Goal: Communication & Community: Answer question/provide support

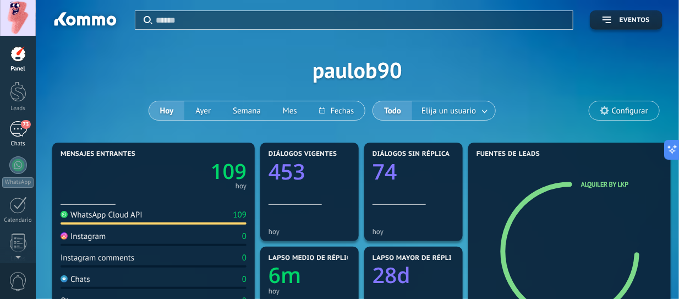
click at [21, 131] on div "73" at bounding box center [18, 129] width 18 height 16
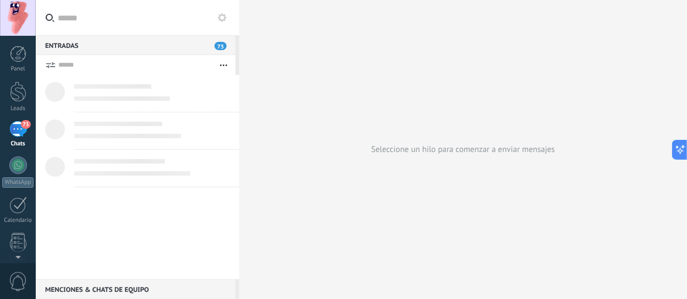
type textarea "**********"
click at [15, 59] on div at bounding box center [18, 54] width 17 height 17
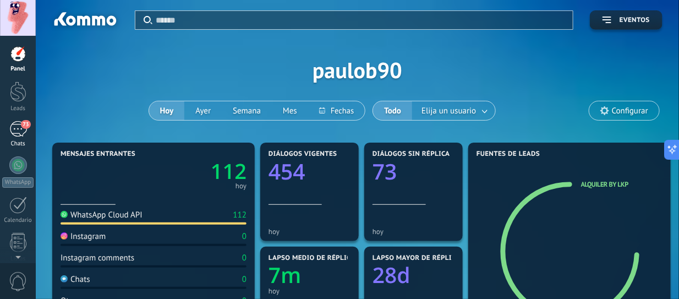
click at [15, 128] on div "73" at bounding box center [18, 129] width 18 height 16
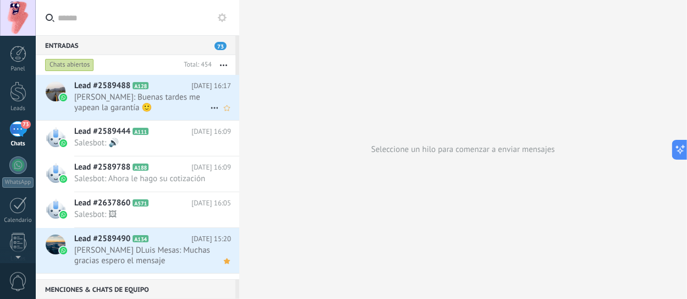
click at [143, 108] on span "[PERSON_NAME]: Buenas tardes me yapean la garantía 🙂" at bounding box center [142, 102] width 136 height 21
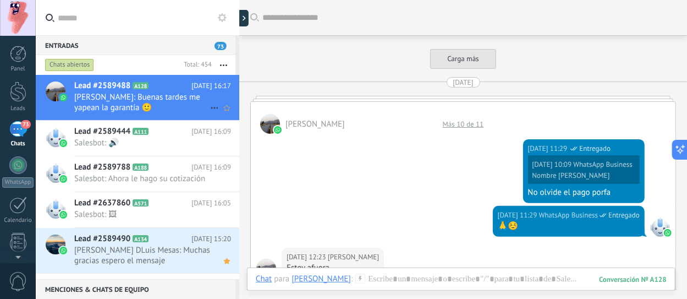
scroll to position [1815, 0]
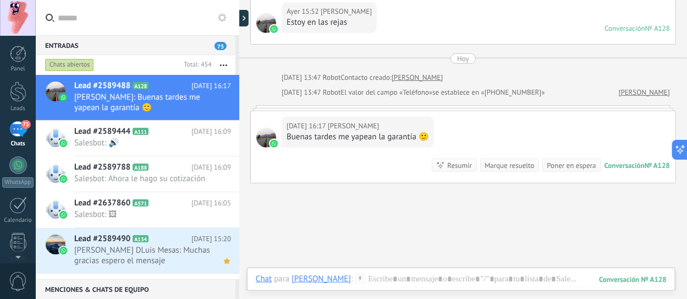
click at [222, 64] on button "button" at bounding box center [224, 65] width 24 height 20
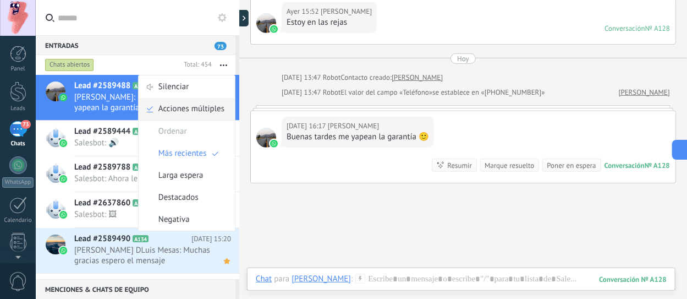
click at [172, 111] on span "Acciones múltiples" at bounding box center [191, 109] width 66 height 22
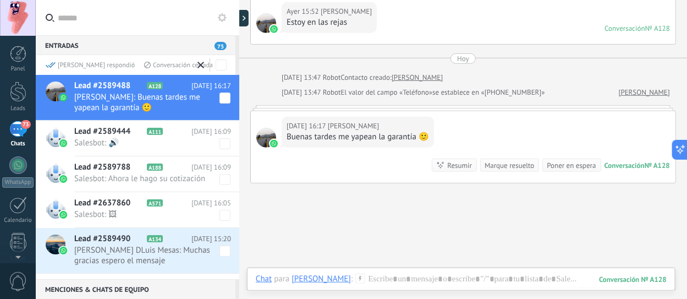
click at [226, 47] on span "73" at bounding box center [221, 46] width 12 height 8
click at [223, 14] on icon at bounding box center [222, 17] width 9 height 9
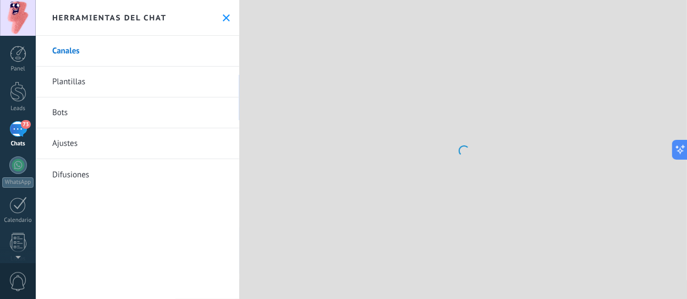
click at [223, 14] on icon at bounding box center [226, 17] width 7 height 7
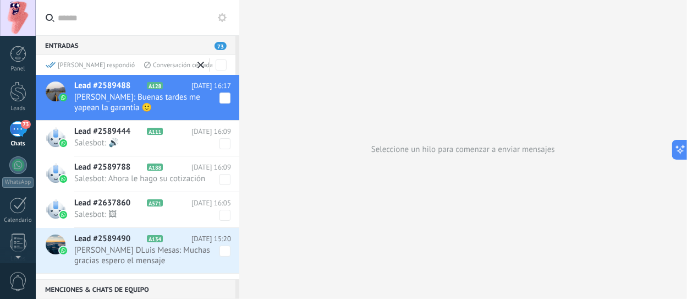
click at [73, 69] on div "[PERSON_NAME] respondió" at bounding box center [90, 65] width 89 height 9
click at [202, 66] on use at bounding box center [200, 65] width 7 height 7
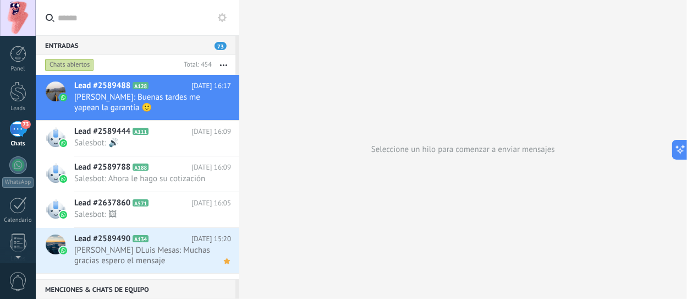
click at [216, 46] on span "73" at bounding box center [221, 46] width 12 height 8
click at [219, 46] on span "73" at bounding box center [221, 46] width 12 height 8
click at [219, 65] on button "button" at bounding box center [224, 65] width 24 height 20
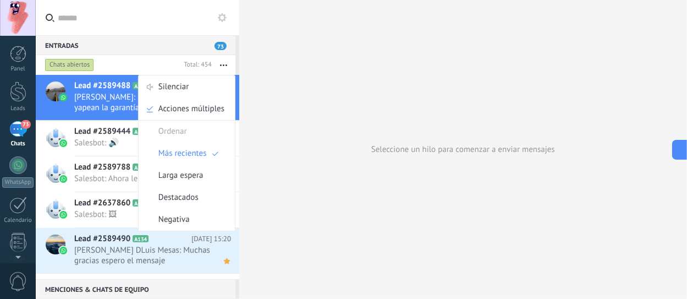
click at [226, 46] on span "73" at bounding box center [221, 46] width 12 height 8
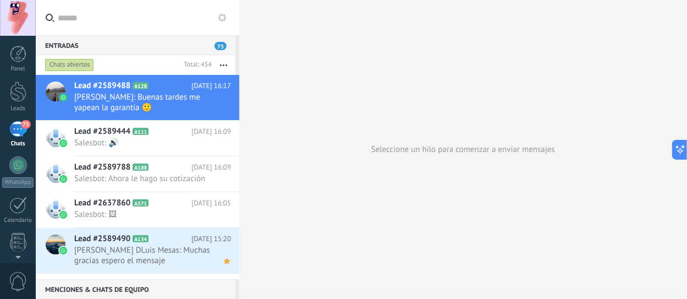
click at [224, 14] on icon at bounding box center [222, 17] width 9 height 9
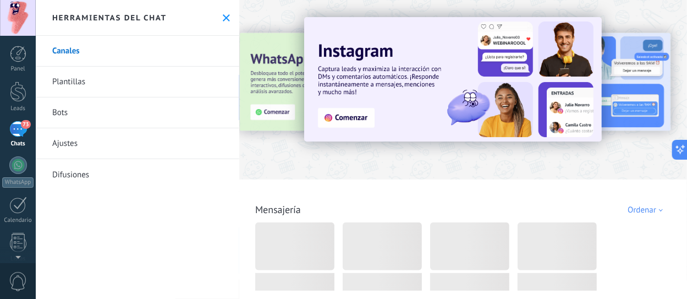
click at [223, 14] on icon at bounding box center [226, 17] width 7 height 7
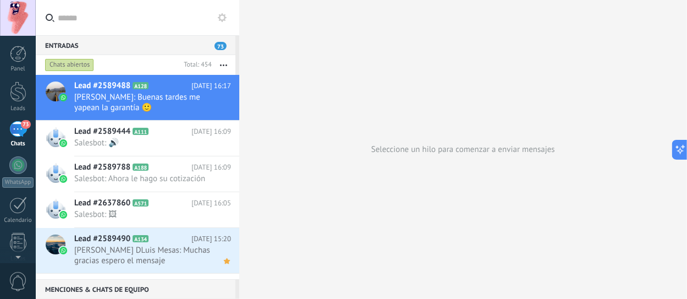
click at [223, 66] on button "button" at bounding box center [224, 65] width 24 height 20
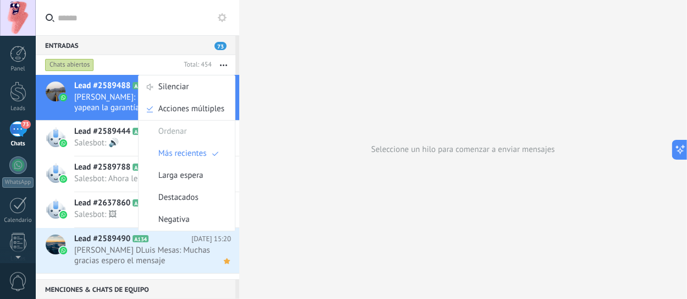
click at [223, 63] on button "button" at bounding box center [224, 65] width 24 height 20
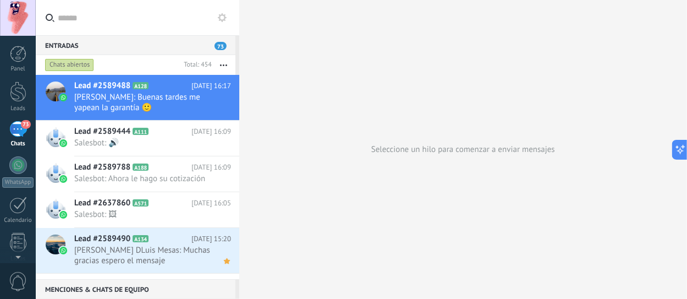
click at [223, 63] on button "button" at bounding box center [224, 65] width 24 height 20
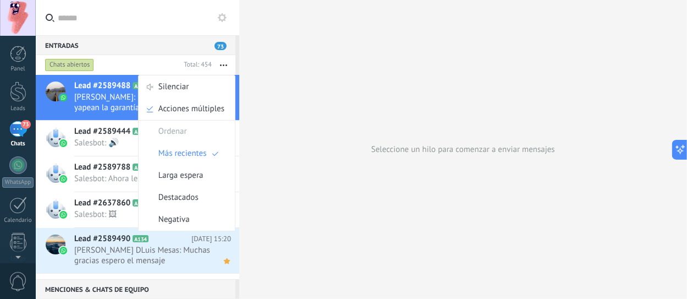
click at [216, 42] on span "73" at bounding box center [221, 46] width 12 height 8
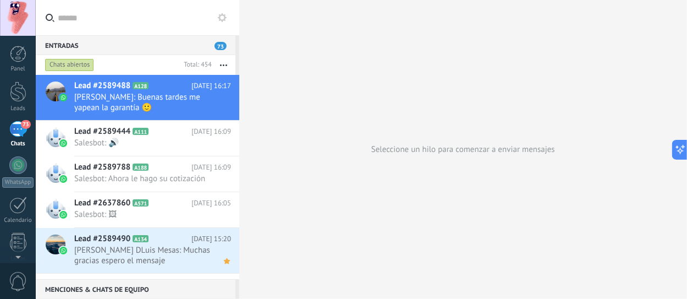
click at [223, 45] on span "73" at bounding box center [221, 46] width 12 height 8
click at [127, 133] on span "Lead #2589444" at bounding box center [102, 131] width 56 height 11
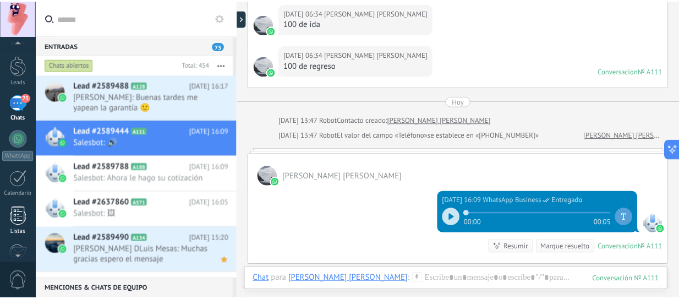
scroll to position [32, 0]
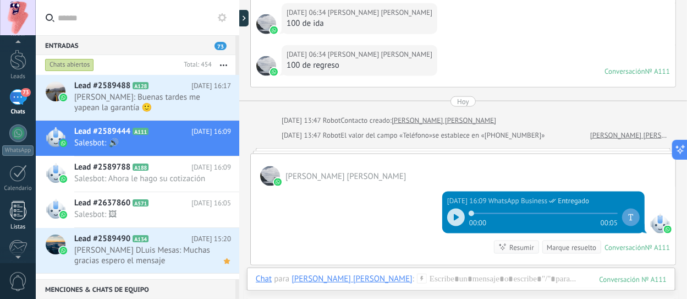
click at [17, 212] on div at bounding box center [18, 210] width 17 height 19
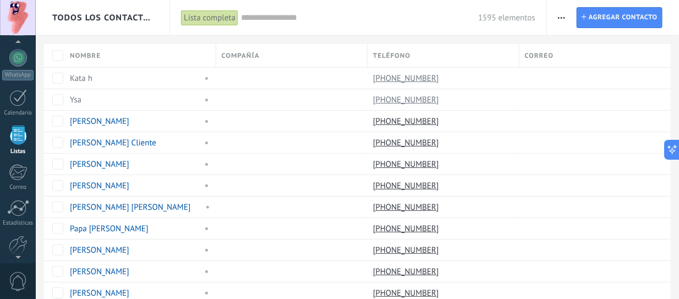
click at [554, 18] on button "button" at bounding box center [561, 17] width 16 height 21
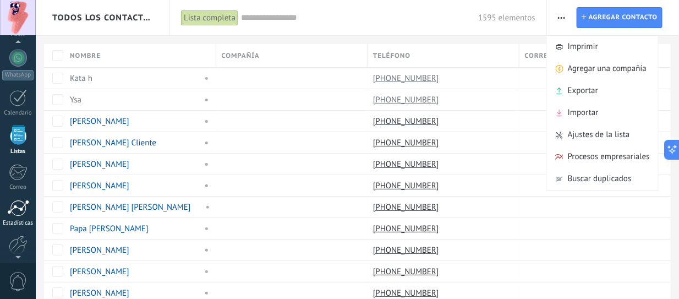
click at [19, 213] on div at bounding box center [18, 208] width 22 height 17
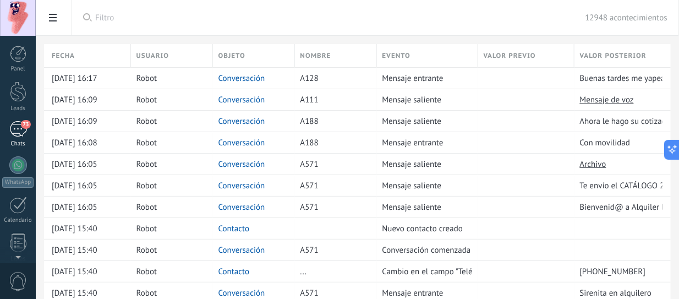
click at [20, 130] on div "73" at bounding box center [18, 129] width 18 height 16
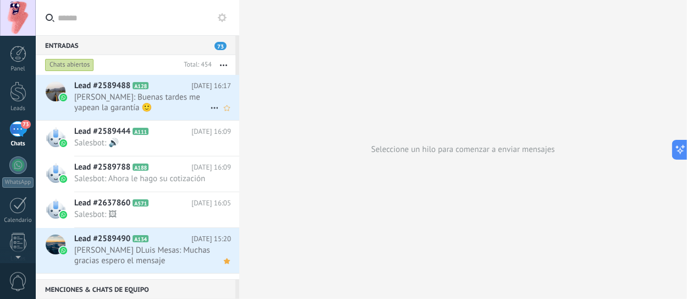
click at [168, 110] on span "[PERSON_NAME]: Buenas tardes me yapean la garantía 🙂" at bounding box center [142, 102] width 136 height 21
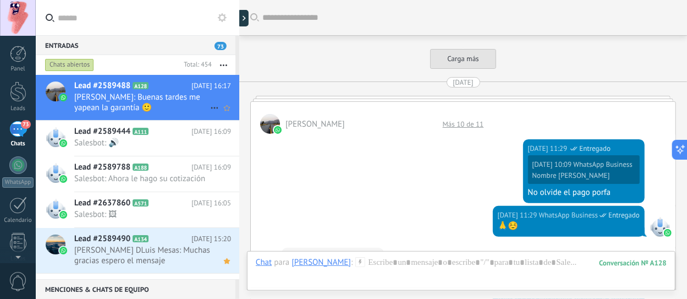
scroll to position [1896, 0]
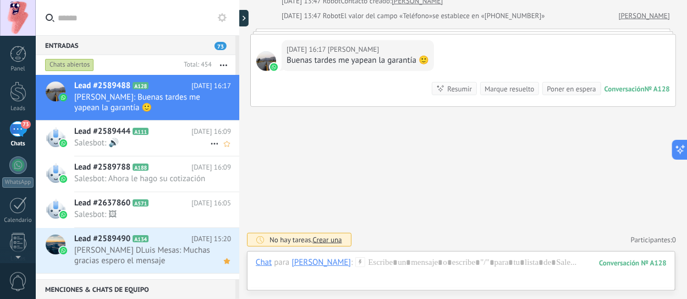
click at [123, 143] on span "Salesbot: 🔊" at bounding box center [142, 143] width 136 height 10
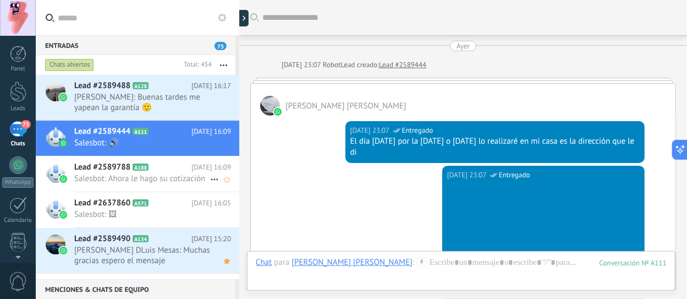
scroll to position [589, 0]
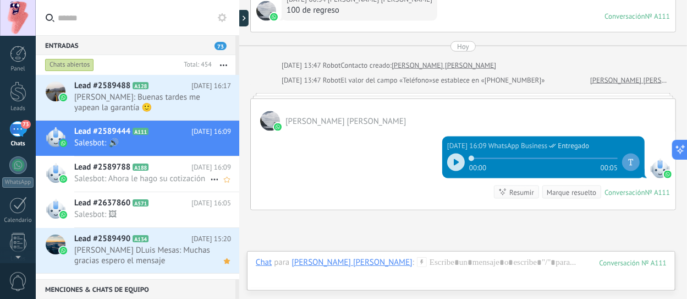
click at [125, 172] on div "Lead #2589788 A188 [DATE] 16:09 Salesbot: Ahora le hago su cotización" at bounding box center [156, 173] width 165 height 35
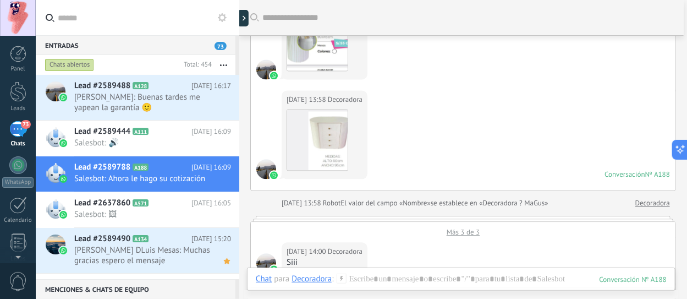
scroll to position [847, 0]
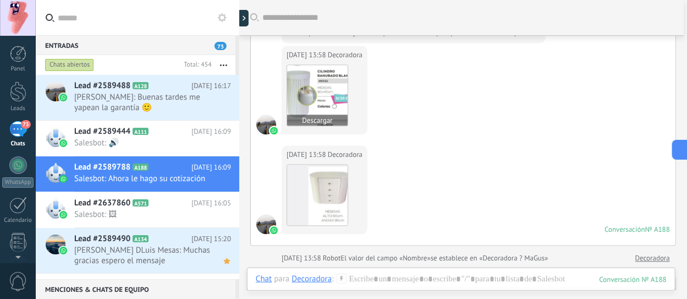
click at [315, 94] on img at bounding box center [317, 95] width 61 height 61
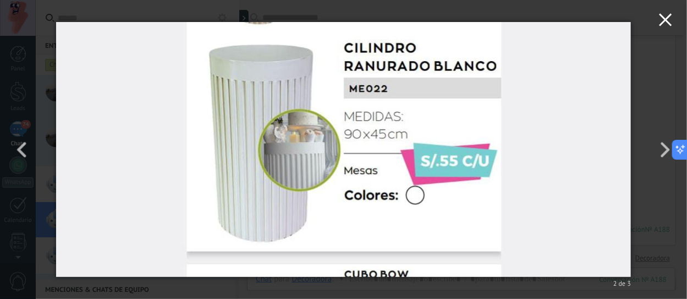
click at [673, 21] on button "button" at bounding box center [665, 21] width 43 height 43
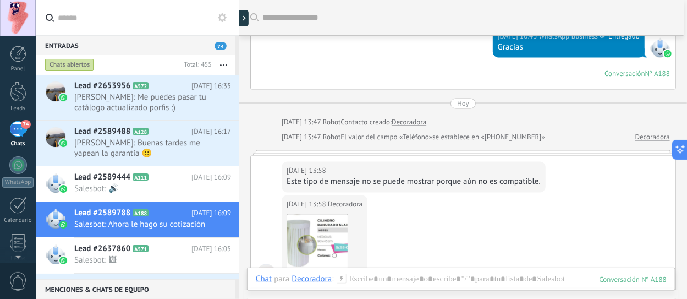
scroll to position [682, 0]
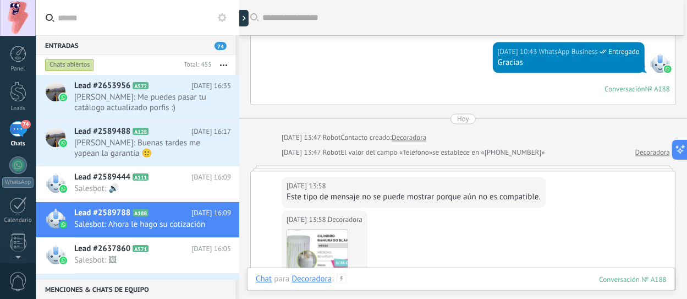
click at [369, 277] on div at bounding box center [461, 289] width 411 height 33
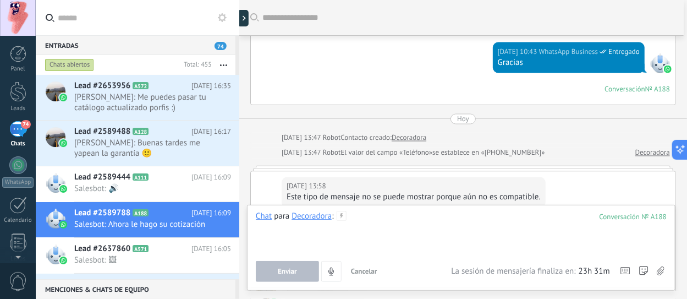
paste div
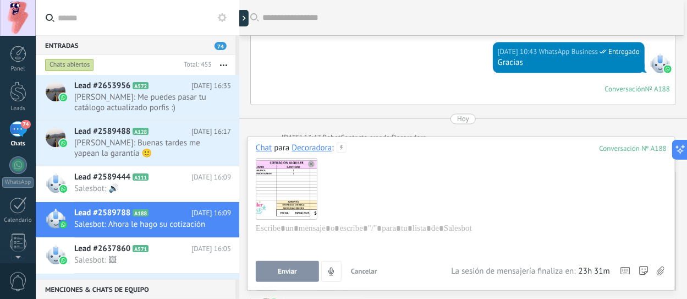
click at [305, 270] on button "Enviar" at bounding box center [287, 271] width 63 height 21
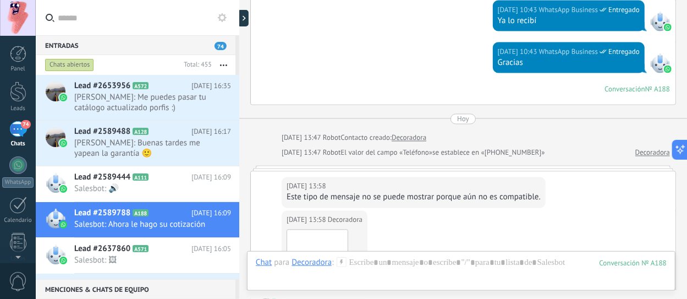
scroll to position [1570, 0]
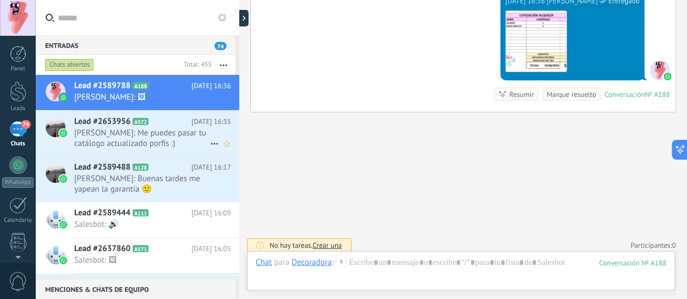
click at [145, 134] on span "[PERSON_NAME]: Me puedes pasar tu catálogo actualizado porfis :)" at bounding box center [142, 138] width 136 height 21
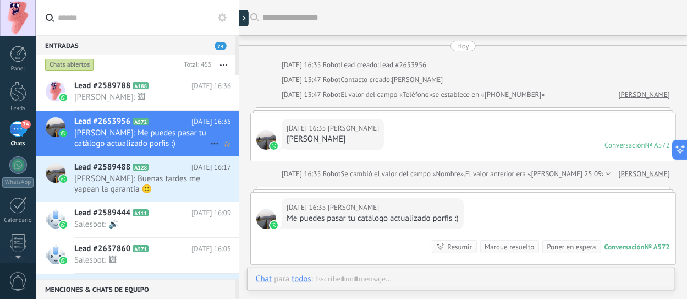
scroll to position [75, 0]
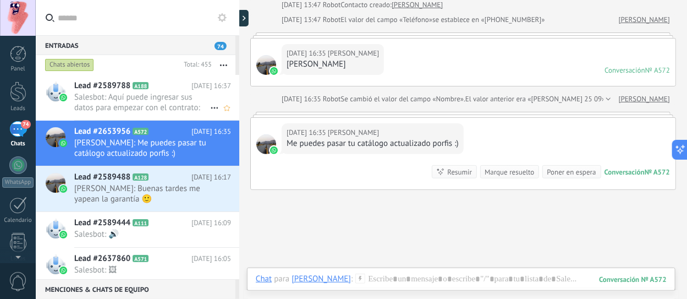
click at [136, 103] on span "Salesbot: Aquí puede ingresar sus datos para empezar con el contrato: [URL][DOM…" at bounding box center [142, 102] width 136 height 21
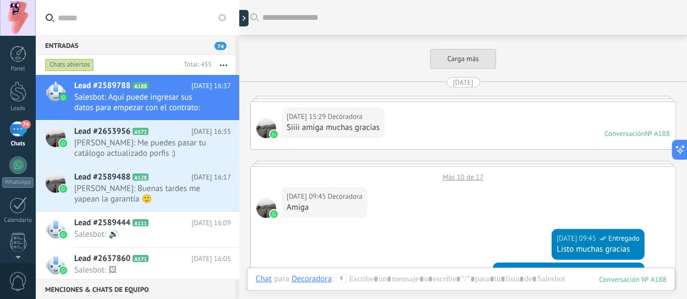
scroll to position [1330, 0]
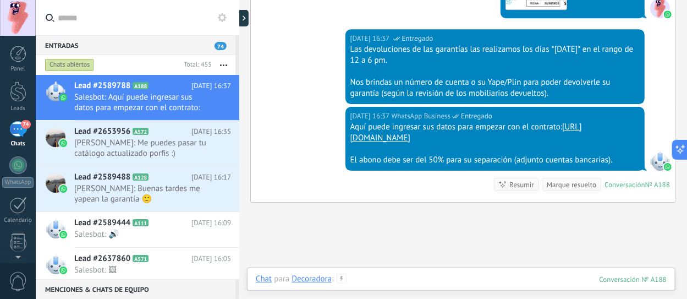
click at [407, 273] on div at bounding box center [461, 289] width 411 height 33
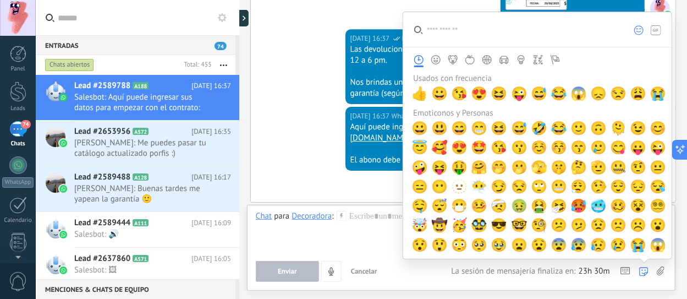
click at [661, 271] on icon at bounding box center [661, 270] width 8 height 9
click at [0, 0] on input "file" at bounding box center [0, 0] width 0 height 0
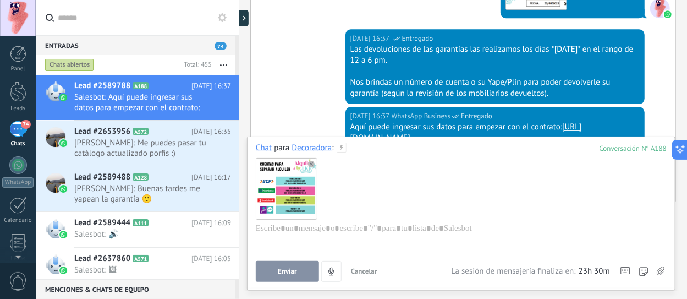
click at [285, 274] on span "Enviar" at bounding box center [287, 271] width 19 height 8
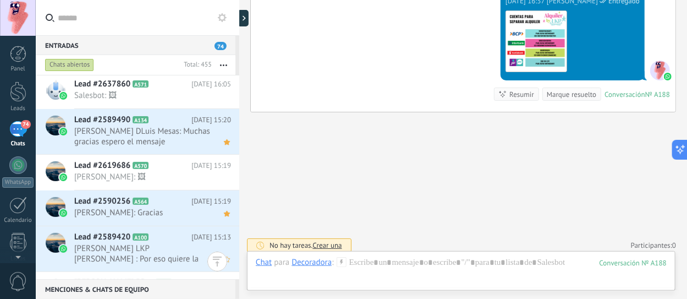
scroll to position [220, 0]
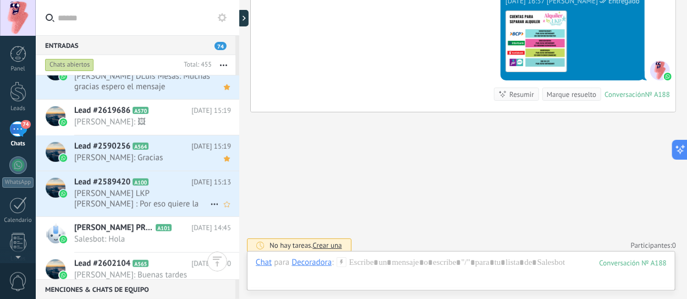
click at [147, 200] on span "[PERSON_NAME] LKP [PERSON_NAME] : Por eso quiere la medida" at bounding box center [142, 198] width 136 height 21
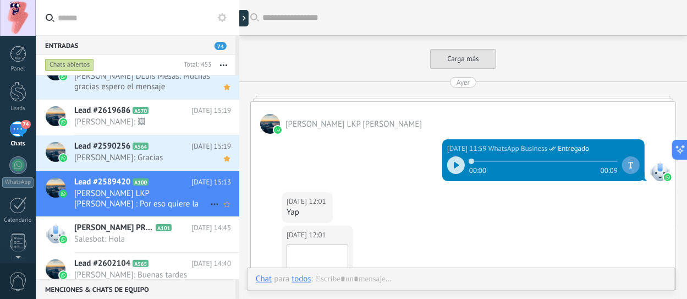
scroll to position [1414, 0]
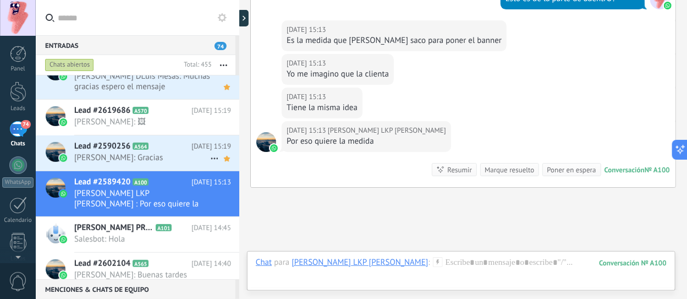
click at [105, 155] on span "[PERSON_NAME]: Gracias" at bounding box center [142, 157] width 136 height 10
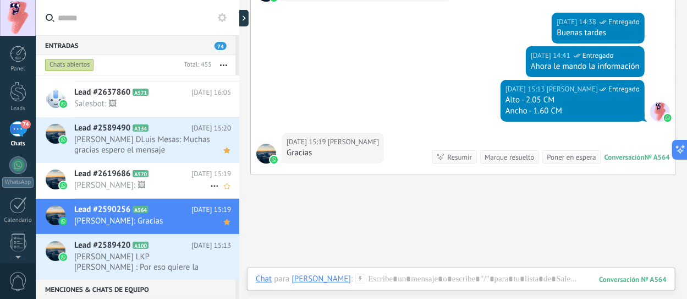
scroll to position [165, 0]
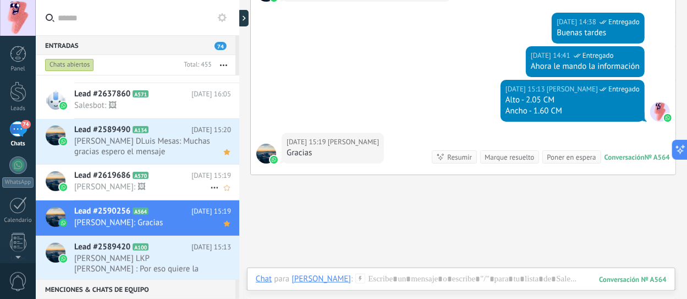
click at [146, 186] on span "[PERSON_NAME]: 🖼" at bounding box center [142, 187] width 136 height 10
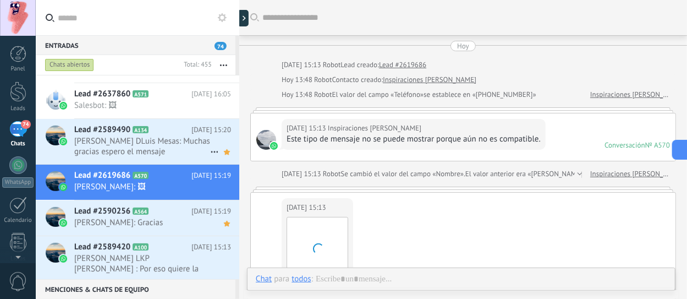
click at [142, 150] on span "[PERSON_NAME] DLuis Mesas: Muchas gracias espero el mensaje" at bounding box center [142, 146] width 136 height 21
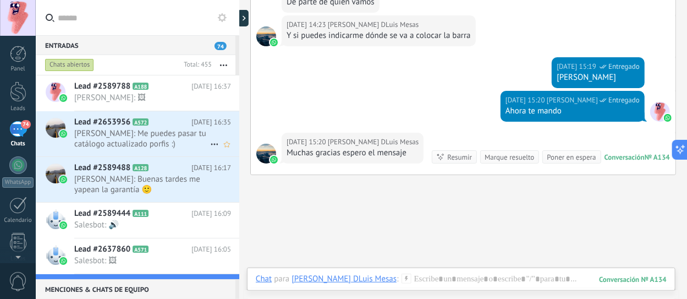
click at [124, 135] on span "Andrea Balbuena: Me puedes pasar tu catálogo actualizado porfis :)" at bounding box center [142, 138] width 136 height 21
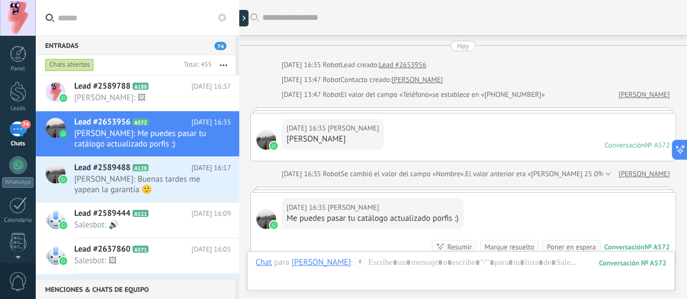
scroll to position [156, 0]
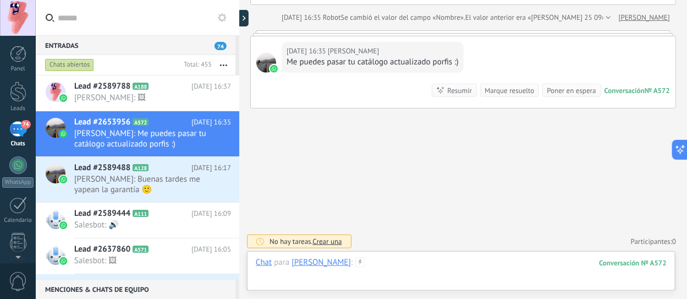
click at [385, 261] on div at bounding box center [461, 273] width 411 height 33
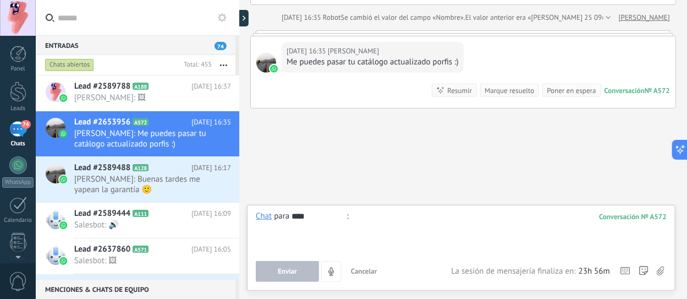
type input "*****"
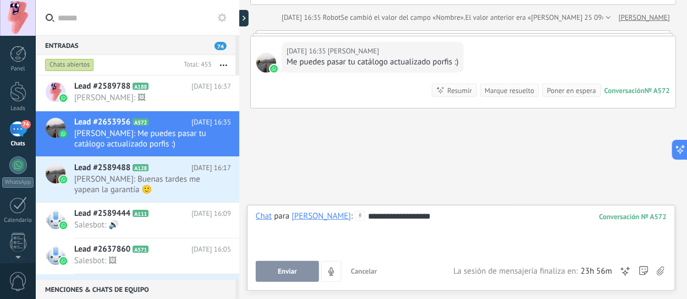
click at [279, 263] on button "Enviar" at bounding box center [287, 271] width 63 height 21
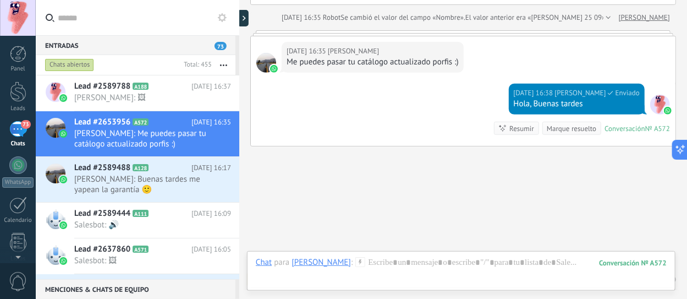
scroll to position [194, 0]
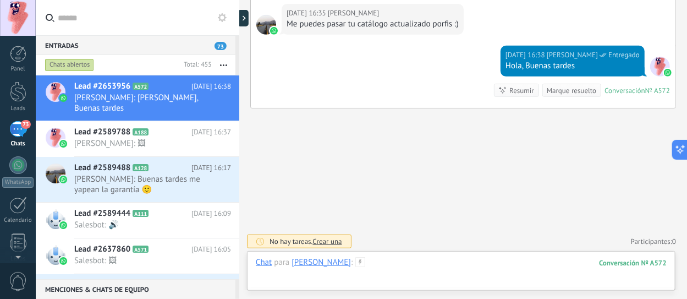
click at [413, 257] on div at bounding box center [461, 273] width 411 height 33
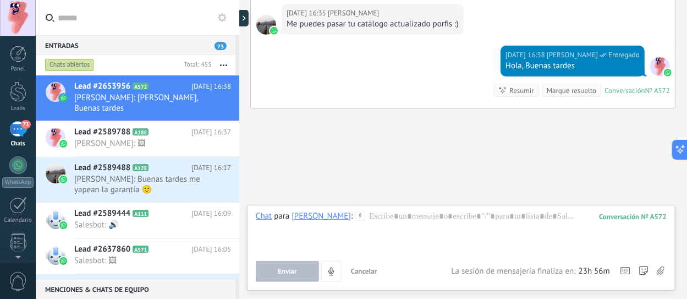
click at [665, 273] on icon at bounding box center [661, 270] width 8 height 9
click at [0, 0] on input "file" at bounding box center [0, 0] width 0 height 0
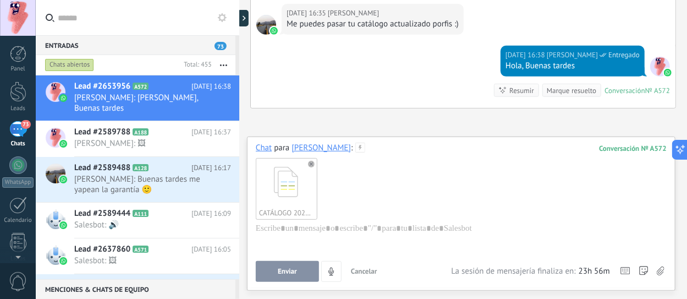
click at [289, 275] on span "Enviar" at bounding box center [287, 271] width 19 height 8
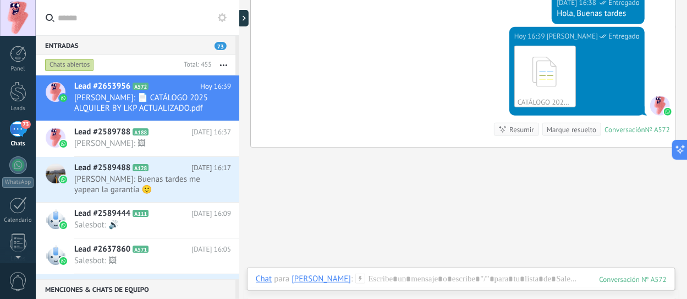
scroll to position [175, 0]
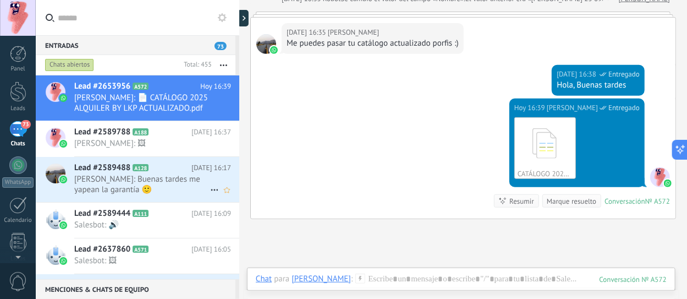
click at [140, 186] on span "Olenka Chavesta: Buenas tardes me yapean la garantía 🙂" at bounding box center [142, 184] width 136 height 21
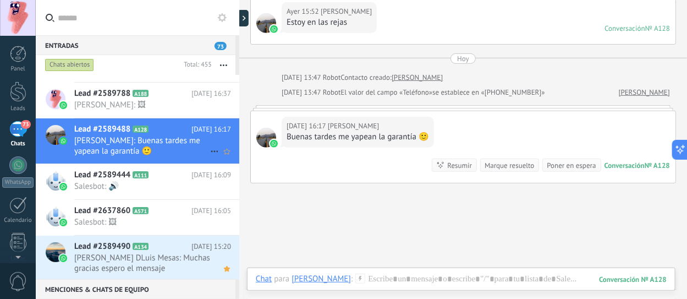
scroll to position [55, 0]
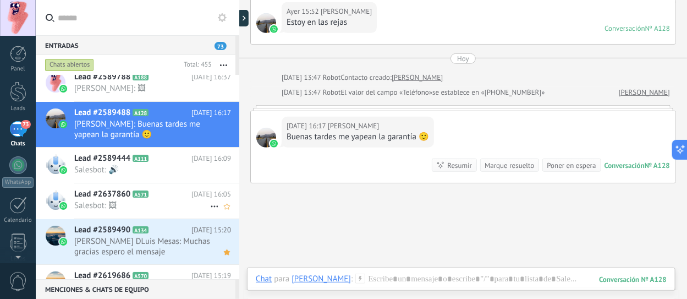
click at [140, 200] on span "Salesbot: 🖼" at bounding box center [142, 205] width 136 height 10
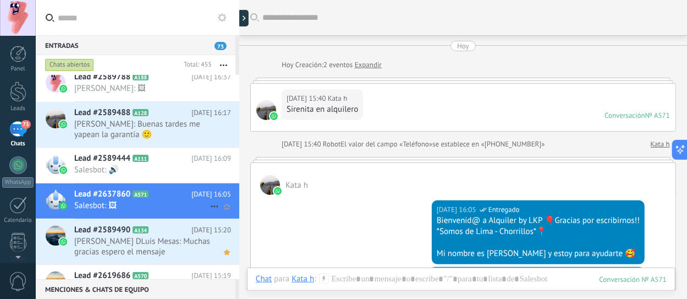
scroll to position [250, 0]
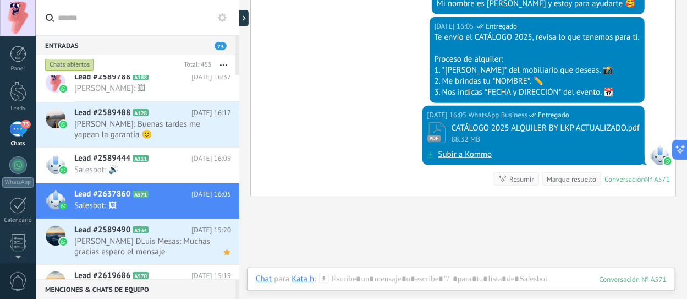
click at [446, 155] on link "Subir a Kommo" at bounding box center [465, 154] width 54 height 11
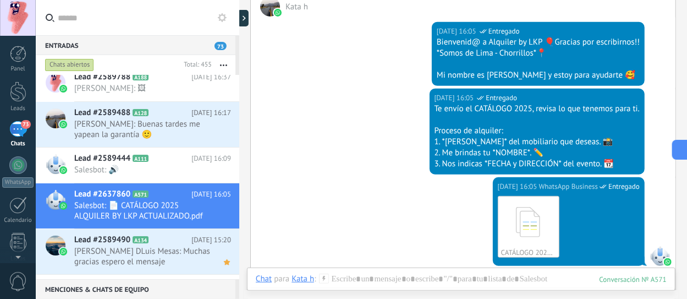
scroll to position [140, 0]
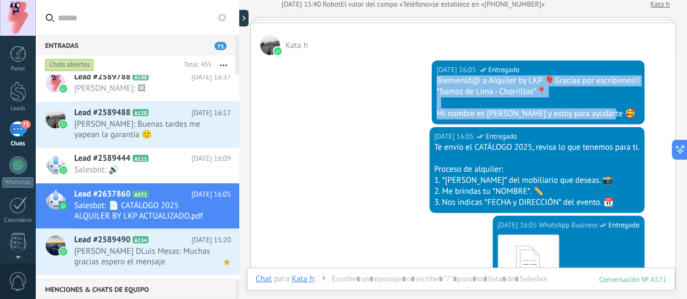
drag, startPoint x: 537, startPoint y: 105, endPoint x: 429, endPoint y: 76, distance: 111.5
click at [432, 76] on div "Hoy 16:05 WhatsApp Business Entregado Bienvenid@ a Alquiler by LKP 🎈Gracias por…" at bounding box center [538, 93] width 213 height 64
copy div "Bienvenid@ a Alquiler by LKP 🎈Gracias por escribirnos!! *Somos de Lima - Chorri…"
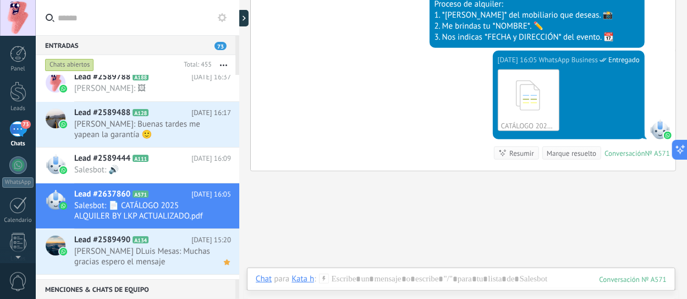
click at [222, 19] on use at bounding box center [222, 17] width 9 height 9
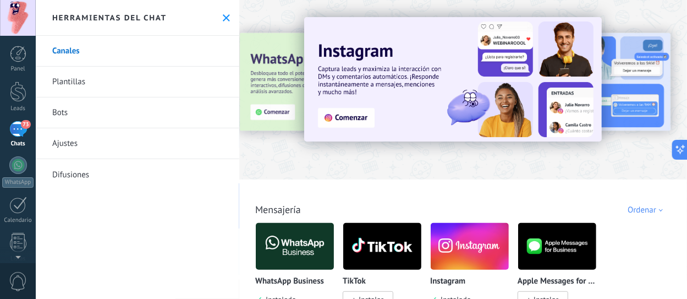
click at [122, 145] on link "Ajustes" at bounding box center [138, 143] width 204 height 31
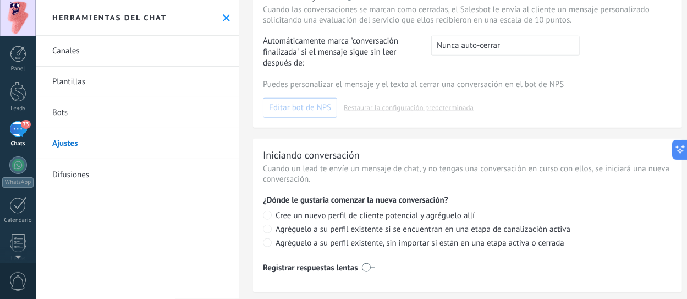
scroll to position [377, 0]
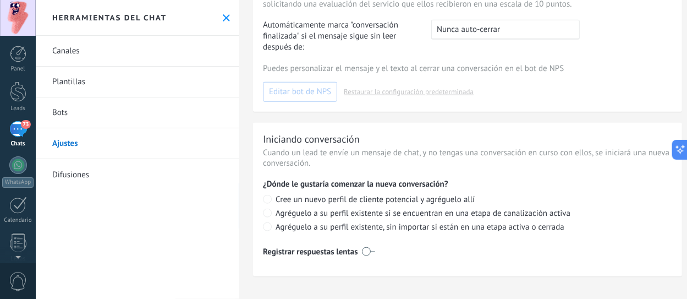
click at [80, 82] on link "Plantillas" at bounding box center [138, 82] width 204 height 31
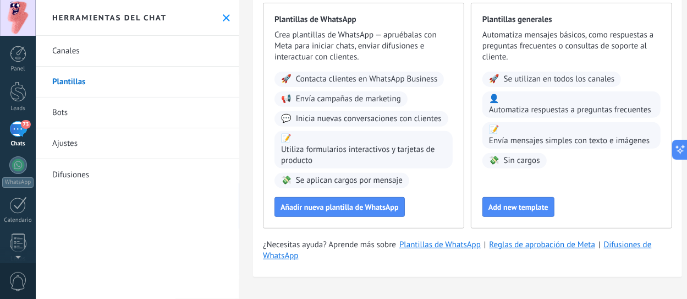
scroll to position [103, 0]
click at [87, 59] on link "Canales" at bounding box center [138, 51] width 204 height 31
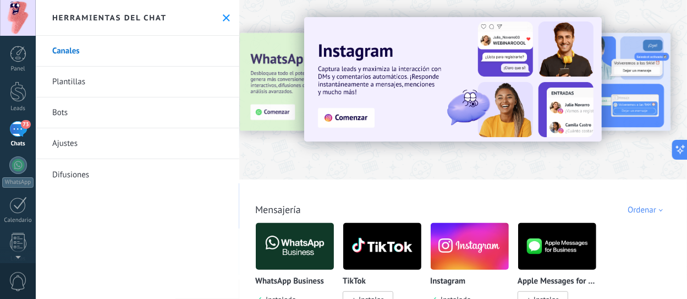
click at [106, 168] on link "Difusiones" at bounding box center [138, 174] width 204 height 31
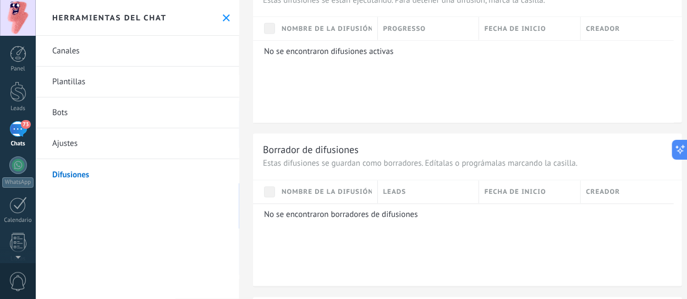
scroll to position [823, 0]
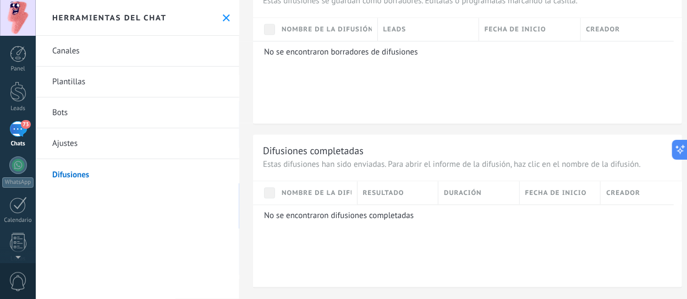
click at [19, 135] on div "73" at bounding box center [18, 129] width 18 height 16
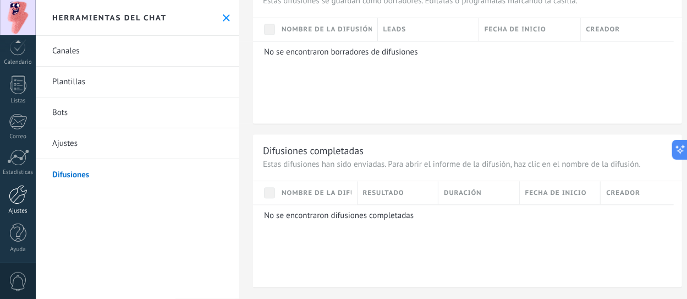
scroll to position [157, 0]
click at [10, 199] on div at bounding box center [18, 194] width 19 height 19
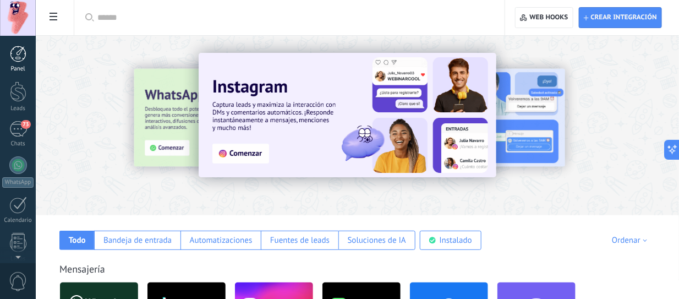
click at [21, 53] on div at bounding box center [18, 54] width 17 height 17
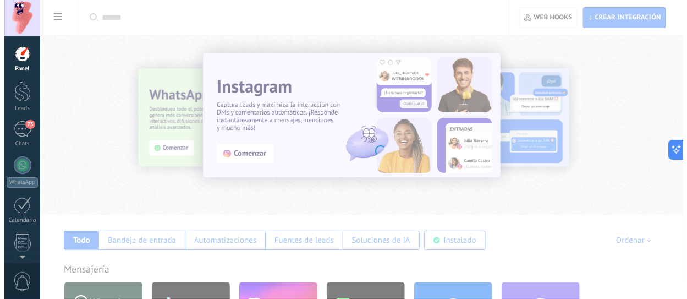
scroll to position [131, 0]
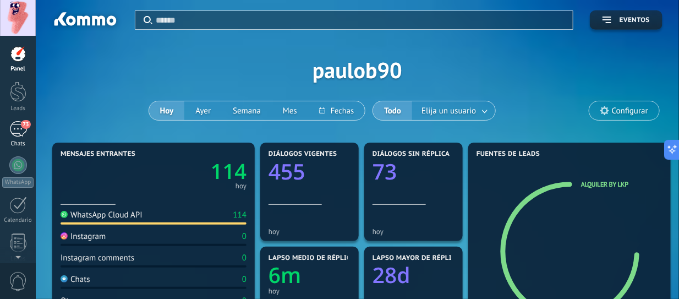
click at [17, 136] on div "73" at bounding box center [18, 129] width 18 height 16
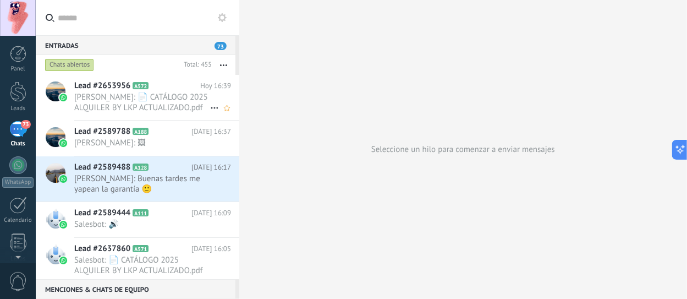
drag, startPoint x: 138, startPoint y: 102, endPoint x: 113, endPoint y: 102, distance: 24.8
click at [113, 102] on span "[PERSON_NAME]: 📄 CATÁLOGO 2025 ALQUILER BY LKP ACTUALIZADO.pdf" at bounding box center [142, 102] width 136 height 21
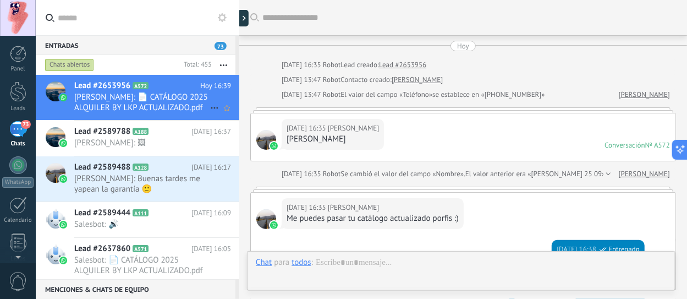
scroll to position [182, 0]
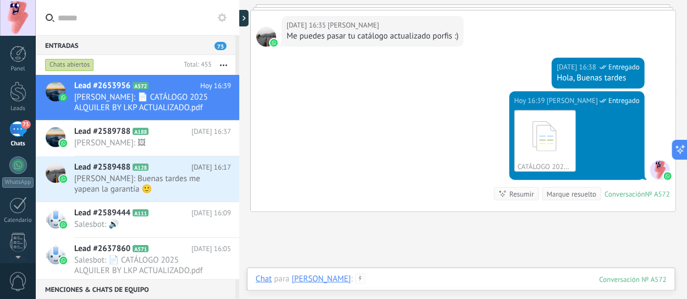
click at [497, 279] on div at bounding box center [461, 289] width 411 height 33
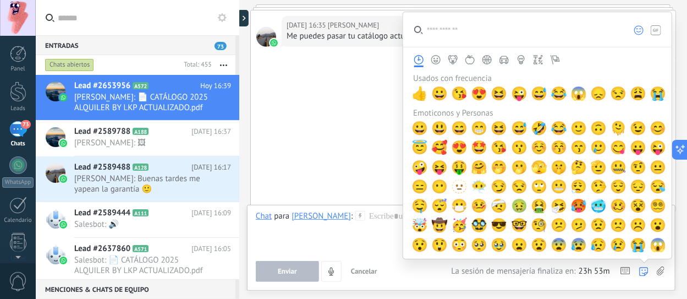
click at [658, 273] on icon at bounding box center [661, 270] width 8 height 9
click at [0, 0] on input "file" at bounding box center [0, 0] width 0 height 0
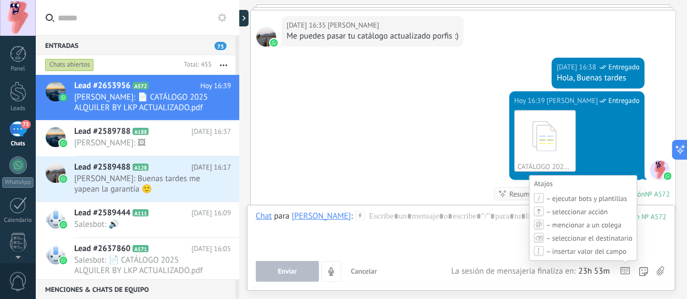
click at [624, 271] on icon at bounding box center [625, 271] width 10 height 8
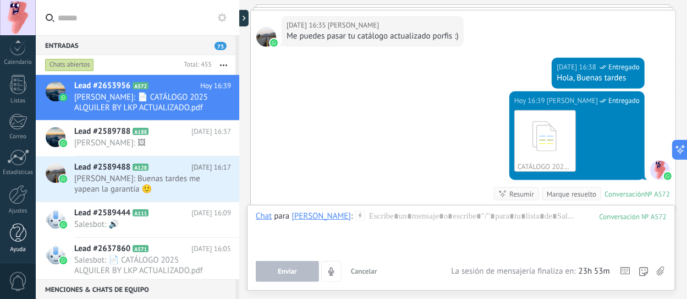
scroll to position [157, 0]
click at [18, 199] on div at bounding box center [18, 194] width 19 height 19
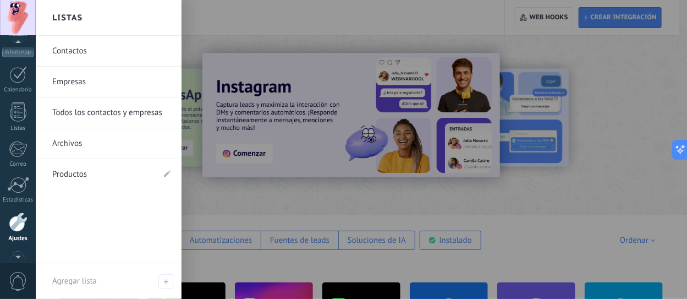
scroll to position [48, 0]
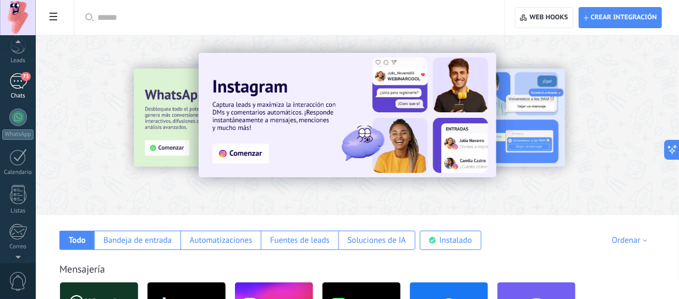
click at [20, 83] on div "73" at bounding box center [18, 81] width 18 height 16
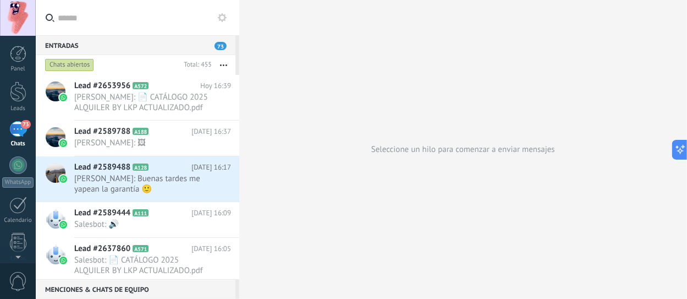
click at [222, 64] on icon "button" at bounding box center [223, 65] width 7 height 2
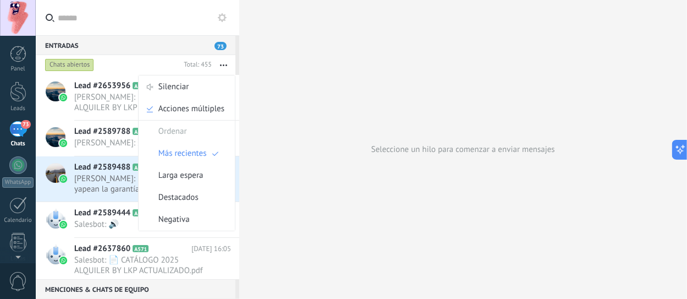
click at [218, 8] on input "text" at bounding box center [144, 17] width 173 height 35
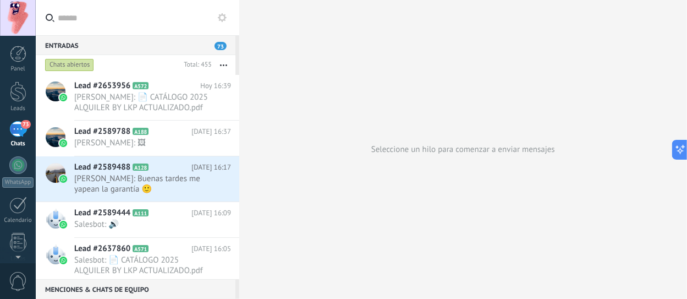
click at [219, 13] on icon at bounding box center [222, 17] width 9 height 9
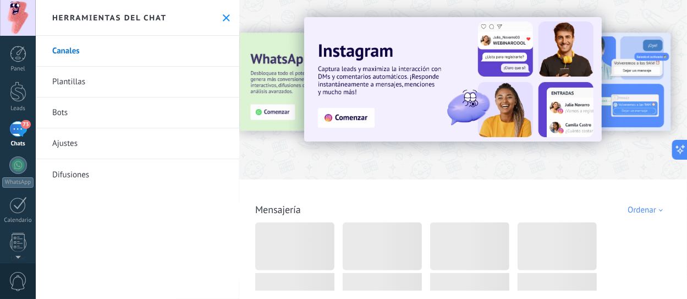
click at [78, 87] on link "Plantillas" at bounding box center [138, 82] width 204 height 31
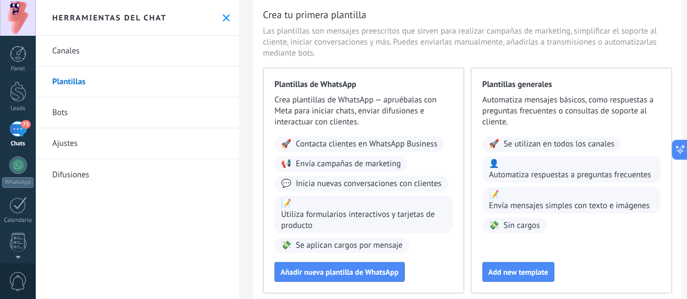
scroll to position [55, 0]
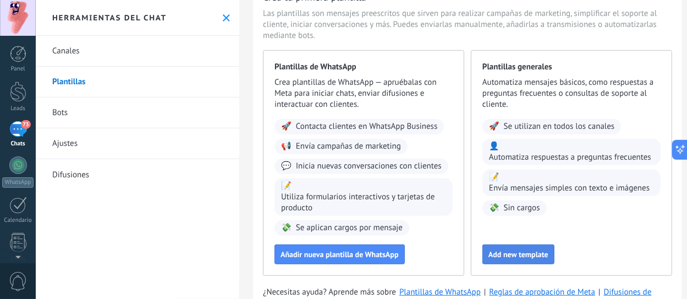
click at [526, 256] on span "Add new template" at bounding box center [518, 254] width 60 height 8
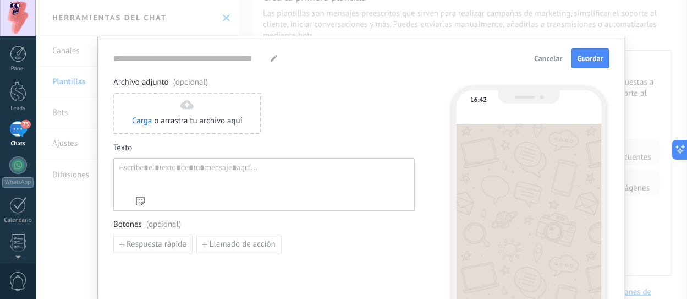
type input "**********"
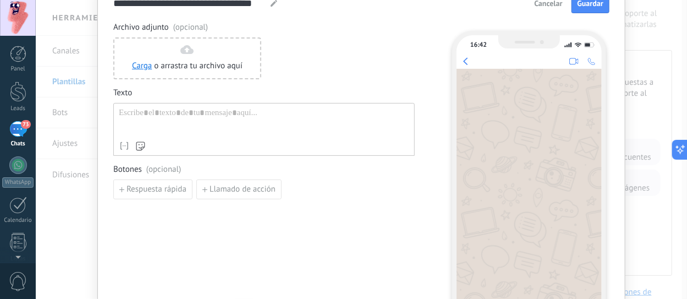
click at [139, 117] on div at bounding box center [264, 122] width 290 height 28
click at [140, 190] on span "Respuesta rápida" at bounding box center [157, 189] width 60 height 8
click at [141, 186] on input at bounding box center [172, 189] width 117 height 18
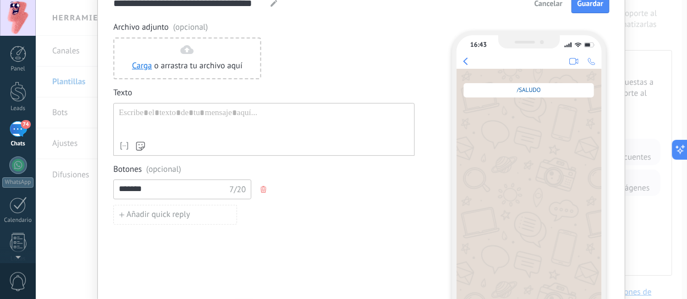
type input "*******"
click at [173, 123] on div at bounding box center [264, 122] width 290 height 28
paste div
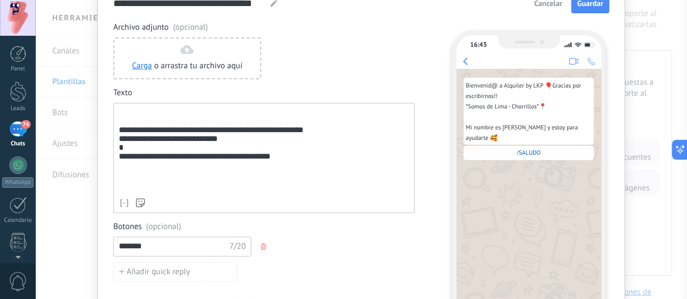
drag, startPoint x: 145, startPoint y: 117, endPoint x: 139, endPoint y: 117, distance: 6.1
click at [145, 117] on div "**********" at bounding box center [264, 150] width 291 height 85
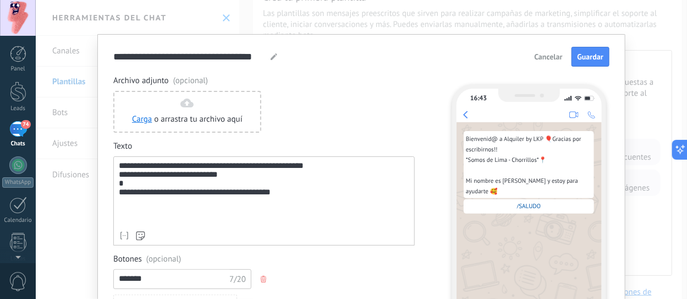
scroll to position [0, 0]
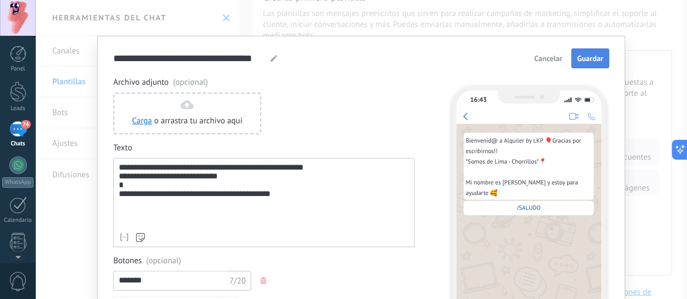
click at [590, 64] on button "Guardar" at bounding box center [591, 58] width 38 height 20
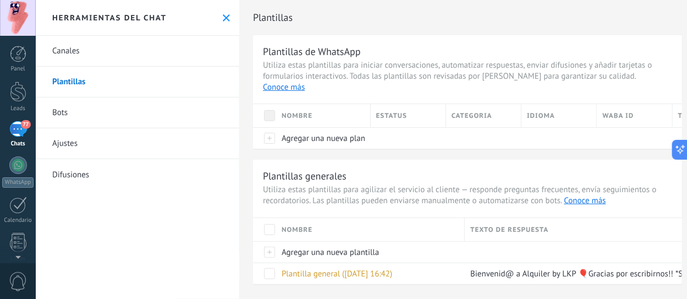
click at [222, 21] on button at bounding box center [226, 17] width 9 height 9
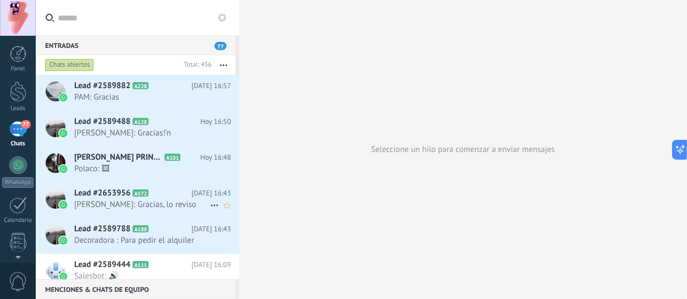
click at [212, 205] on icon at bounding box center [214, 205] width 13 height 13
click at [237, 212] on span "[PERSON_NAME] respondió" at bounding box center [274, 210] width 96 height 22
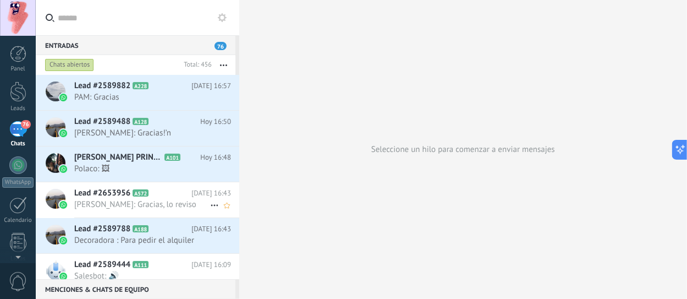
click at [212, 205] on icon at bounding box center [214, 205] width 13 height 13
click at [270, 166] on div at bounding box center [343, 149] width 687 height 299
click at [208, 135] on icon at bounding box center [214, 133] width 13 height 13
click at [0, 0] on span "[PERSON_NAME] respondió" at bounding box center [0, 0] width 0 height 0
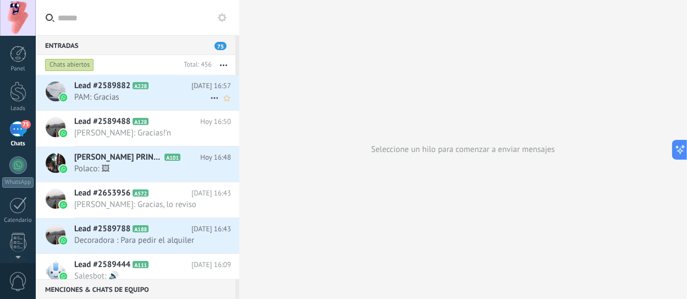
click at [211, 96] on icon at bounding box center [214, 97] width 13 height 13
click at [235, 108] on span "[PERSON_NAME] respondió" at bounding box center [274, 103] width 96 height 22
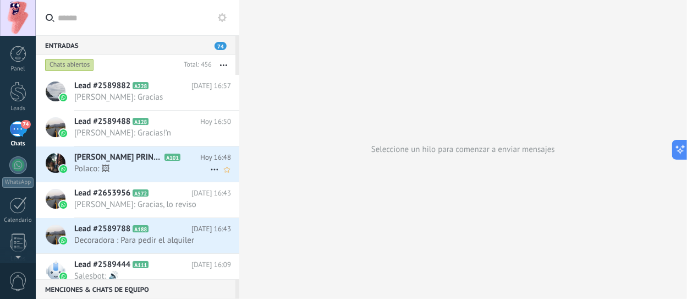
click at [164, 167] on span "Polaco: 🖼" at bounding box center [142, 168] width 136 height 10
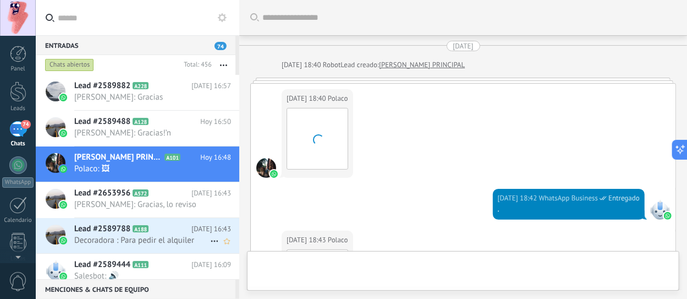
scroll to position [2484, 0]
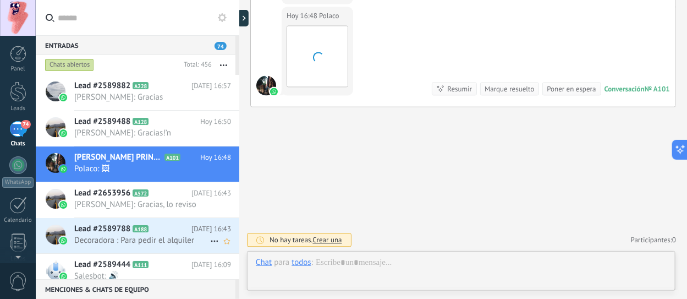
click at [171, 243] on span "Decoradora : Para pedir el alquiler" at bounding box center [142, 240] width 136 height 10
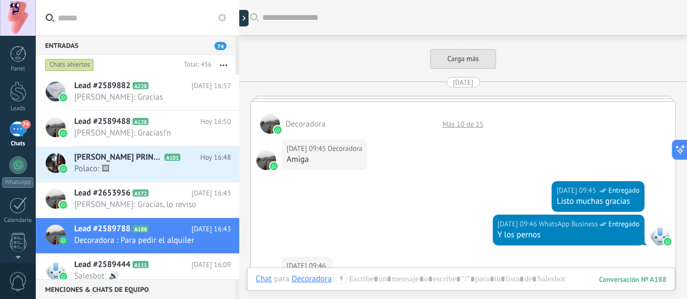
scroll to position [1302, 0]
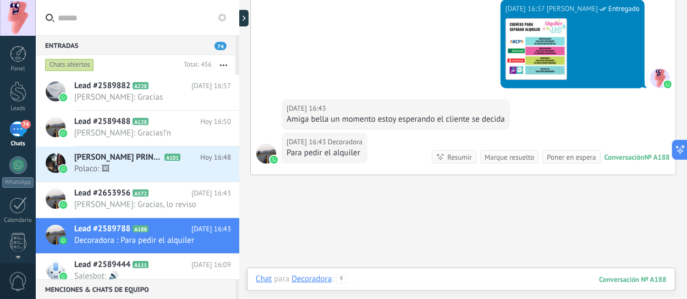
click at [455, 278] on div at bounding box center [461, 289] width 411 height 33
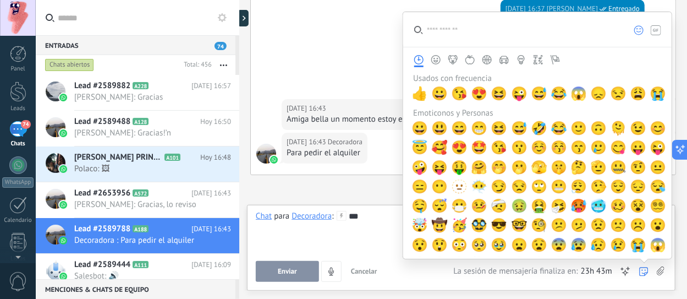
click at [643, 273] on use at bounding box center [643, 271] width 9 height 9
click at [538, 150] on span "☺️" at bounding box center [539, 147] width 17 height 15
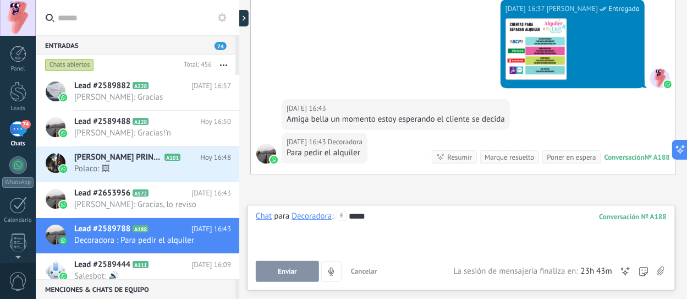
click at [287, 266] on button "Enviar" at bounding box center [287, 271] width 63 height 21
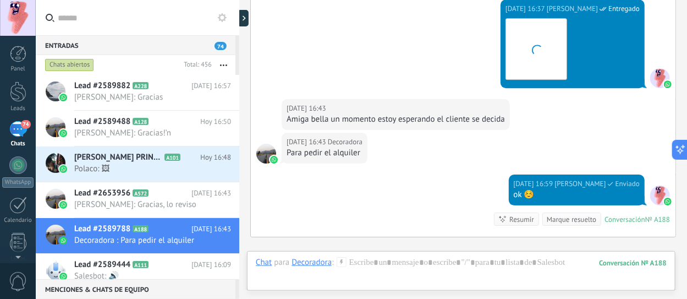
scroll to position [1427, 0]
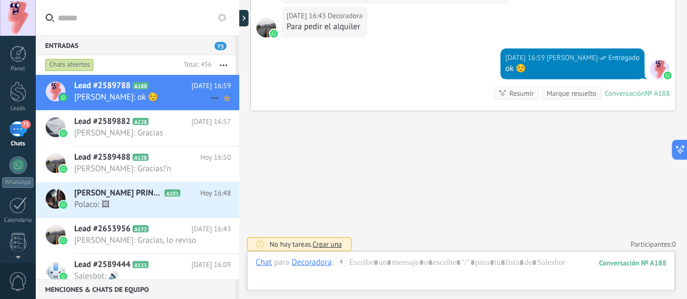
click at [223, 95] on icon at bounding box center [227, 97] width 12 height 13
click at [13, 133] on div "73" at bounding box center [18, 129] width 18 height 16
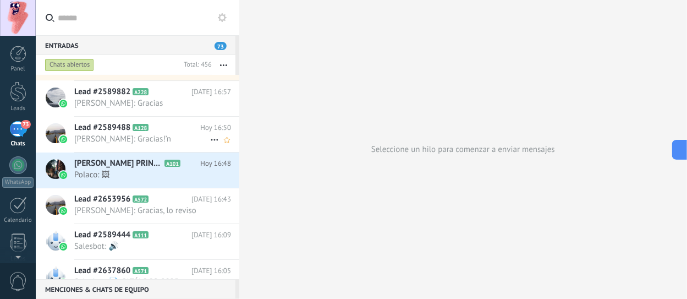
scroll to position [55, 0]
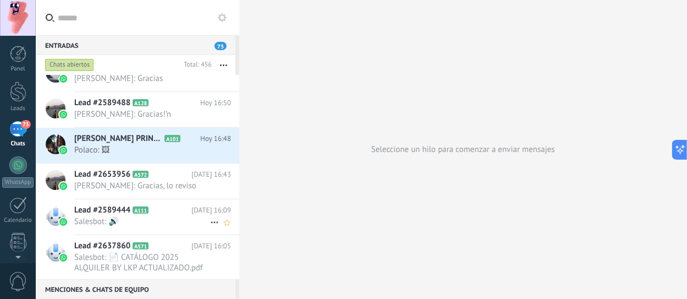
click at [121, 223] on span "Salesbot: 🔊" at bounding box center [142, 221] width 136 height 10
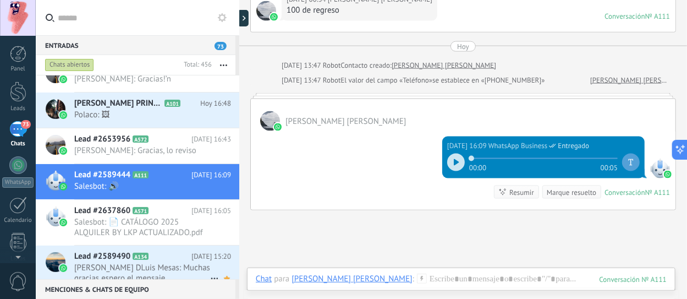
scroll to position [110, 0]
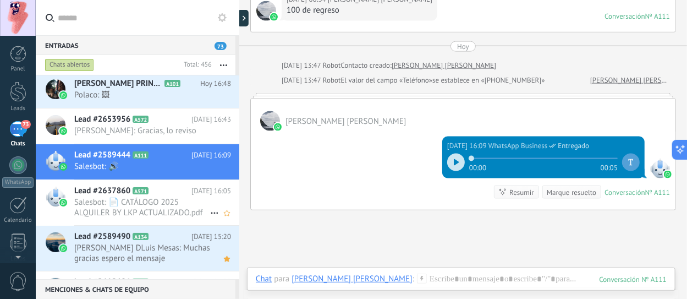
click at [149, 212] on span "Salesbot: 📄 CATÁLOGO 2025 ALQUILER BY LKP ACTUALIZADO.pdf" at bounding box center [142, 207] width 136 height 21
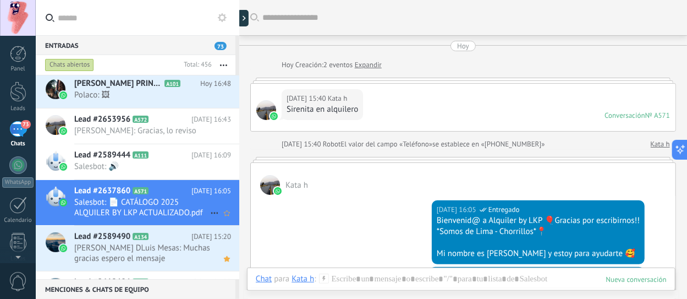
scroll to position [264, 0]
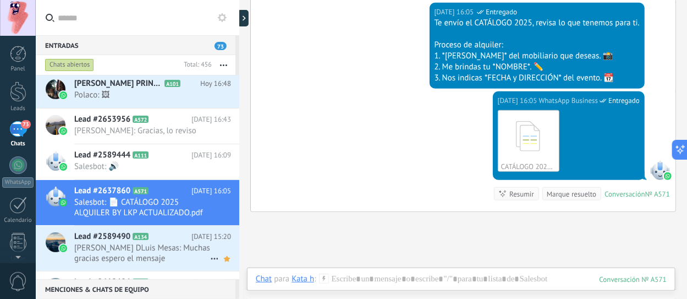
click at [134, 252] on span "[PERSON_NAME] DLuis Mesas: Muchas gracias espero el mensaje" at bounding box center [142, 253] width 136 height 21
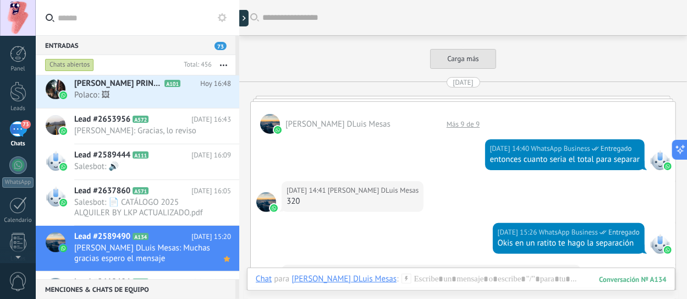
scroll to position [1541, 0]
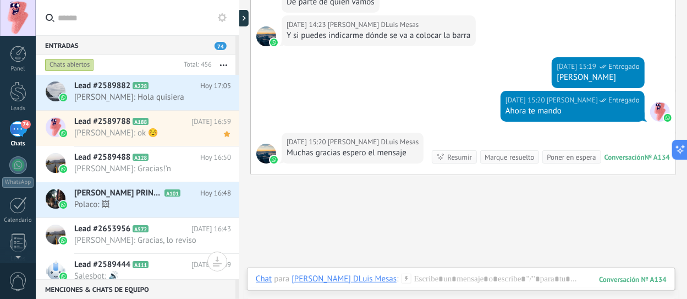
drag, startPoint x: 222, startPoint y: 15, endPoint x: 208, endPoint y: 25, distance: 16.5
click at [222, 15] on use at bounding box center [222, 17] width 9 height 9
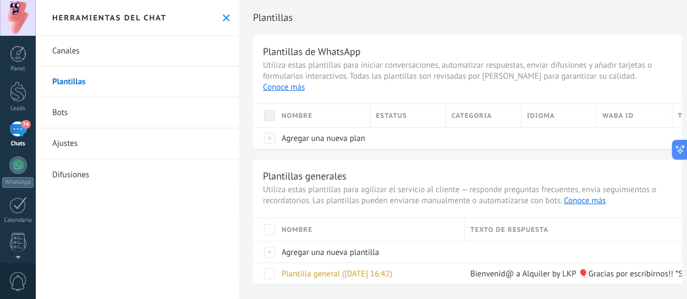
click at [76, 79] on link "Plantillas" at bounding box center [138, 82] width 204 height 31
click at [342, 247] on span "Agregar una nueva plantilla" at bounding box center [330, 252] width 97 height 10
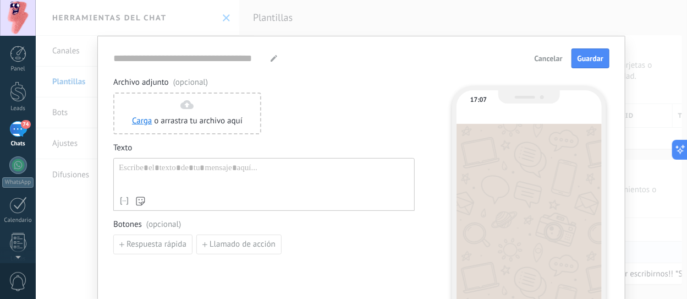
type input "**********"
click at [150, 167] on div at bounding box center [264, 177] width 290 height 28
paste div
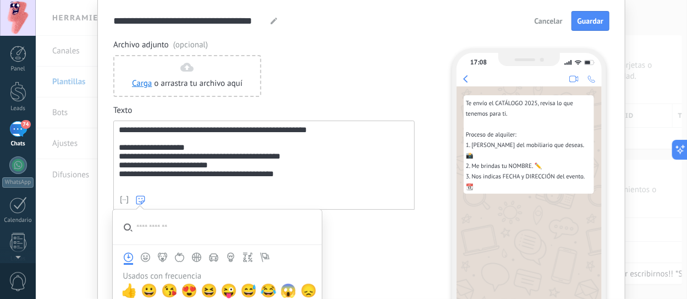
scroll to position [55, 0]
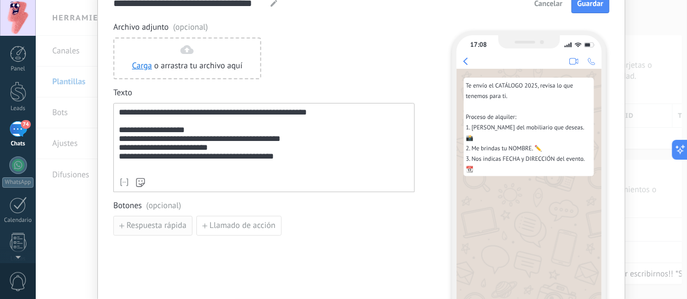
click at [152, 227] on span "Respuesta rápida" at bounding box center [157, 226] width 60 height 8
click at [160, 226] on input at bounding box center [172, 225] width 117 height 18
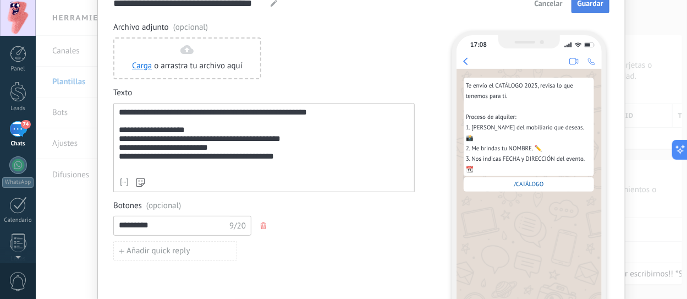
type input "*********"
click at [590, 8] on button "Guardar" at bounding box center [591, 3] width 38 height 20
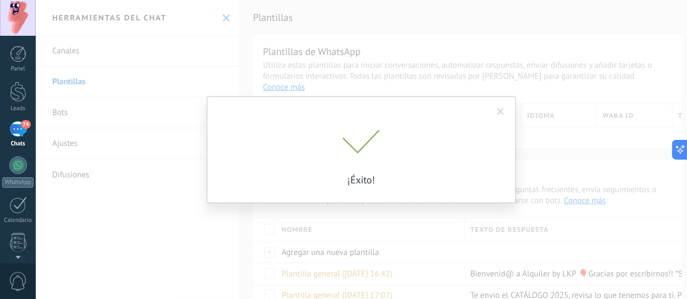
scroll to position [0, 0]
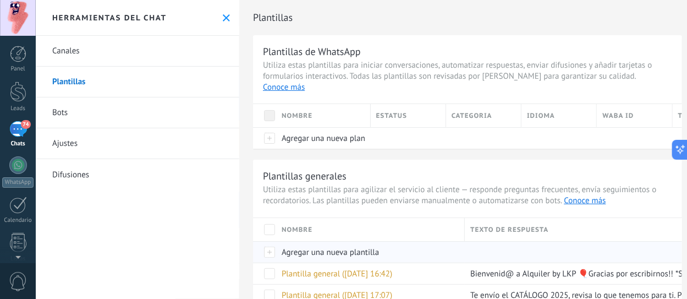
click at [327, 247] on span "Agregar una nueva plantilla" at bounding box center [330, 252] width 97 height 10
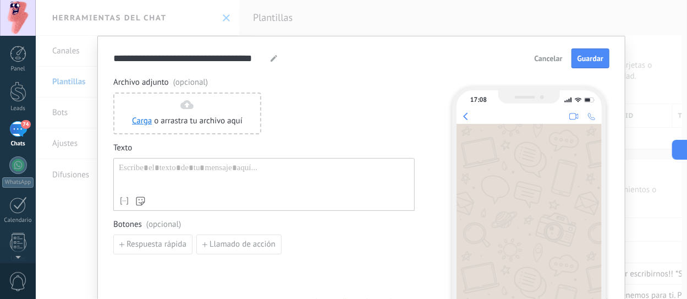
click at [189, 171] on div at bounding box center [264, 177] width 290 height 28
paste div
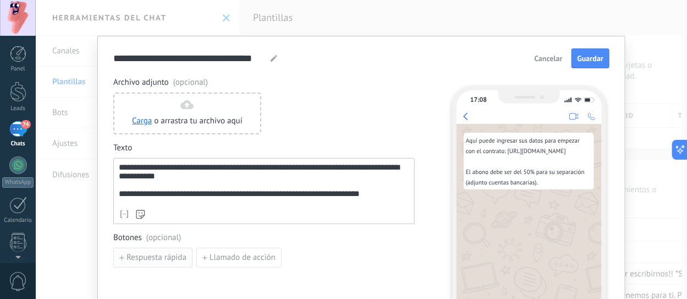
click at [136, 259] on span "Respuesta rápida" at bounding box center [157, 258] width 60 height 8
click at [157, 260] on input at bounding box center [172, 257] width 117 height 18
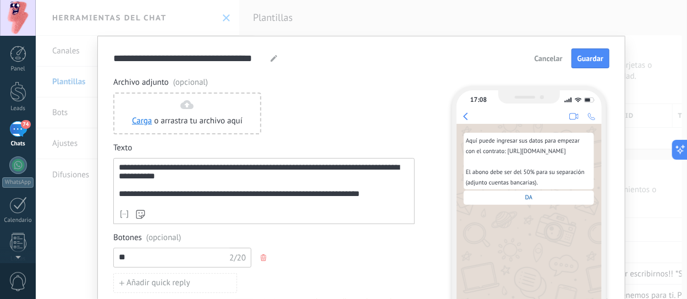
type input "*"
type input "******"
click at [337, 244] on div "Botones (opcional) ****** 6/20 Añadir quick reply" at bounding box center [263, 262] width 301 height 61
click at [583, 56] on span "Guardar" at bounding box center [591, 58] width 26 height 8
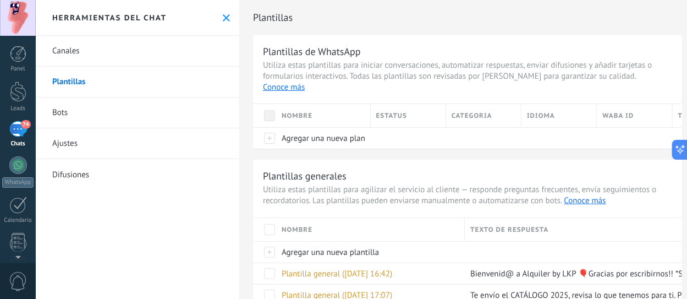
scroll to position [40, 0]
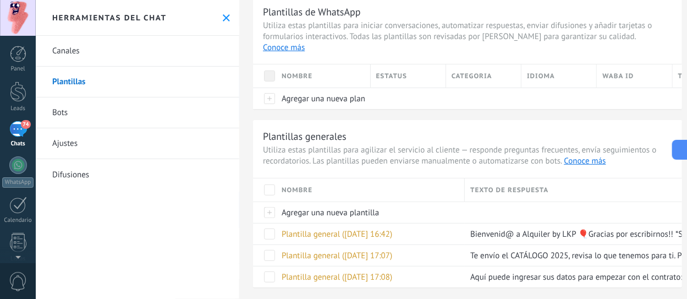
click at [226, 17] on icon at bounding box center [226, 17] width 7 height 7
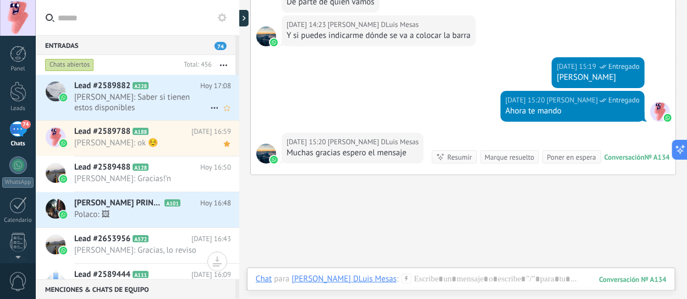
click at [145, 99] on span "Pam: Saber si tienen estos disponibles" at bounding box center [142, 102] width 136 height 21
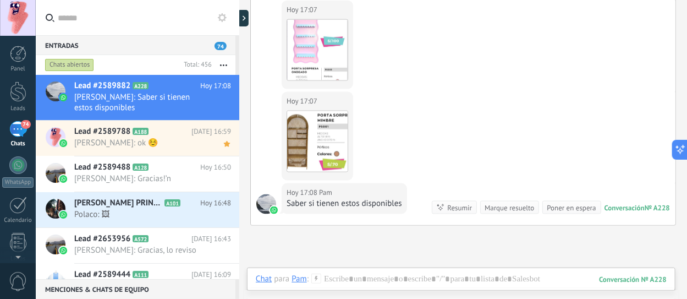
scroll to position [2063, 0]
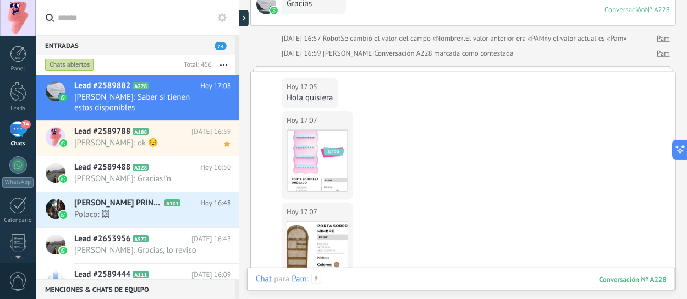
click at [383, 276] on div at bounding box center [461, 289] width 411 height 33
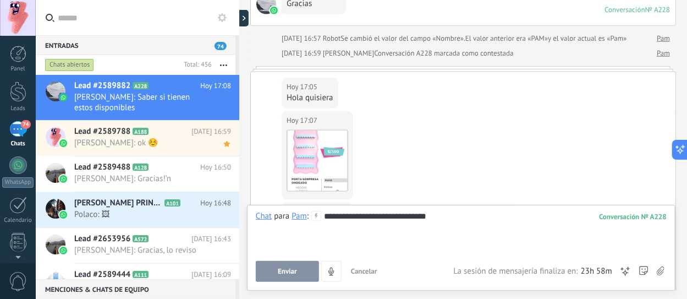
click at [311, 275] on button "Enviar" at bounding box center [287, 271] width 63 height 21
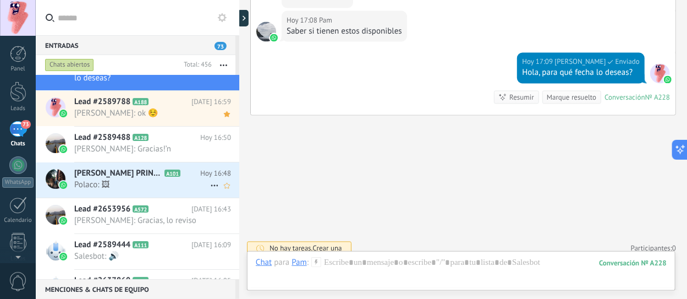
scroll to position [55, 0]
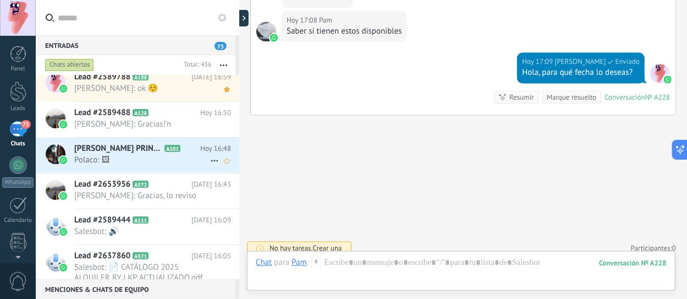
click at [135, 167] on div "PAUL OLIVA PRINCIPAL A101 Hoy 16:48 Polaco: 🖼" at bounding box center [156, 155] width 165 height 35
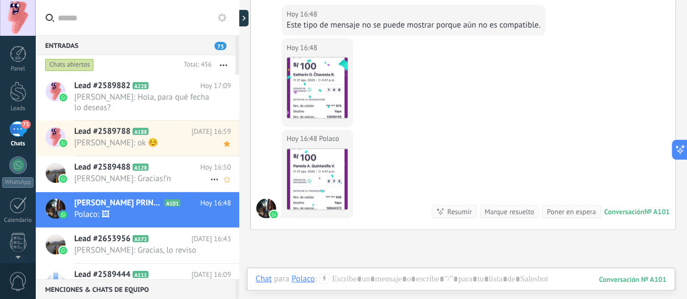
click at [112, 179] on span "[PERSON_NAME]: Gracias!’n" at bounding box center [142, 178] width 136 height 10
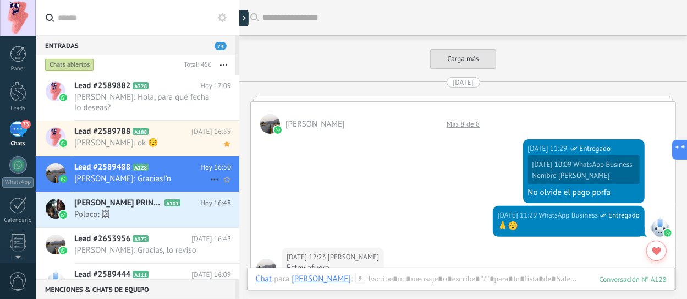
scroll to position [1994, 0]
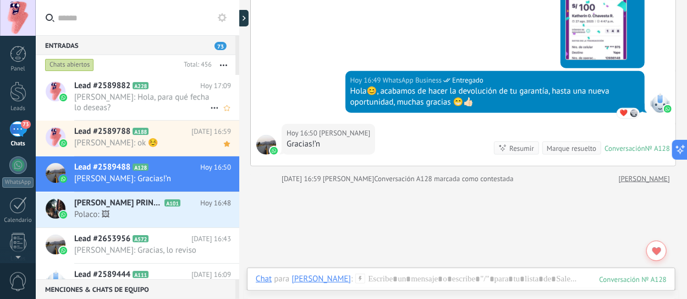
click at [149, 102] on span "Paul O. B.: Hola, para qué fecha lo deseas?" at bounding box center [142, 102] width 136 height 21
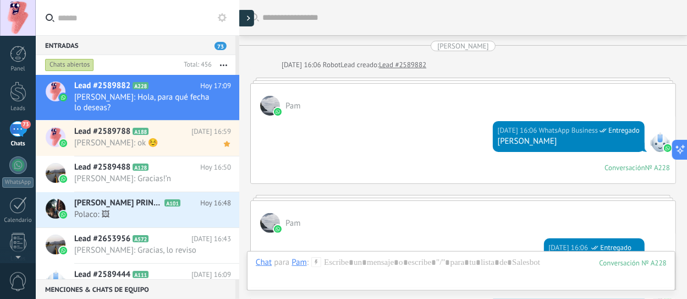
scroll to position [2346, 0]
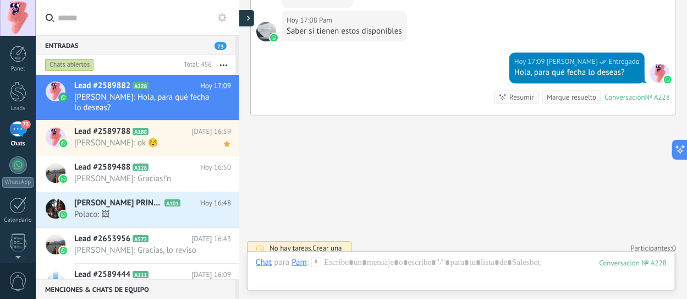
click at [245, 19] on div at bounding box center [246, 18] width 17 height 17
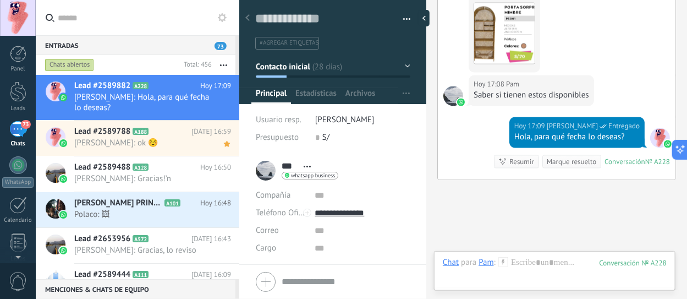
scroll to position [0, 0]
click at [295, 166] on input "***" at bounding box center [290, 166] width 17 height 11
click at [295, 166] on input "***" at bounding box center [346, 165] width 128 height 11
click at [311, 162] on input "***" at bounding box center [346, 165] width 128 height 11
click at [295, 18] on textarea at bounding box center [325, 18] width 140 height 17
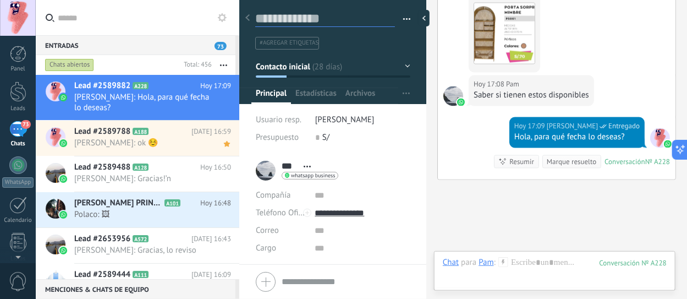
type textarea "*"
type textarea "**"
type textarea "***"
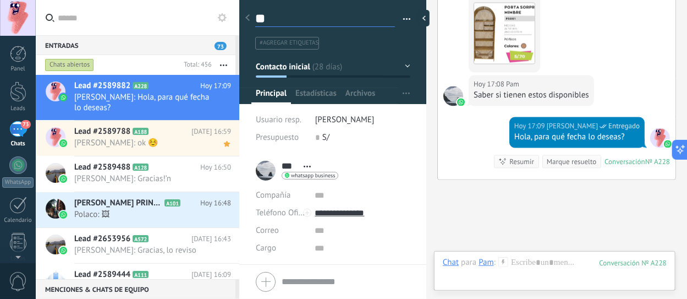
type textarea "***"
type textarea "****"
type textarea "*****"
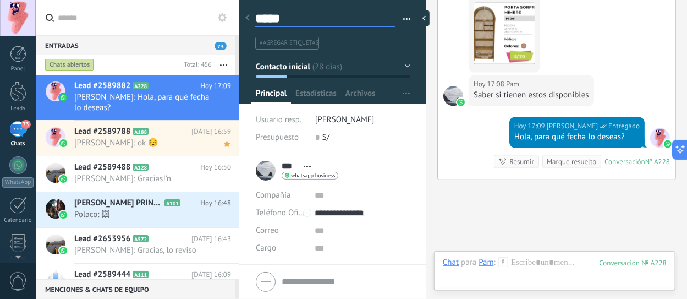
type textarea "******"
type textarea "********"
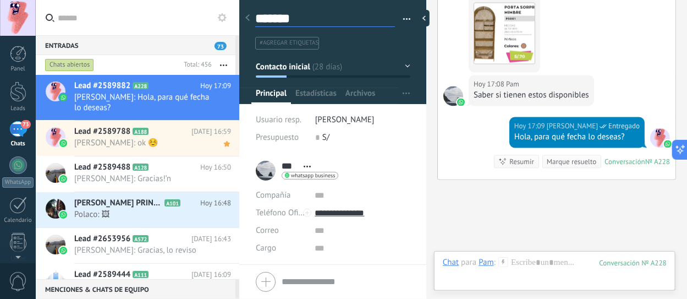
type textarea "********"
type textarea "*********"
type textarea "**********"
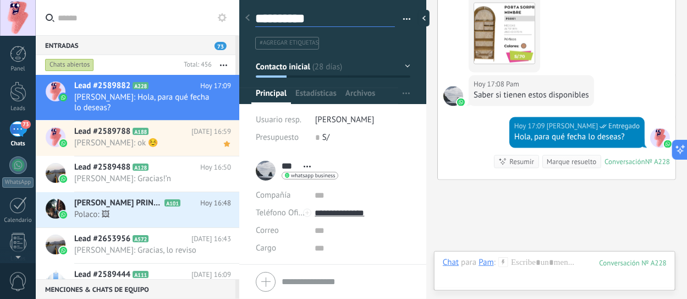
type textarea "**********"
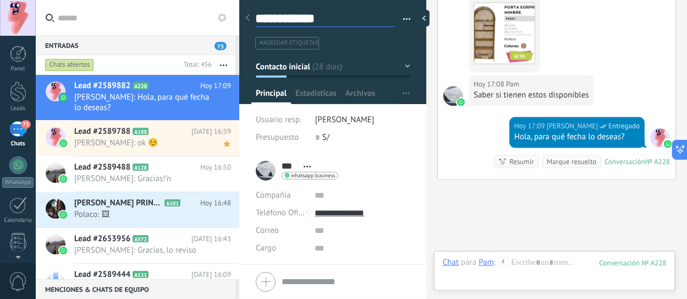
type textarea "**********"
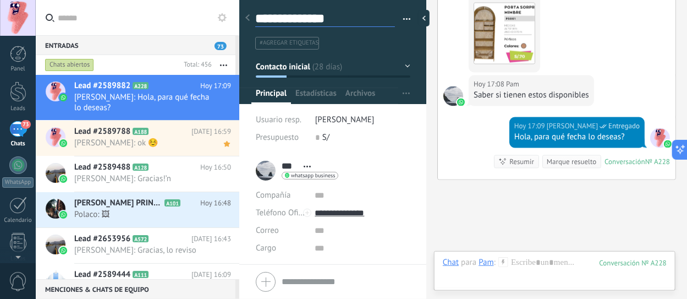
type textarea "**********"
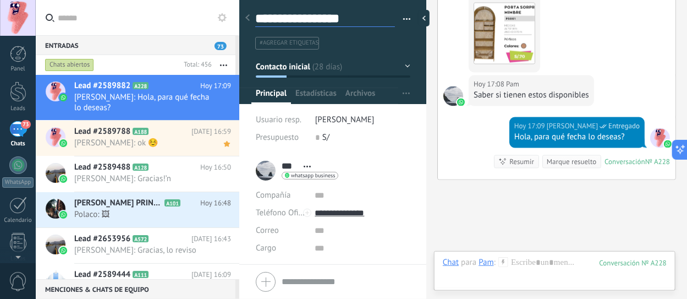
type textarea "**********"
click at [251, 22] on div at bounding box center [247, 18] width 15 height 21
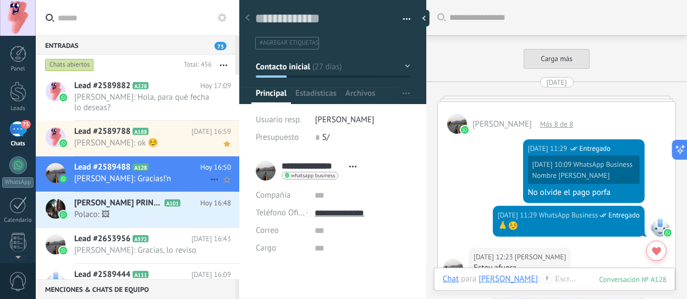
scroll to position [2028, 0]
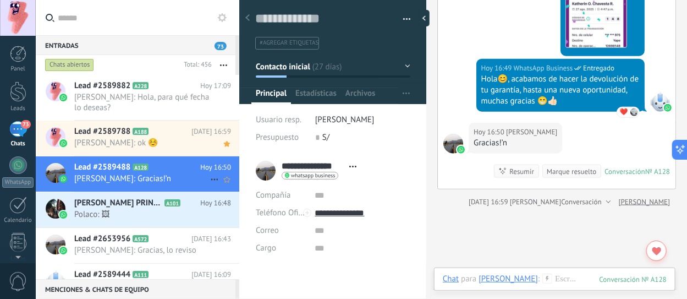
click at [168, 183] on div "Lead #2589488 A128 Hoy 16:50 Olenka Chavesta: Gracias!’n" at bounding box center [156, 173] width 165 height 35
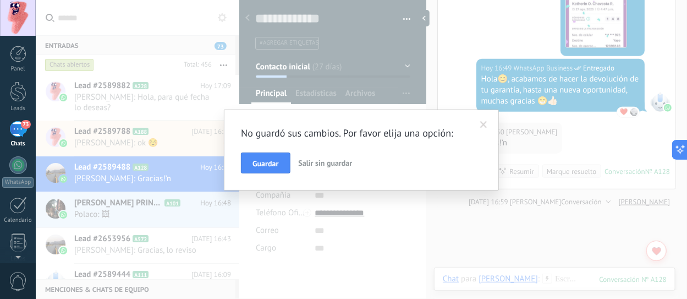
scroll to position [0, 0]
click at [276, 163] on span "Guardar" at bounding box center [265, 164] width 26 height 8
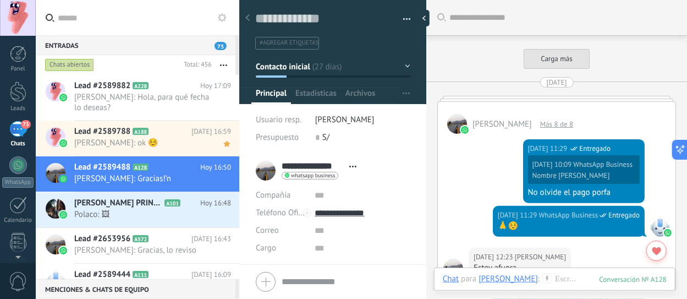
scroll to position [2028, 0]
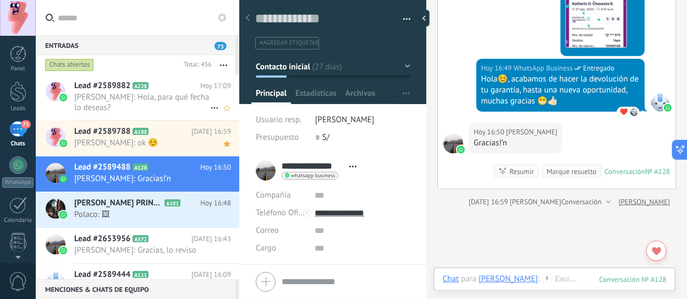
click at [138, 99] on span "Paul O. B.: Hola, para qué fecha lo deseas?" at bounding box center [142, 102] width 136 height 21
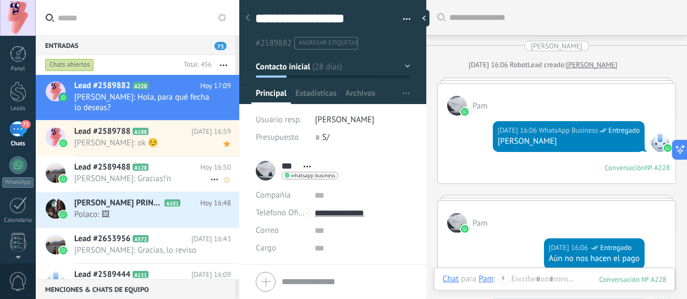
scroll to position [2336, 0]
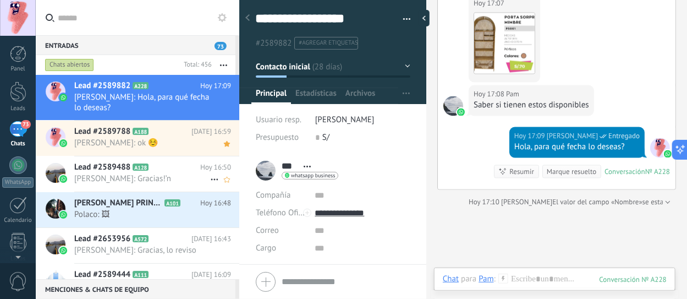
click at [118, 180] on span "[PERSON_NAME]: Gracias!’n" at bounding box center [142, 178] width 136 height 10
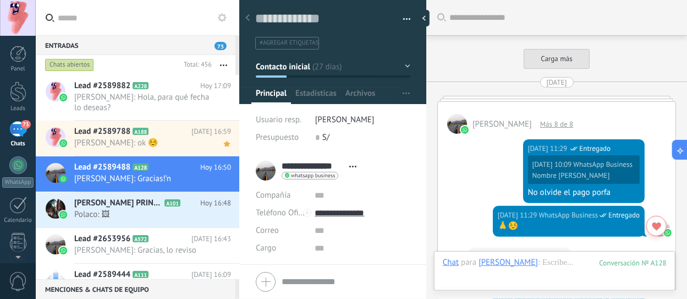
scroll to position [2122, 0]
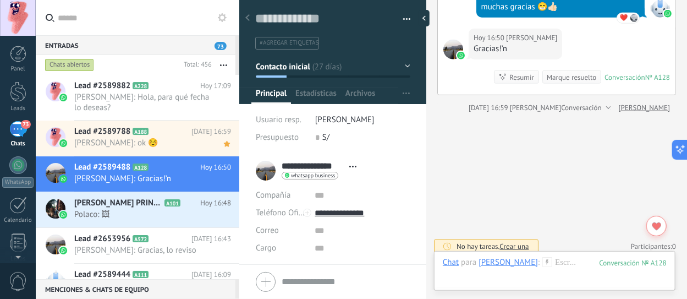
click at [319, 163] on input "**********" at bounding box center [313, 166] width 62 height 11
click at [319, 163] on input "******" at bounding box center [346, 165] width 128 height 11
click at [315, 162] on input "******" at bounding box center [346, 165] width 128 height 11
click at [319, 172] on input "********" at bounding box center [346, 176] width 128 height 11
drag, startPoint x: 281, startPoint y: 161, endPoint x: 312, endPoint y: 174, distance: 34.0
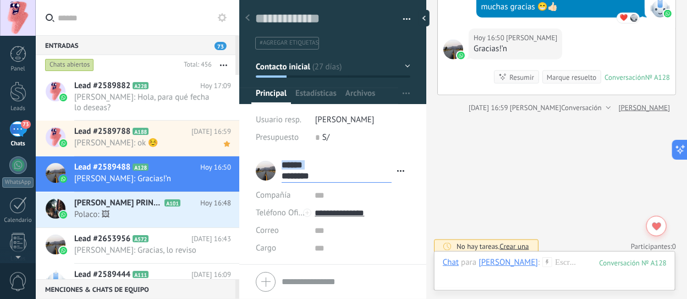
click at [318, 175] on div "**********" at bounding box center [333, 171] width 154 height 28
click at [353, 168] on span "Abrir detalle Copie el nombre Desatar Contacto principal" at bounding box center [353, 166] width 18 height 8
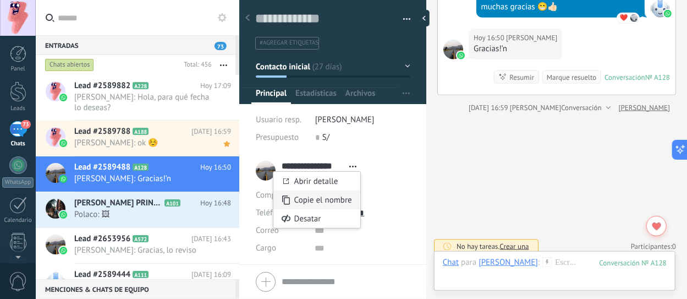
click at [336, 199] on span "Copie el nombre" at bounding box center [323, 200] width 58 height 10
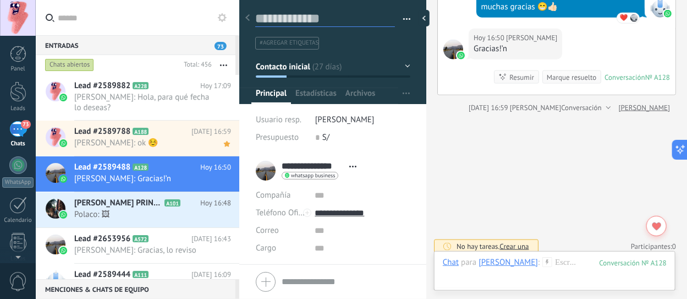
click at [292, 24] on textarea at bounding box center [325, 18] width 140 height 17
click at [291, 24] on textarea at bounding box center [325, 18] width 140 height 17
paste textarea "**********"
type textarea "**********"
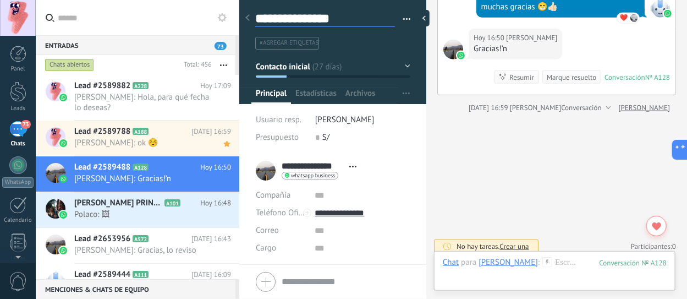
scroll to position [16, 0]
type textarea "**********"
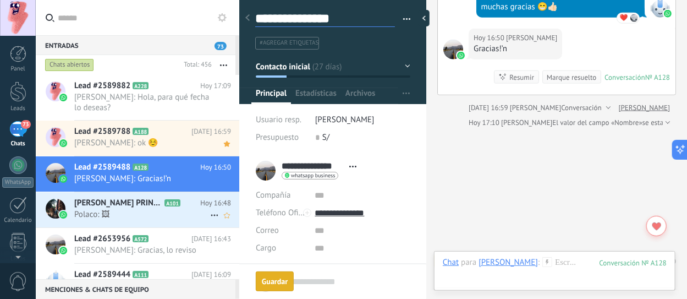
scroll to position [0, 0]
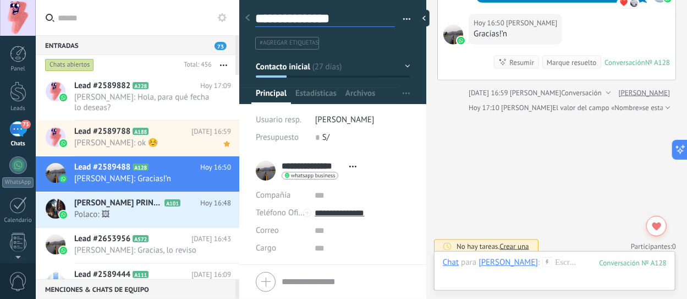
type textarea "**********"
click at [403, 18] on button "button" at bounding box center [403, 19] width 16 height 17
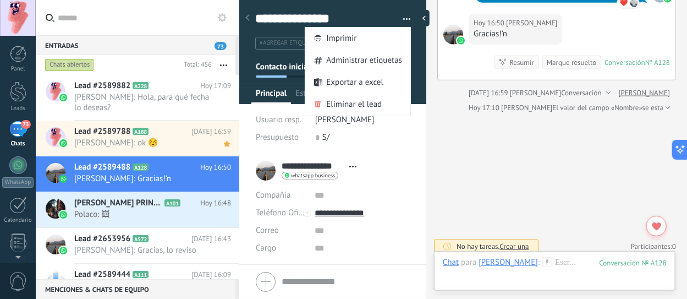
click at [403, 166] on div "**********" at bounding box center [333, 171] width 154 height 28
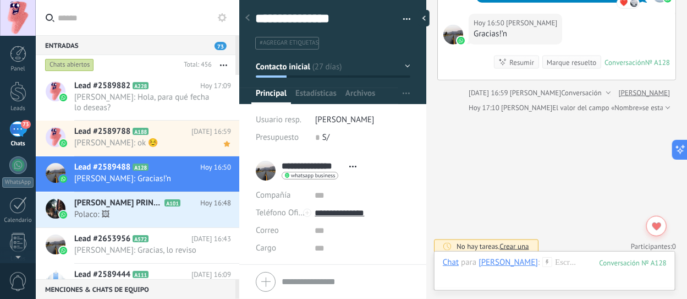
click at [385, 152] on div "Usuario resp. Paul O. B. Presupuesto 0 S/" at bounding box center [333, 132] width 155 height 42
click at [308, 53] on div at bounding box center [333, 48] width 188 height 111
click at [307, 43] on span "#agregar etiquetas" at bounding box center [289, 43] width 59 height 8
click at [365, 111] on li "[PERSON_NAME]" at bounding box center [362, 120] width 95 height 18
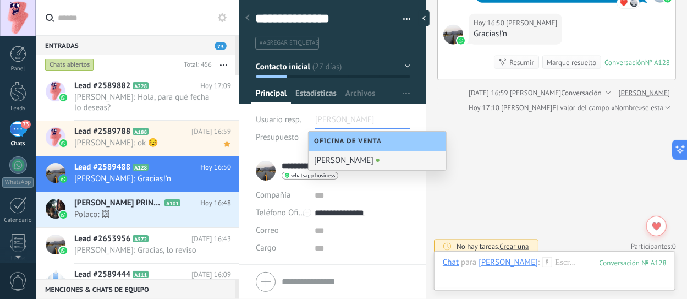
click at [316, 96] on span "Estadísticas" at bounding box center [315, 96] width 41 height 16
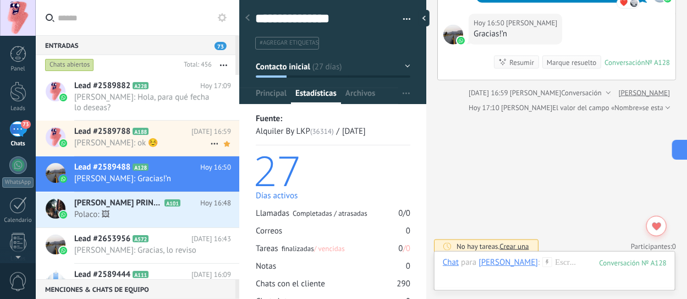
click at [122, 147] on span "[PERSON_NAME]: ok ☺️" at bounding box center [142, 143] width 136 height 10
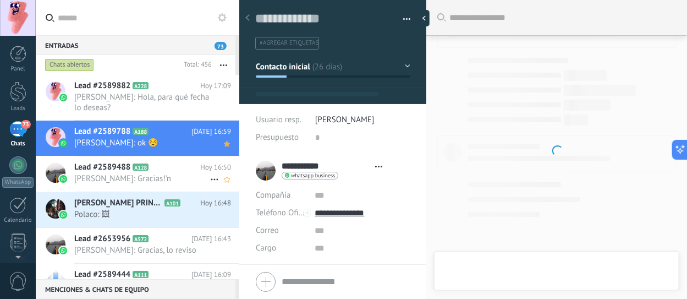
scroll to position [1408, 0]
type textarea "**********"
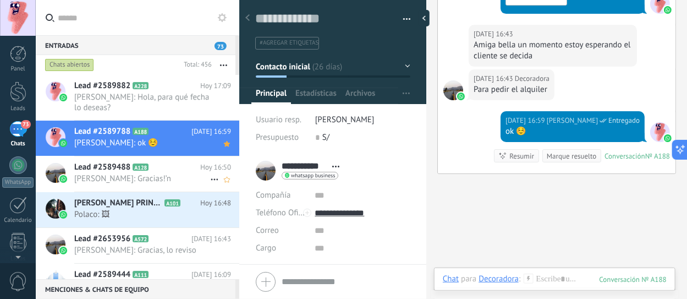
scroll to position [16, 0]
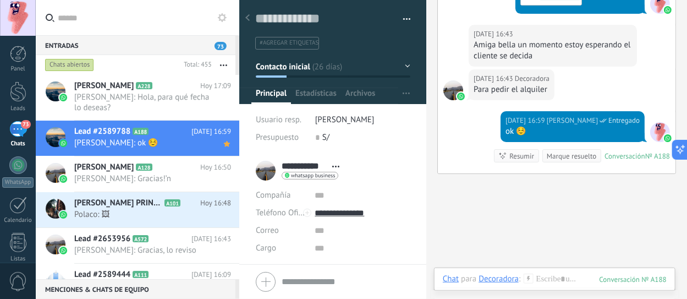
scroll to position [131, 0]
click at [167, 247] on span "[PERSON_NAME]: Gracias, lo reviso" at bounding box center [142, 250] width 136 height 10
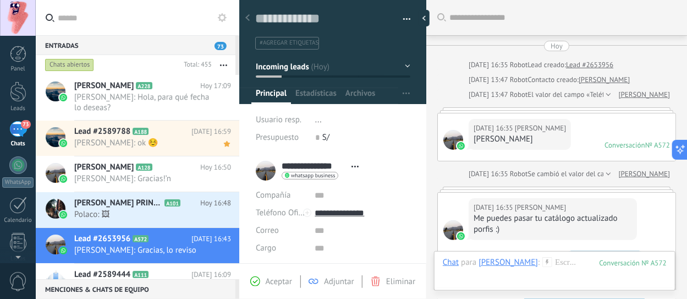
scroll to position [360, 0]
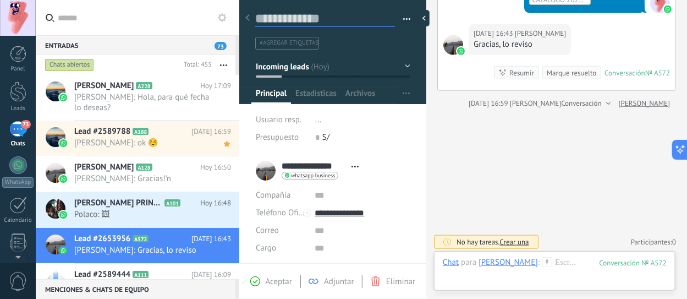
click at [296, 18] on textarea at bounding box center [325, 18] width 140 height 17
type textarea "*"
type textarea "**"
type textarea "***"
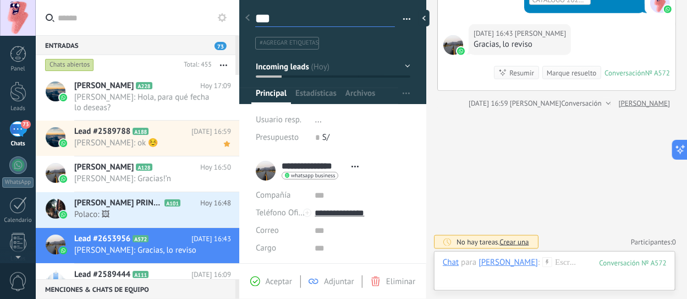
type textarea "****"
type textarea "*****"
type textarea "******"
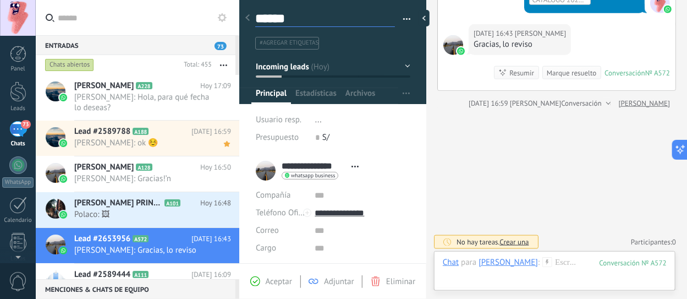
type textarea "******"
type textarea "********"
type textarea "*********"
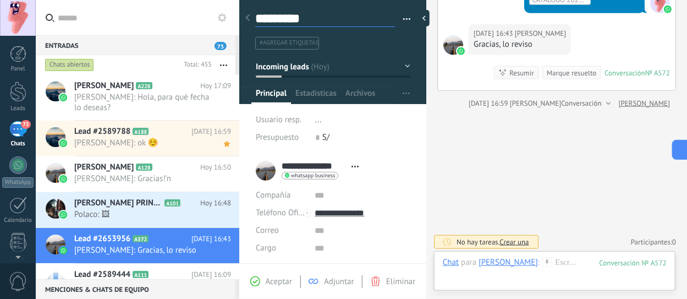
type textarea "**********"
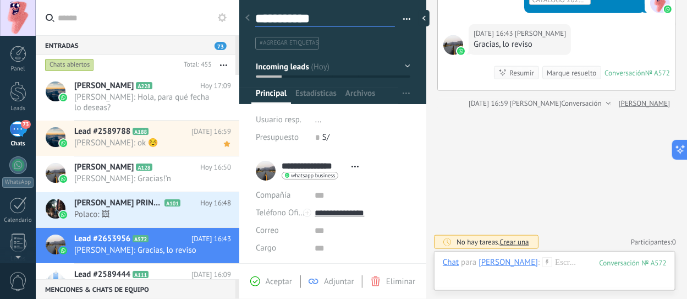
type textarea "**********"
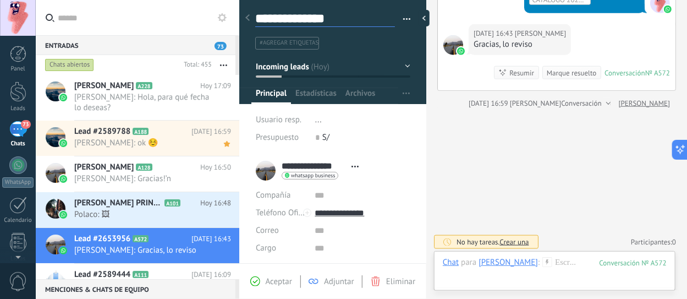
scroll to position [16, 0]
type textarea "**********"
click at [417, 135] on div "**********" at bounding box center [333, 73] width 188 height 161
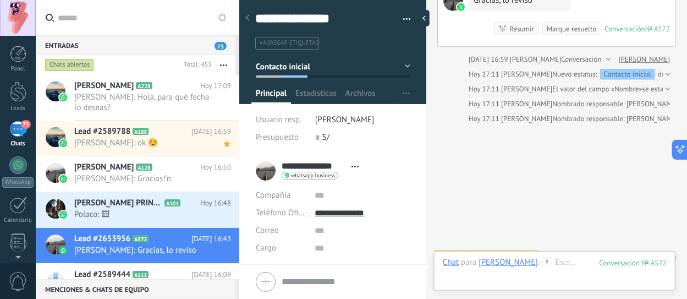
click at [250, 15] on div at bounding box center [247, 18] width 15 height 21
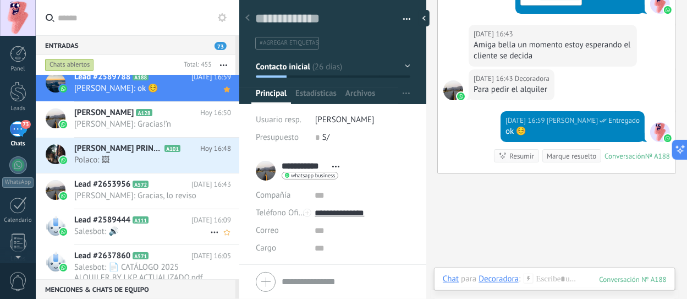
scroll to position [110, 0]
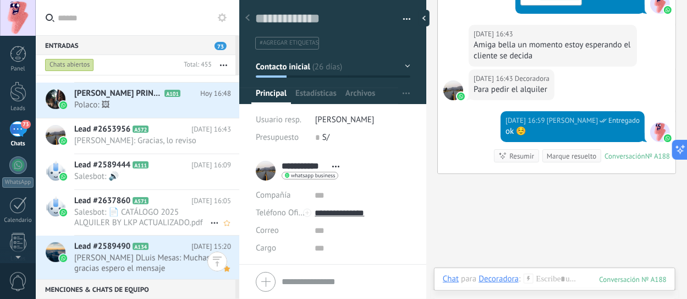
click at [153, 247] on icon at bounding box center [157, 246] width 11 height 11
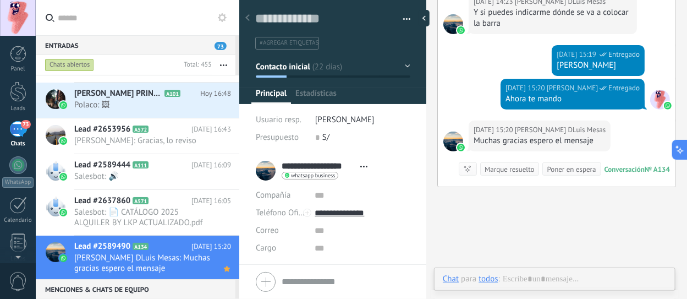
scroll to position [16, 0]
click at [300, 18] on textarea at bounding box center [325, 18] width 140 height 17
type textarea "*"
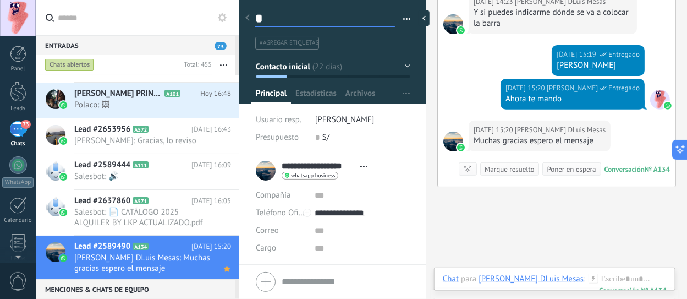
type textarea "**"
type textarea "***"
type textarea "****"
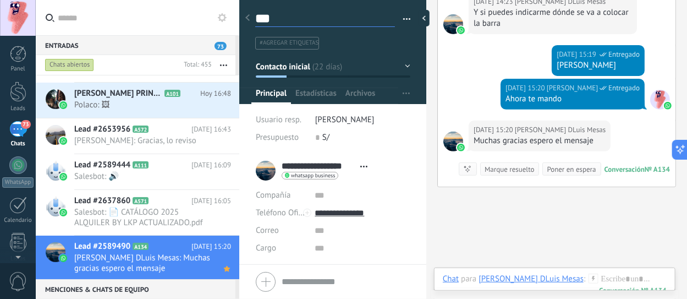
type textarea "****"
type textarea "*****"
type textarea "******"
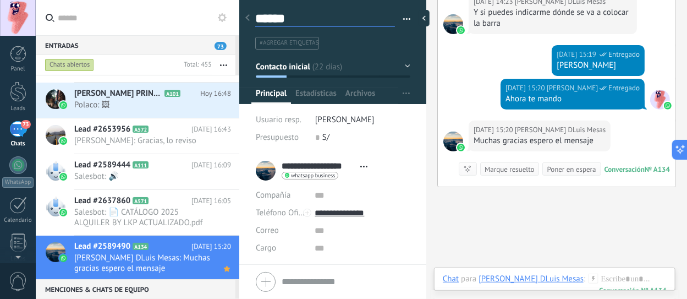
type textarea "******"
type textarea "********"
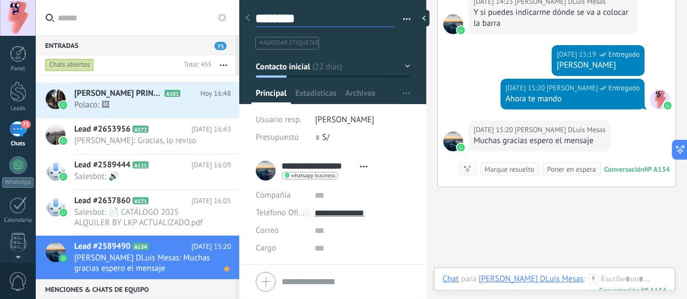
type textarea "********"
type textarea "**********"
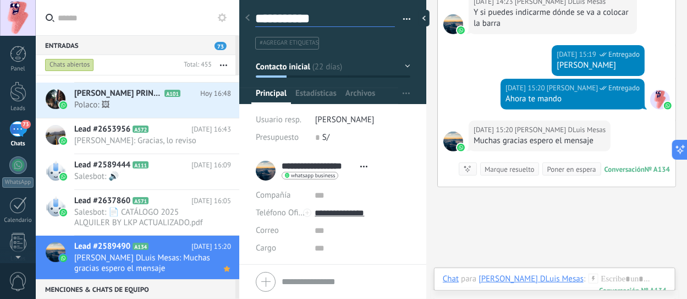
type textarea "**********"
click at [364, 242] on input "text" at bounding box center [362, 248] width 95 height 18
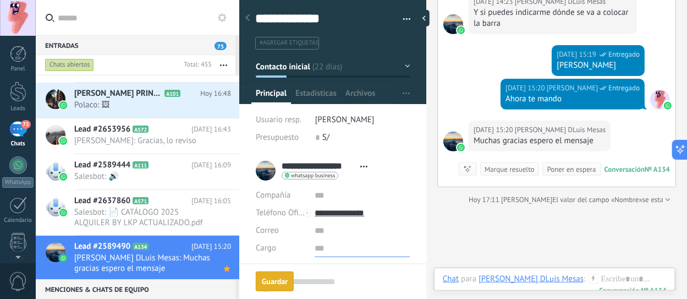
scroll to position [1713, 0]
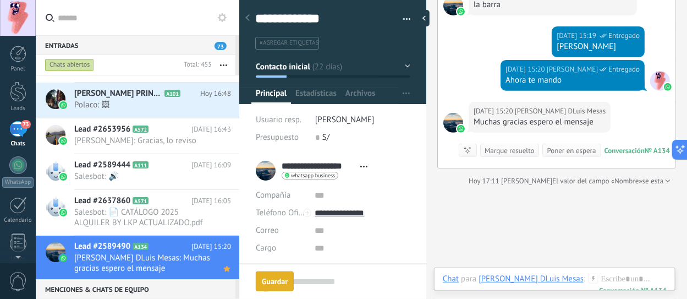
click at [274, 279] on div "Guardar" at bounding box center [275, 281] width 26 height 8
click at [124, 165] on span "Lead #2589444" at bounding box center [102, 165] width 56 height 11
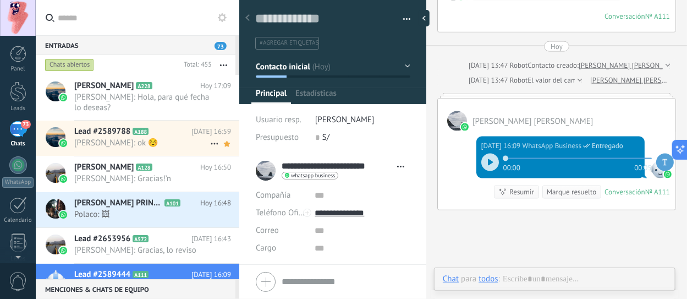
scroll to position [16, 0]
click at [122, 81] on span "PAMELA QUINTANILLA" at bounding box center [103, 85] width 59 height 11
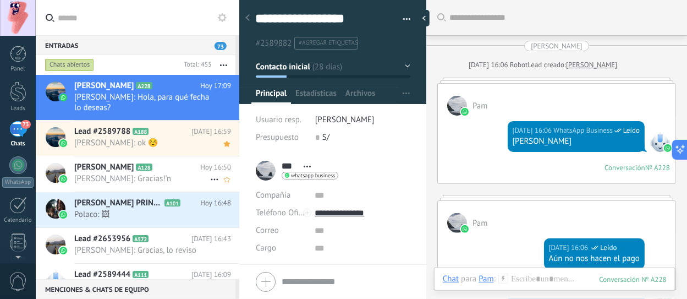
scroll to position [2336, 0]
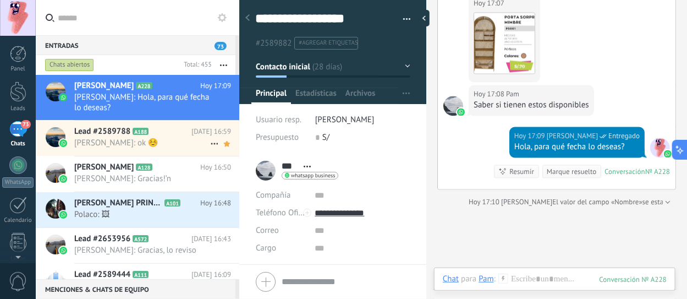
click at [149, 146] on span "[PERSON_NAME]: ok ☺️" at bounding box center [142, 143] width 136 height 10
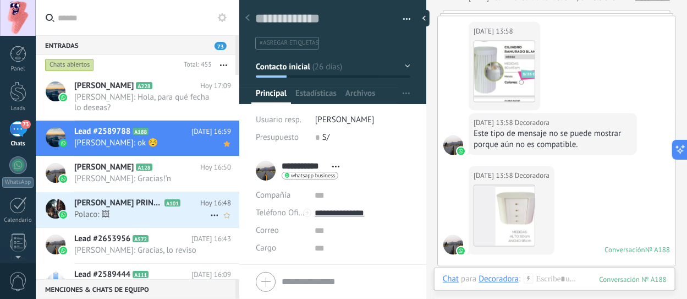
click at [131, 216] on span "Polaco: 🖼" at bounding box center [142, 214] width 136 height 10
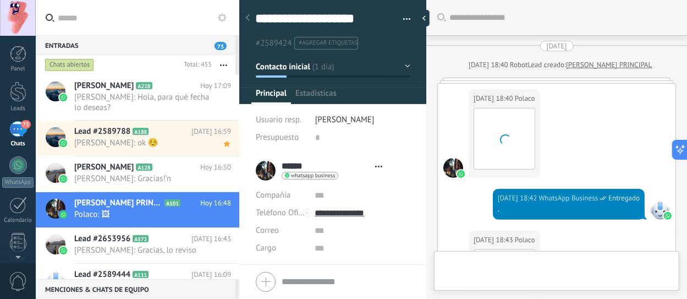
type textarea "**********"
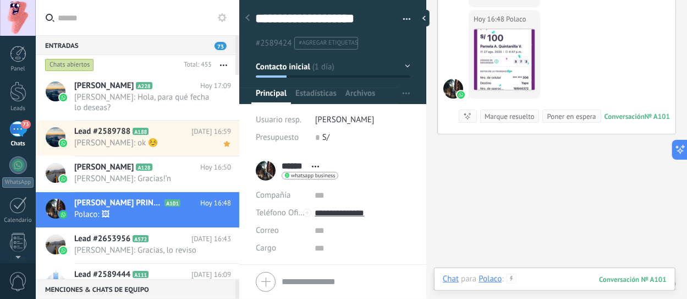
click at [538, 274] on div at bounding box center [555, 289] width 224 height 33
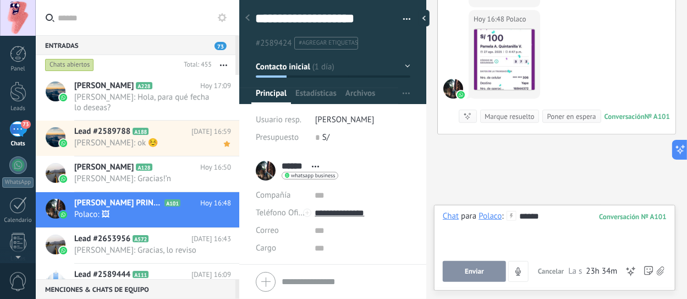
click at [482, 271] on span "Enviar" at bounding box center [474, 271] width 19 height 8
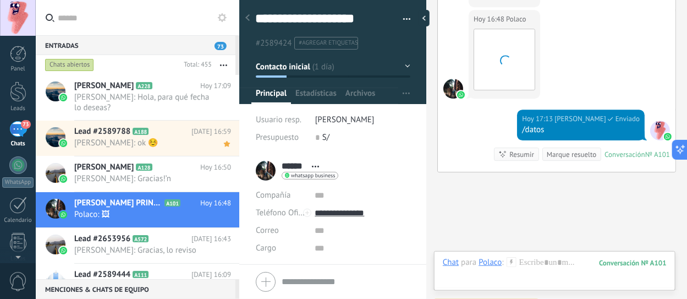
scroll to position [2996, 0]
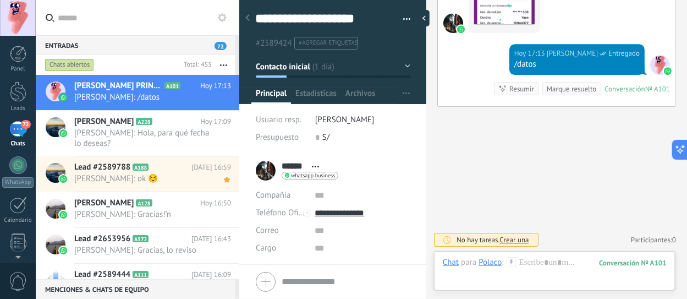
click at [222, 16] on icon at bounding box center [222, 17] width 9 height 9
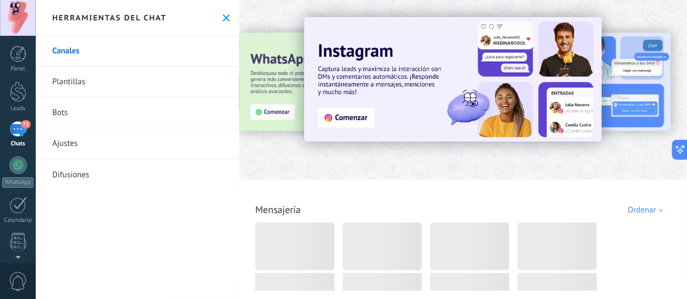
click at [110, 80] on link "Plantillas" at bounding box center [138, 82] width 204 height 31
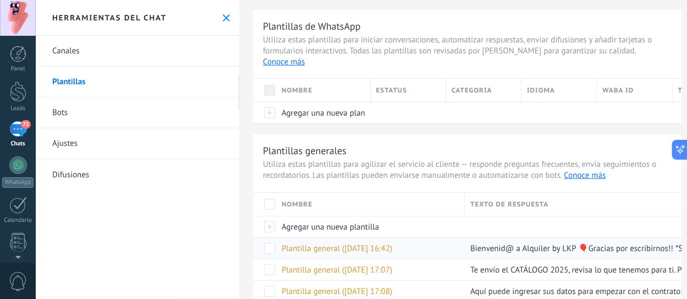
scroll to position [40, 0]
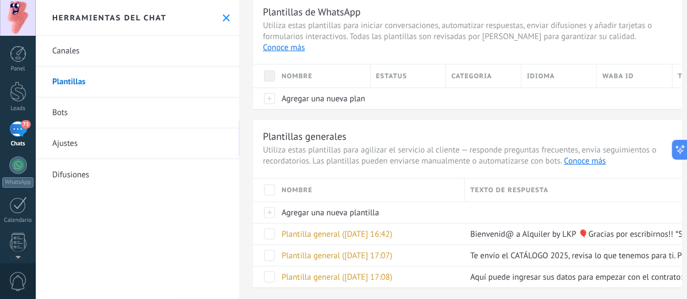
click at [19, 130] on div "73" at bounding box center [18, 129] width 18 height 16
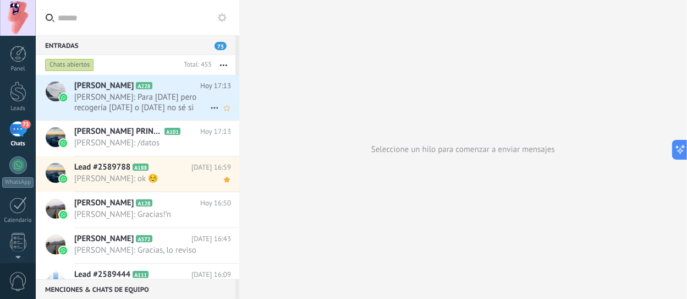
click at [160, 108] on span "Pam: Para este sábado pero recogería viernes o mañana no sé si alguno de los 2 …" at bounding box center [142, 102] width 136 height 21
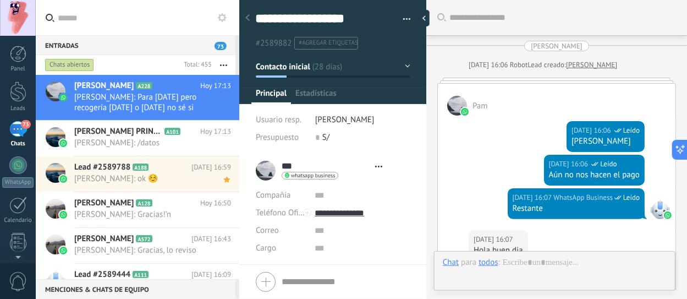
type textarea "**********"
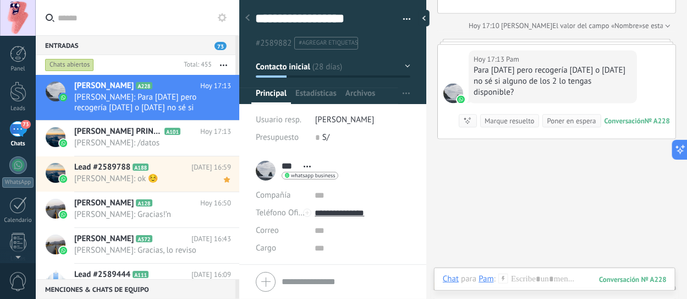
scroll to position [2451, 0]
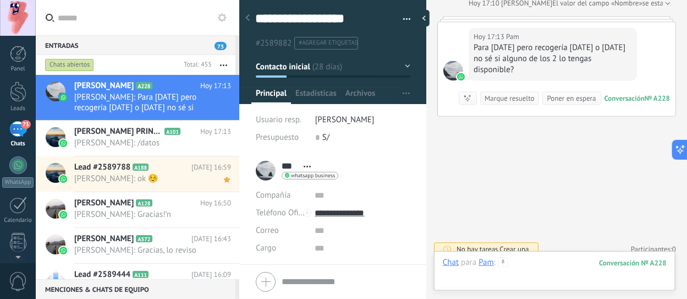
click at [524, 257] on div at bounding box center [555, 273] width 224 height 33
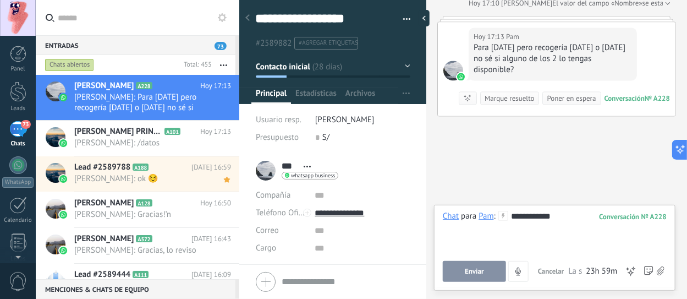
click at [453, 267] on button "Enviar" at bounding box center [474, 271] width 63 height 21
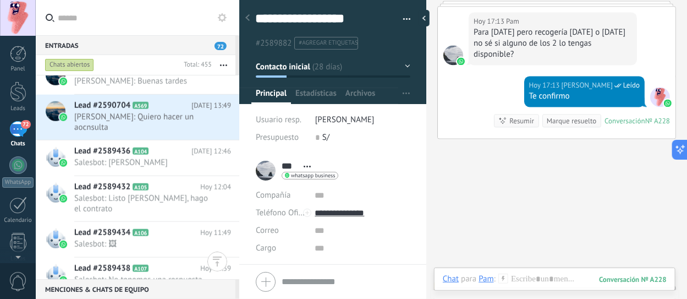
scroll to position [2489, 0]
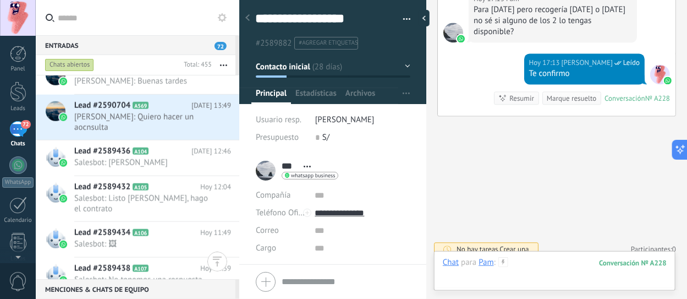
click at [545, 265] on div at bounding box center [555, 273] width 224 height 33
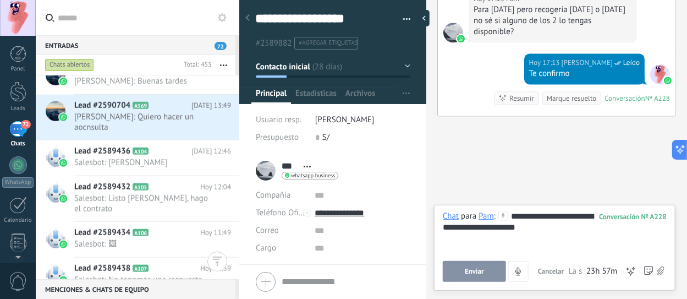
click at [493, 268] on button "Enviar" at bounding box center [474, 271] width 63 height 21
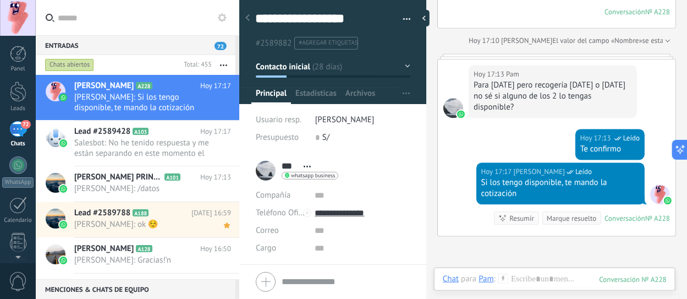
scroll to position [2369, 0]
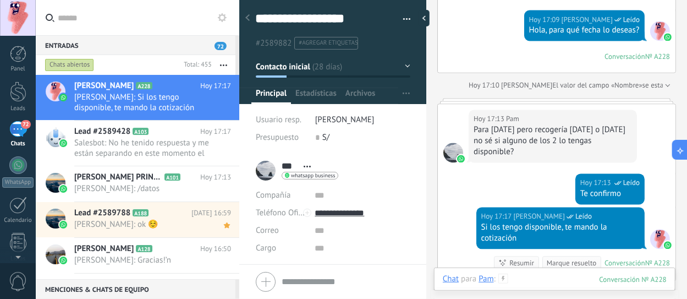
click at [532, 275] on div at bounding box center [555, 289] width 224 height 33
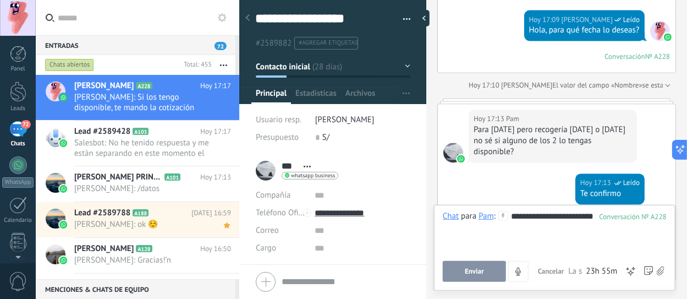
click at [473, 278] on button "Enviar" at bounding box center [474, 271] width 63 height 21
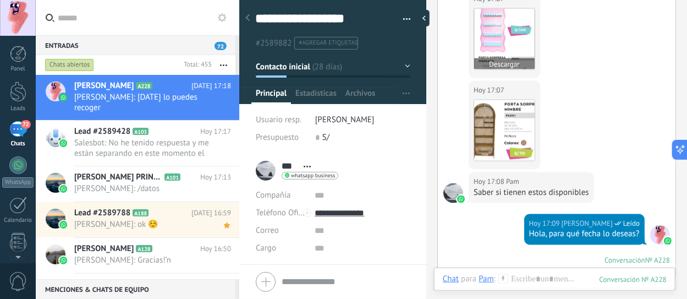
scroll to position [2183, 0]
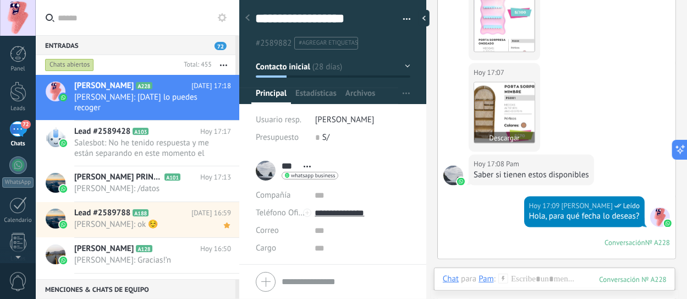
click at [512, 117] on img at bounding box center [504, 113] width 61 height 61
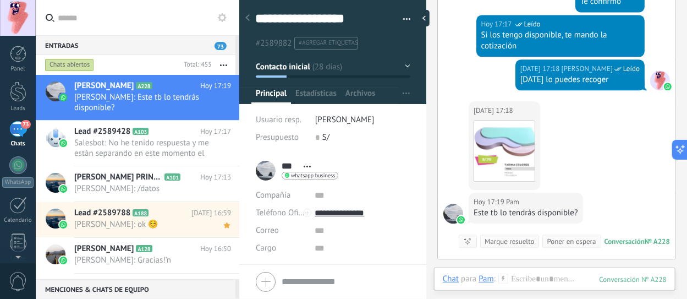
scroll to position [2539, 0]
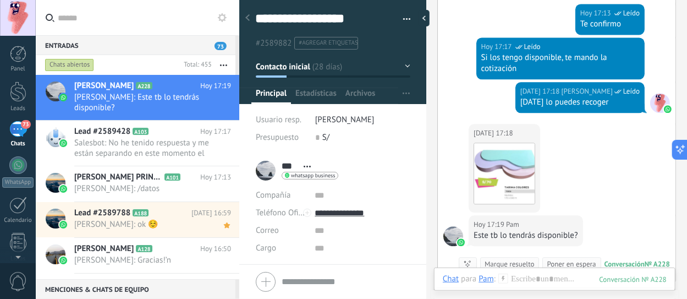
drag, startPoint x: 463, startPoint y: 131, endPoint x: 546, endPoint y: 191, distance: 101.7
click at [546, 191] on div "Hoy 17:18 Pam Descargar" at bounding box center [557, 169] width 238 height 91
click at [562, 178] on div "Hoy 17:18 Pam Descargar" at bounding box center [557, 169] width 238 height 91
click at [249, 20] on use at bounding box center [247, 17] width 4 height 7
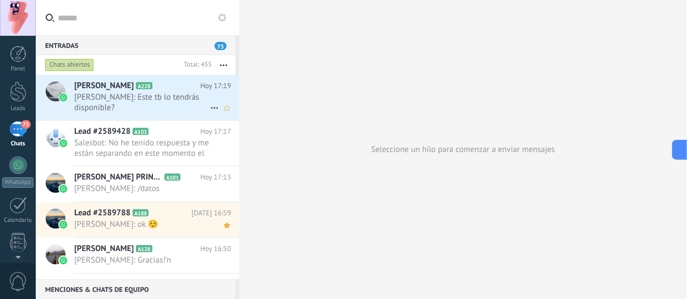
click at [167, 81] on icon at bounding box center [161, 85] width 11 height 11
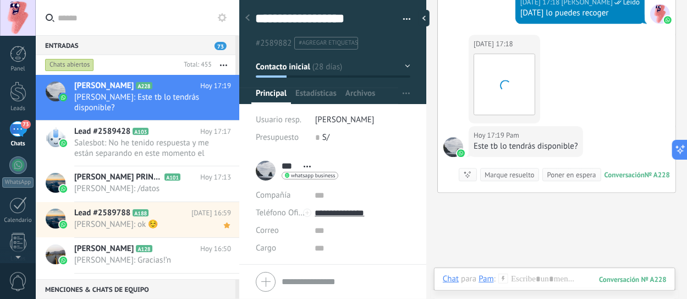
scroll to position [16, 0]
click at [245, 18] on icon at bounding box center [247, 17] width 4 height 7
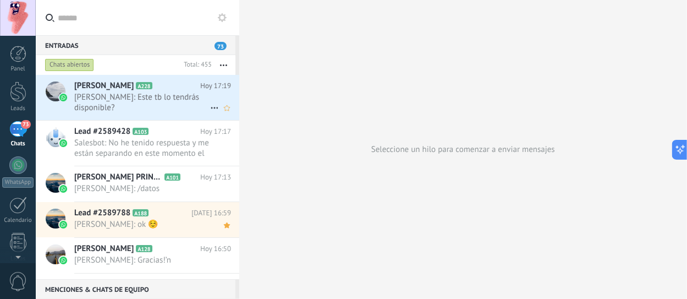
click at [211, 101] on icon at bounding box center [214, 107] width 13 height 13
click at [164, 86] on div at bounding box center [343, 149] width 687 height 299
click at [132, 92] on span "Pam: Este tb lo tendrás disponible?" at bounding box center [142, 102] width 136 height 21
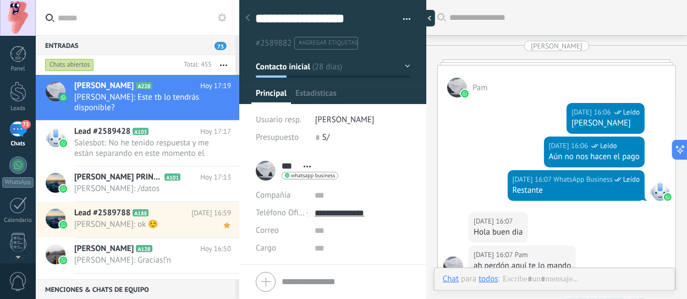
scroll to position [2593, 0]
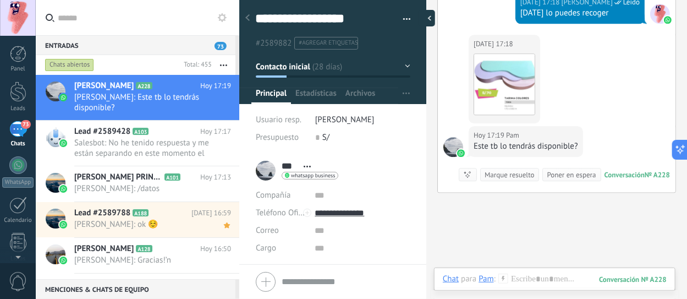
click at [425, 16] on div at bounding box center [427, 18] width 17 height 17
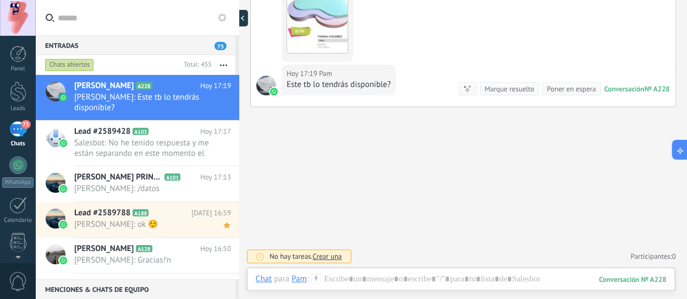
type textarea "**********"
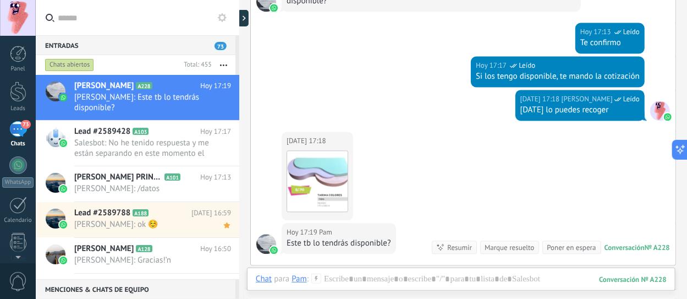
scroll to position [2394, 0]
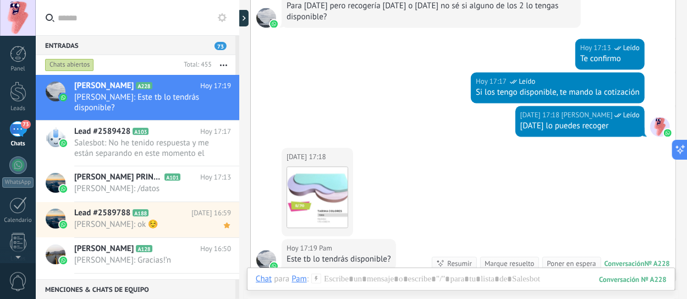
click at [556, 258] on div "Poner en espera" at bounding box center [571, 263] width 49 height 10
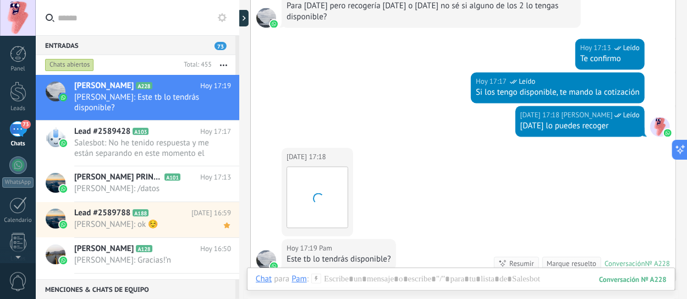
scroll to position [2412, 0]
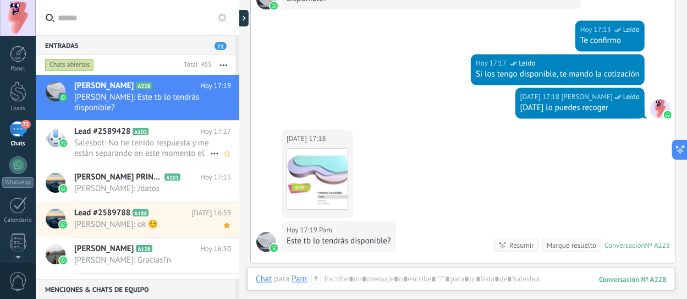
click at [120, 138] on span "Salesbot: No he tenido respuesta y me están separando en este momento el sorpre…" at bounding box center [142, 148] width 136 height 21
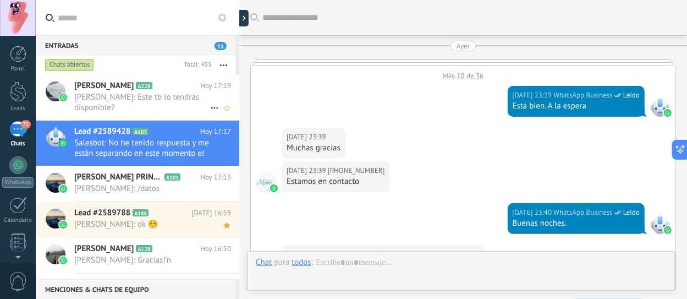
click at [154, 91] on h2 "PAMELA QUINTANILLA A228" at bounding box center [137, 85] width 126 height 11
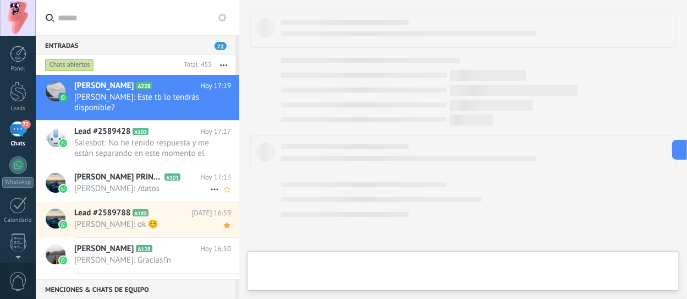
click at [180, 183] on span "Paul O. B.: /datos" at bounding box center [142, 188] width 136 height 10
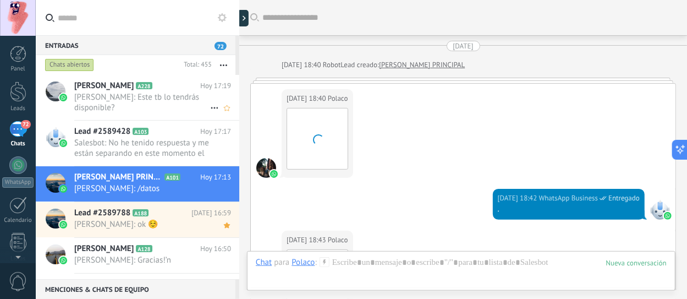
click at [130, 97] on span "Pam: Este tb lo tendrás disponible?" at bounding box center [142, 102] width 136 height 21
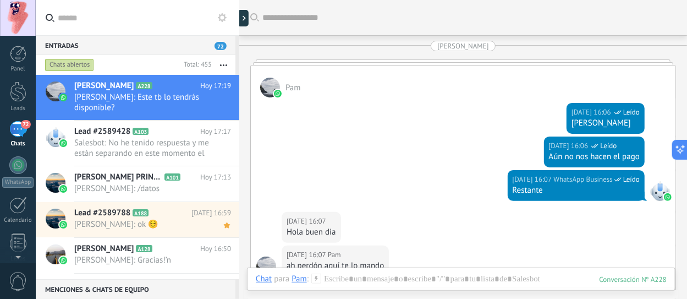
scroll to position [2495, 0]
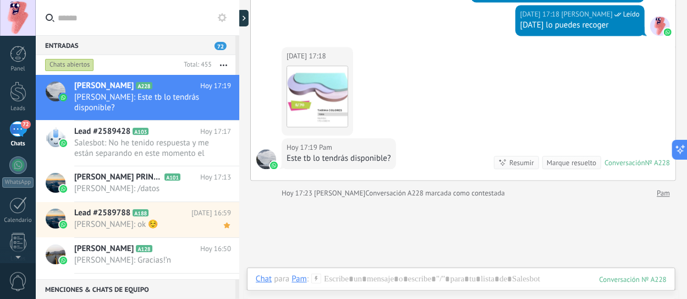
click at [616, 158] on div "Conversación" at bounding box center [625, 162] width 41 height 9
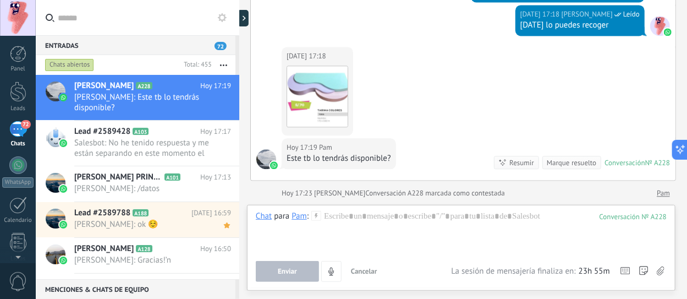
click at [616, 158] on div "Conversación" at bounding box center [625, 162] width 41 height 9
click at [314, 213] on icon at bounding box center [316, 216] width 10 height 10
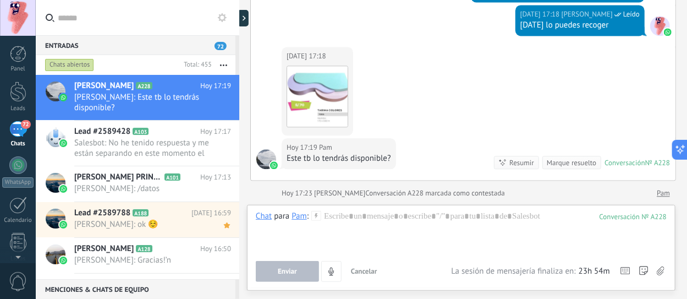
click at [222, 16] on icon at bounding box center [222, 17] width 9 height 9
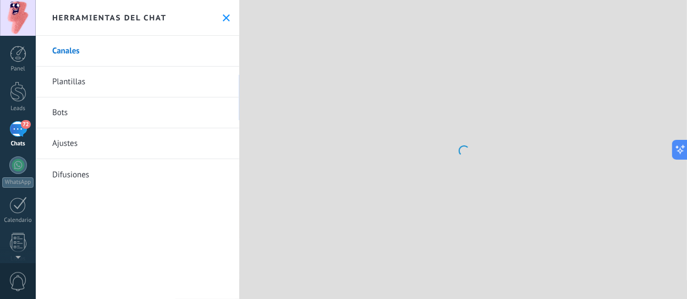
click at [96, 84] on link "Plantillas" at bounding box center [138, 82] width 204 height 31
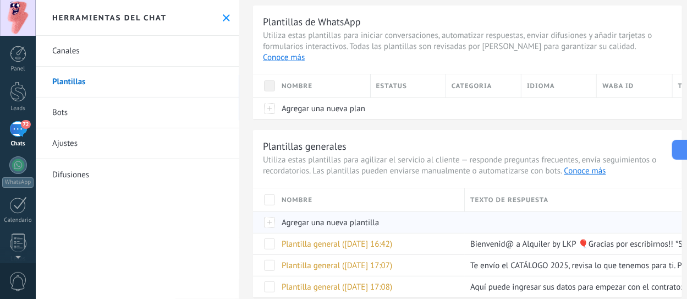
scroll to position [40, 0]
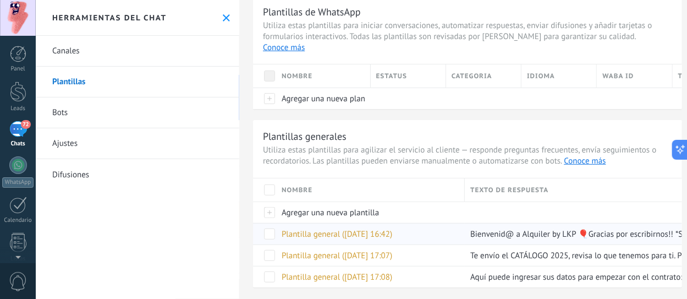
click at [365, 229] on span "Plantilla general (27.08.2025 16:42)" at bounding box center [337, 234] width 111 height 10
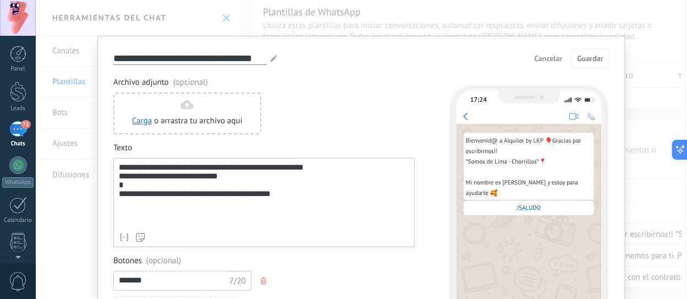
click at [196, 61] on input "**********" at bounding box center [189, 58] width 153 height 13
drag, startPoint x: 263, startPoint y: 57, endPoint x: 71, endPoint y: 45, distance: 192.9
click at [71, 45] on div "**********" at bounding box center [361, 149] width 651 height 299
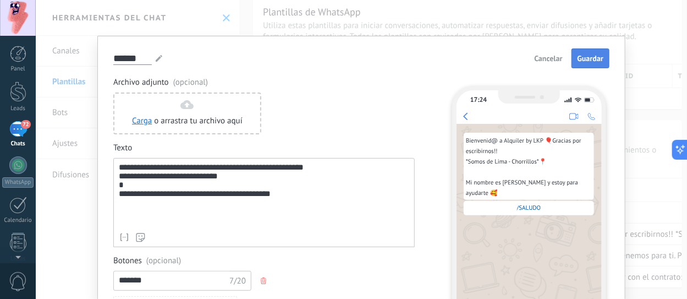
type input "******"
click at [578, 54] on span "Guardar" at bounding box center [591, 58] width 26 height 8
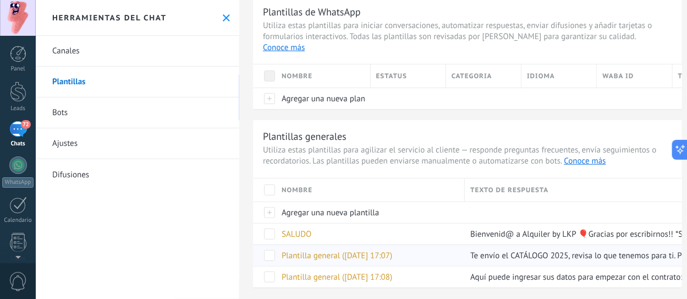
click at [375, 250] on span "Plantilla general (27.08.2025 17:07)" at bounding box center [337, 255] width 111 height 10
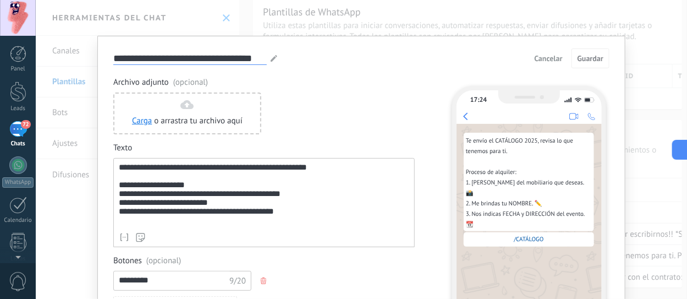
click at [233, 57] on input "**********" at bounding box center [189, 58] width 153 height 13
drag, startPoint x: 263, startPoint y: 58, endPoint x: 0, endPoint y: 52, distance: 263.0
click at [0, 58] on body ".abccls-1,.abccls-2{fill-rule:evenodd}.abccls-2{fill:#fff} .abfcls-1{fill:none}…" at bounding box center [343, 149] width 687 height 299
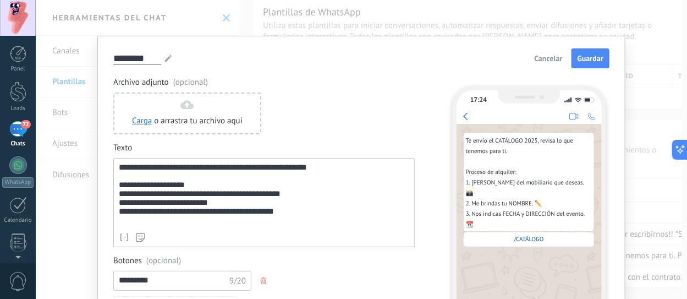
type input "********"
click at [579, 47] on div "**********" at bounding box center [361, 225] width 528 height 378
click at [584, 53] on button "Guardar" at bounding box center [591, 58] width 38 height 20
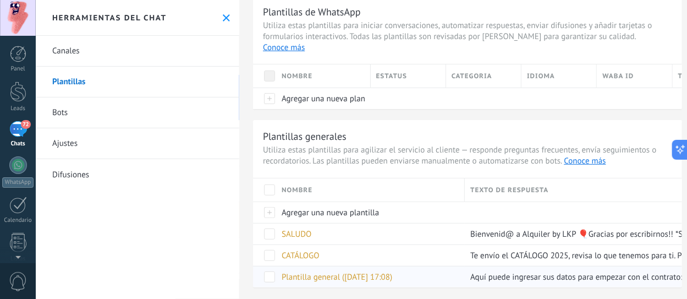
click at [387, 272] on span "Plantilla general (27.08.2025 17:08)" at bounding box center [337, 277] width 111 height 10
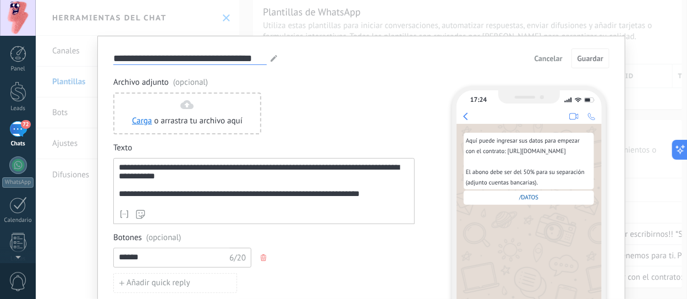
click at [215, 63] on input "**********" at bounding box center [189, 58] width 153 height 13
drag, startPoint x: 263, startPoint y: 57, endPoint x: 0, endPoint y: 60, distance: 263.0
click at [0, 61] on body ".abccls-1,.abccls-2{fill-rule:evenodd}.abccls-2{fill:#fff} .abfcls-1{fill:none}…" at bounding box center [343, 149] width 687 height 299
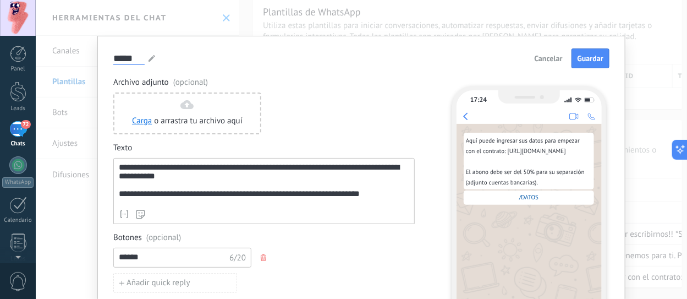
type input "*****"
click at [588, 56] on span "Guardar" at bounding box center [591, 58] width 26 height 8
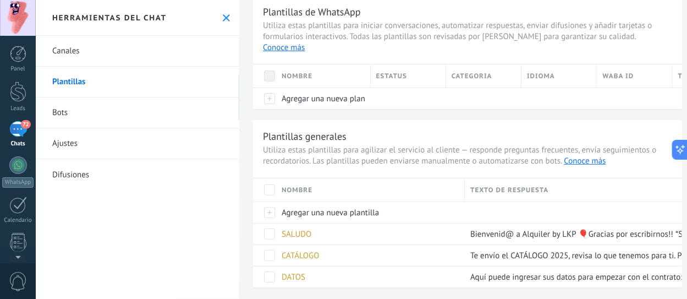
click at [225, 19] on icon at bounding box center [226, 17] width 7 height 7
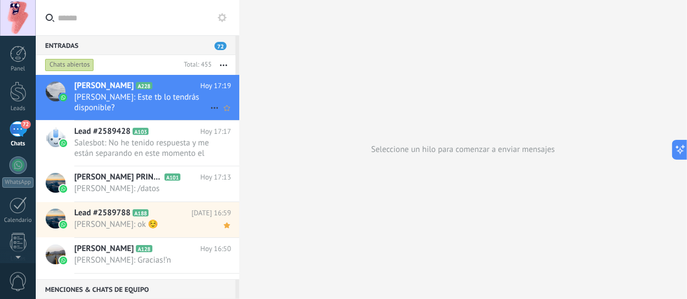
click at [119, 91] on span "[PERSON_NAME]" at bounding box center [103, 85] width 59 height 11
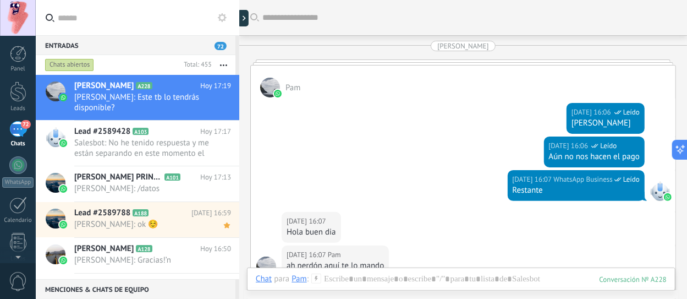
scroll to position [2495, 0]
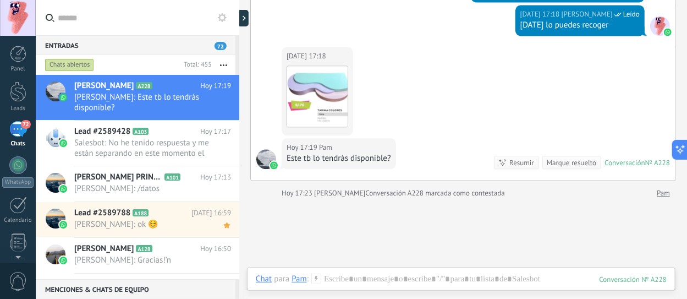
click at [316, 276] on use at bounding box center [316, 277] width 9 height 9
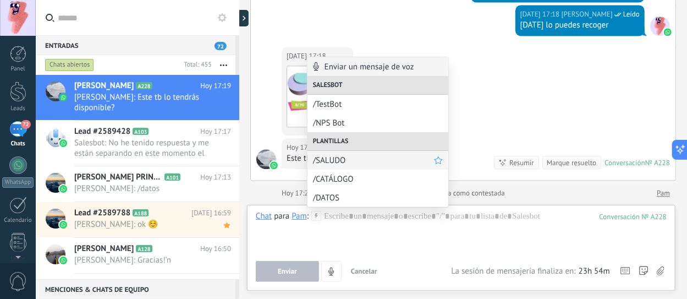
click at [351, 164] on span "/SALUDO" at bounding box center [373, 160] width 121 height 10
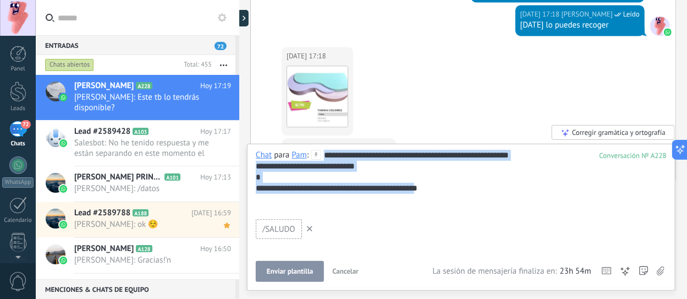
drag, startPoint x: 275, startPoint y: 208, endPoint x: 310, endPoint y: 150, distance: 67.8
click at [310, 150] on div "**********" at bounding box center [461, 183] width 411 height 66
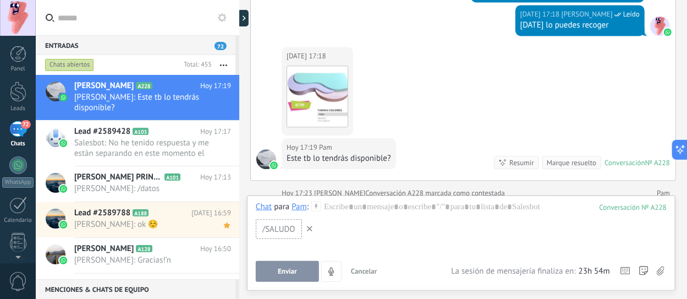
click at [307, 228] on use at bounding box center [310, 229] width 6 height 6
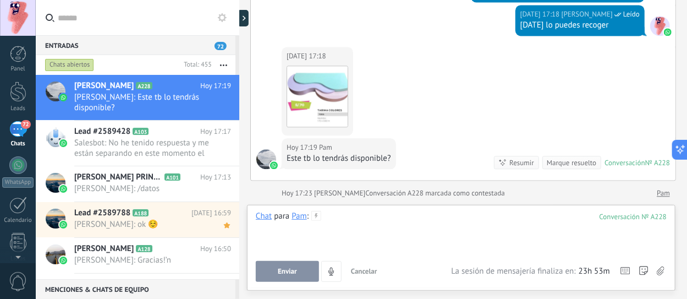
click at [369, 213] on div at bounding box center [461, 232] width 411 height 42
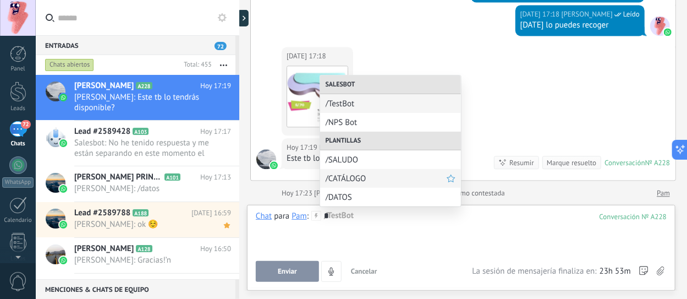
click at [366, 180] on span "/CATÁLOGO" at bounding box center [386, 178] width 121 height 10
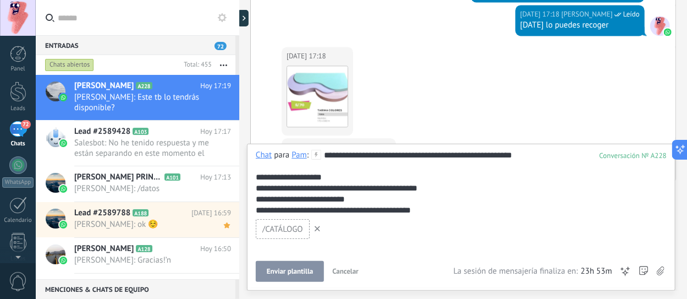
click at [287, 226] on span "/CATÁLOGO" at bounding box center [282, 229] width 41 height 10
drag, startPoint x: 348, startPoint y: 214, endPoint x: 323, endPoint y: 158, distance: 61.6
click at [323, 158] on div "**********" at bounding box center [461, 216] width 411 height 132
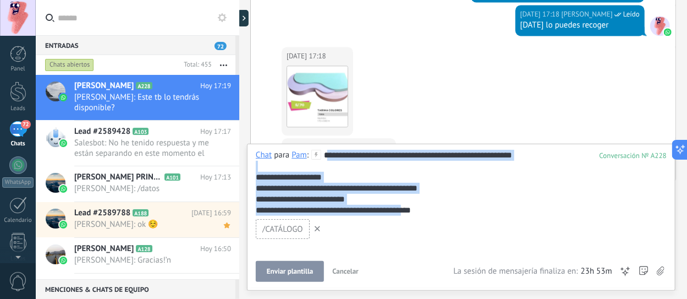
drag, startPoint x: 327, startPoint y: 158, endPoint x: 418, endPoint y: 257, distance: 134.7
click at [418, 257] on div "**********" at bounding box center [461, 216] width 411 height 132
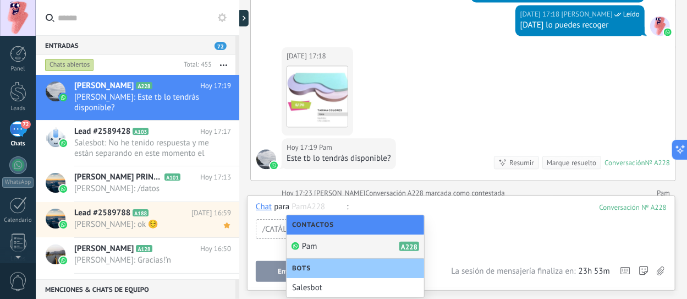
click at [370, 248] on div "Pam A228" at bounding box center [356, 246] width 138 height 24
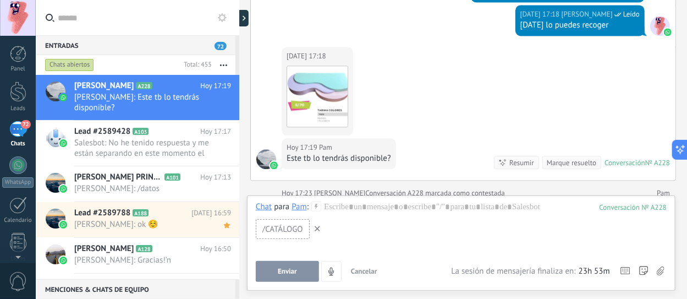
click at [316, 230] on icon at bounding box center [318, 229] width 6 height 6
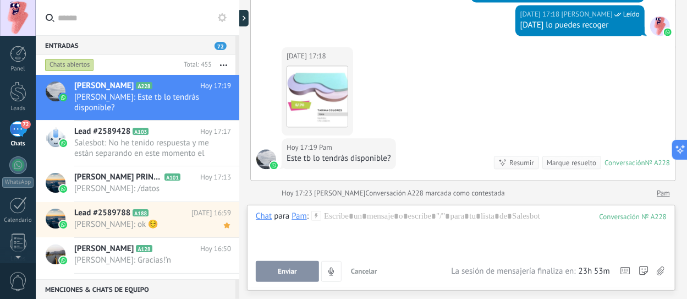
click at [216, 15] on button at bounding box center [222, 17] width 13 height 13
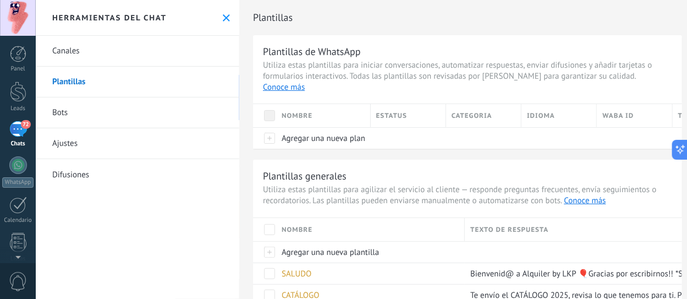
click at [107, 79] on link "Plantillas" at bounding box center [138, 82] width 204 height 31
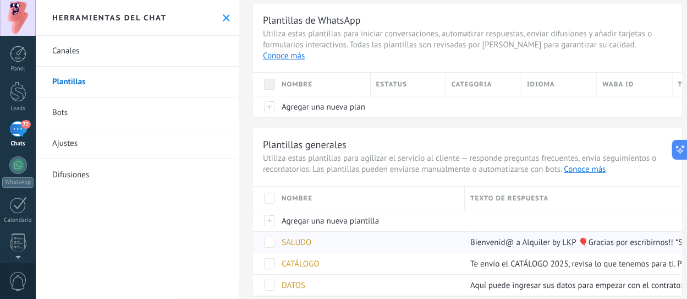
scroll to position [40, 0]
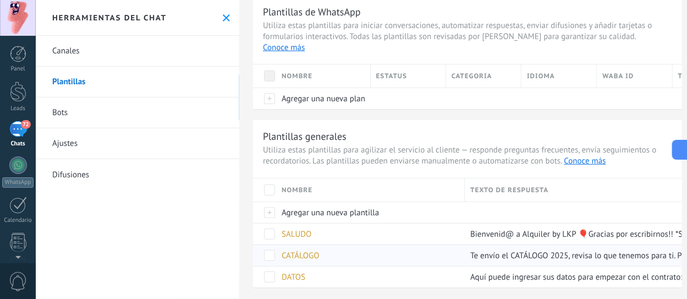
click at [306, 250] on span "CATÁLOGO" at bounding box center [300, 255] width 37 height 10
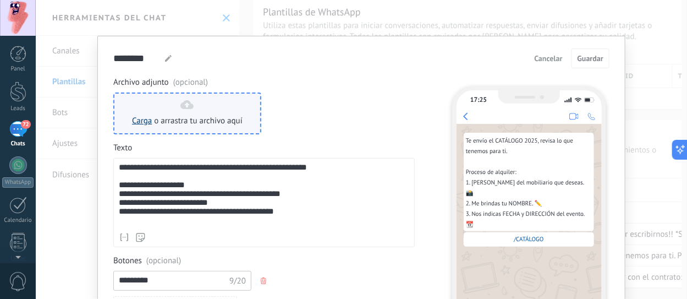
click at [141, 119] on link "Carga" at bounding box center [142, 121] width 20 height 10
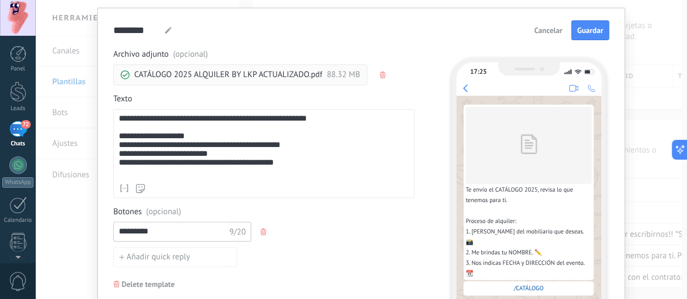
scroll to position [0, 0]
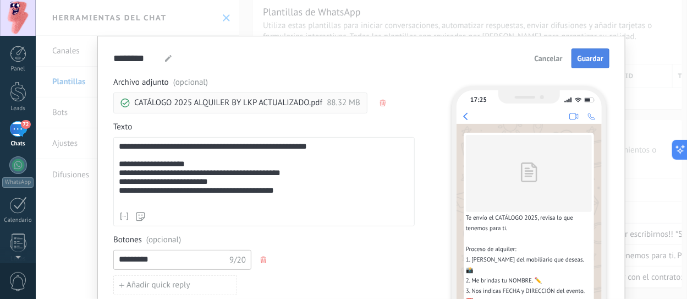
click at [581, 61] on span "Guardar" at bounding box center [591, 58] width 26 height 8
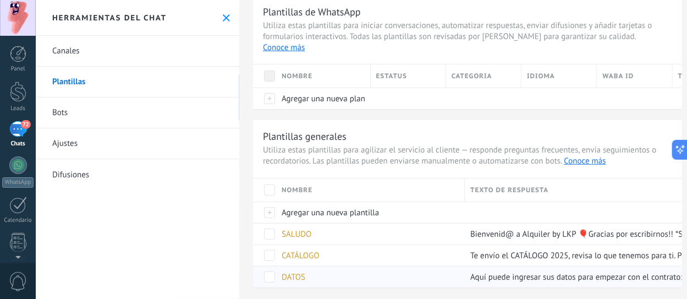
click at [296, 272] on span "DATOS" at bounding box center [294, 277] width 24 height 10
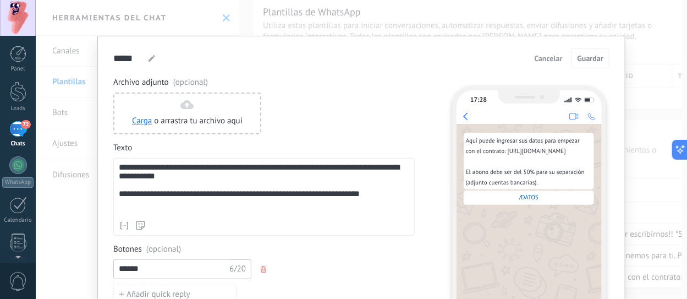
scroll to position [151, 0]
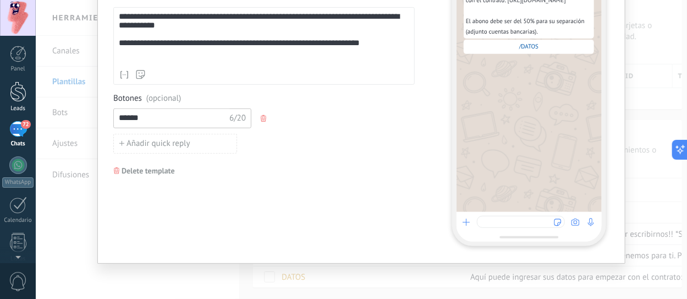
drag, startPoint x: 158, startPoint y: 125, endPoint x: 0, endPoint y: 104, distance: 159.8
click at [0, 104] on body ".abccls-1,.abccls-2{fill-rule:evenodd}.abccls-2{fill:#fff} .abfcls-1{fill:none}…" at bounding box center [343, 149] width 687 height 299
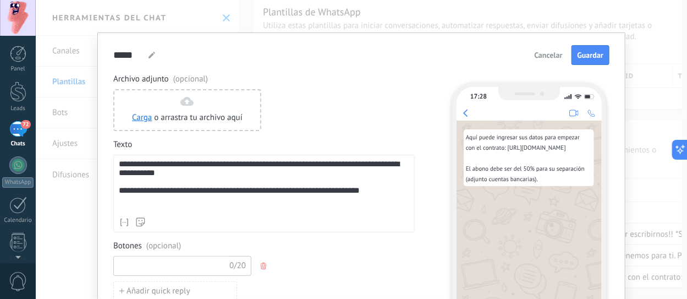
scroll to position [0, 0]
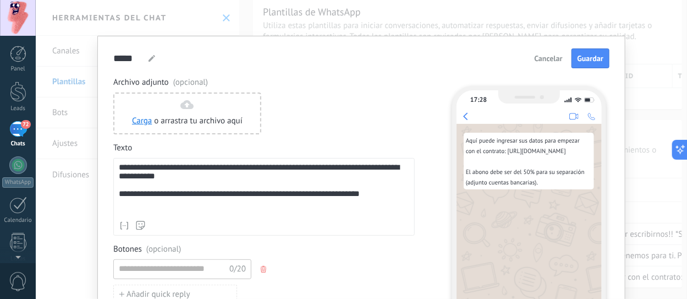
click at [292, 233] on div "**********" at bounding box center [263, 197] width 301 height 78
click at [592, 62] on span "Guardar" at bounding box center [591, 58] width 26 height 8
click at [591, 59] on span "Guardar" at bounding box center [591, 58] width 26 height 8
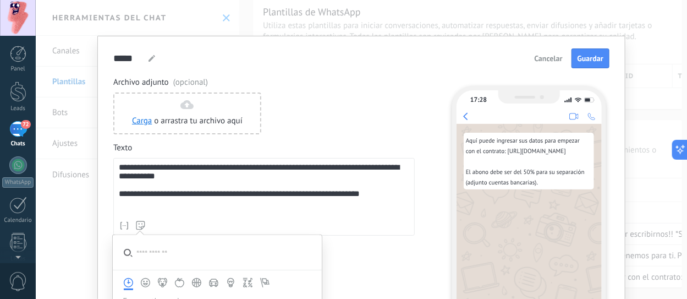
click at [263, 230] on div "Nombre del contacto Nombre Apellido Contacto ID Contacto usuario responsable Co…" at bounding box center [264, 225] width 290 height 11
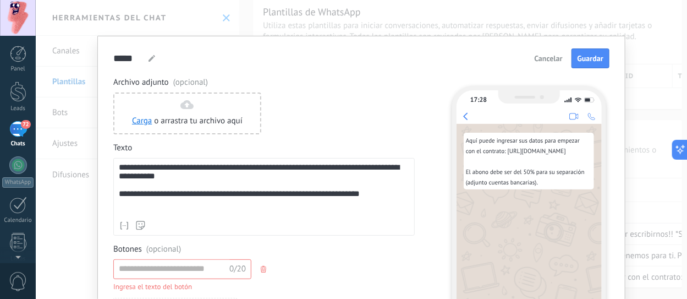
click at [172, 223] on div "Nombre del contacto Nombre Apellido Contacto ID Contacto usuario responsable Co…" at bounding box center [264, 225] width 290 height 11
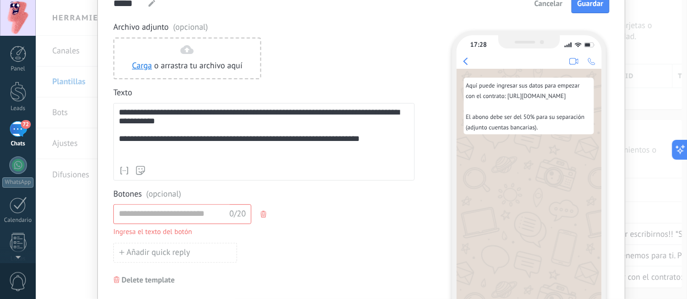
click at [117, 276] on span "Delete template" at bounding box center [144, 280] width 61 height 8
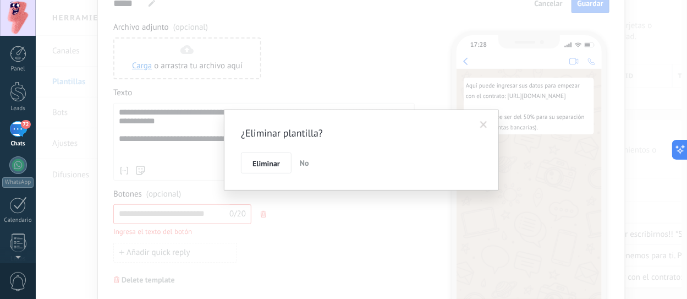
click at [300, 161] on span "No" at bounding box center [304, 163] width 9 height 10
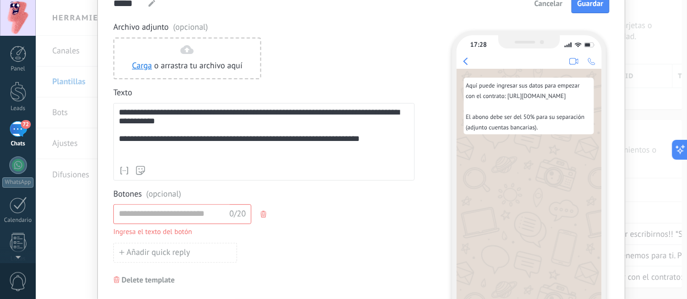
click at [175, 185] on div "**********" at bounding box center [263, 142] width 301 height 240
click at [133, 210] on input at bounding box center [172, 214] width 117 height 18
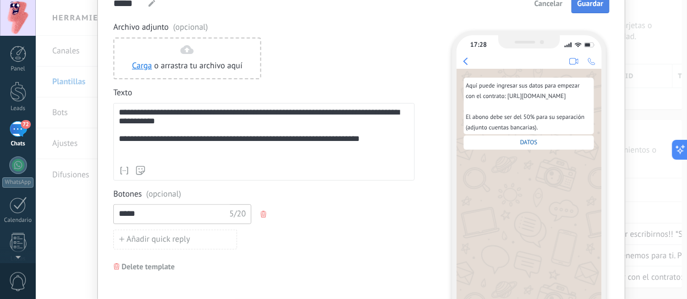
type input "*****"
click at [584, 9] on button "Guardar" at bounding box center [591, 3] width 38 height 20
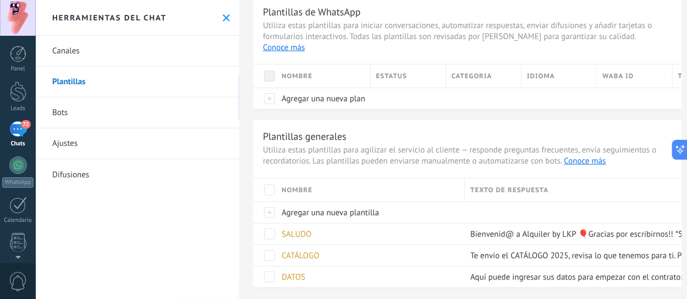
click at [223, 17] on icon at bounding box center [226, 17] width 7 height 7
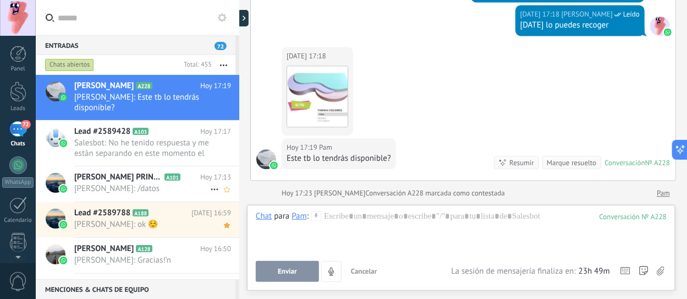
click at [126, 183] on span "Paul O. B.: /datos" at bounding box center [142, 188] width 136 height 10
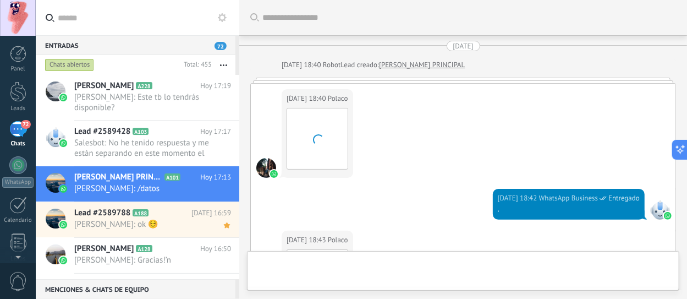
scroll to position [2469, 0]
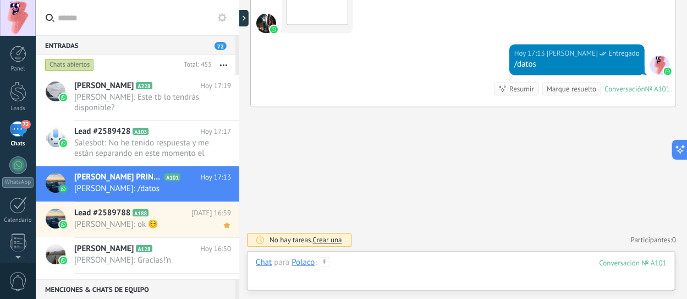
click at [392, 262] on div at bounding box center [461, 273] width 411 height 33
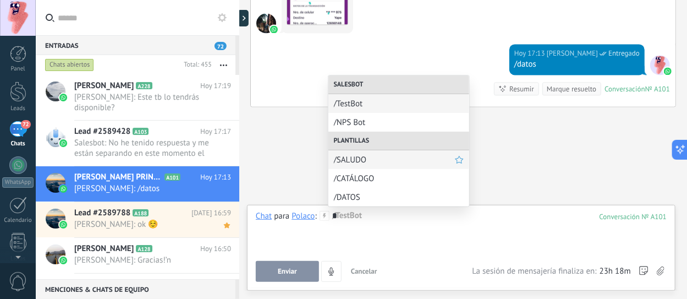
click at [372, 164] on span "/SALUDO" at bounding box center [394, 160] width 121 height 10
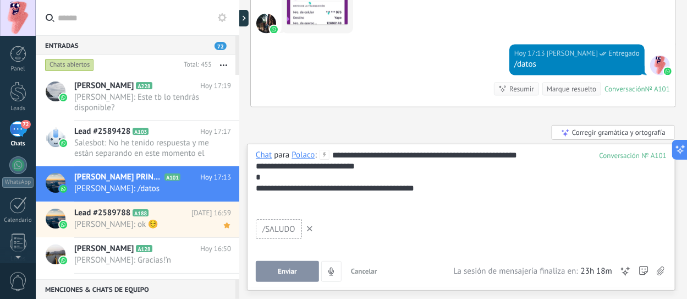
click at [294, 272] on span "Enviar" at bounding box center [287, 271] width 19 height 8
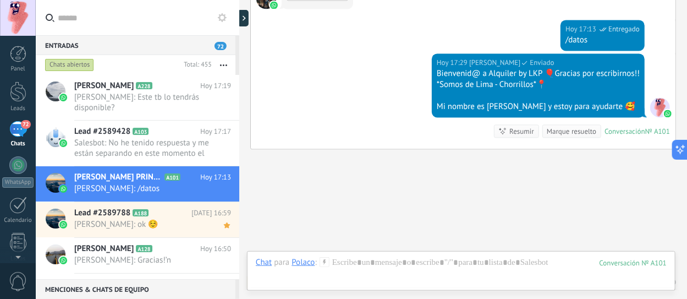
scroll to position [2535, 0]
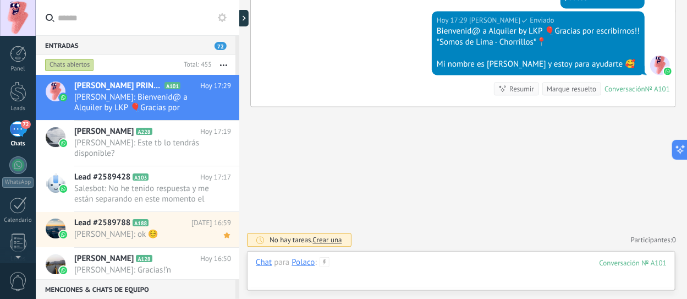
click at [355, 263] on div at bounding box center [461, 273] width 411 height 33
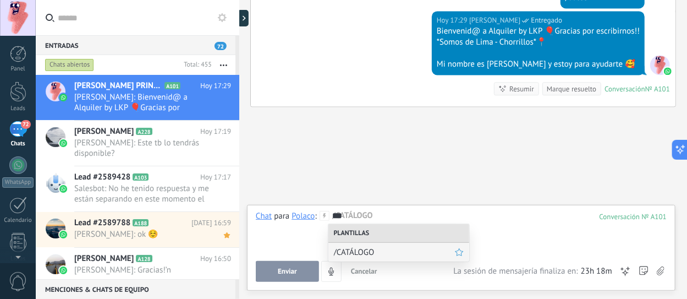
click at [363, 249] on span "/CATÁLOGO" at bounding box center [394, 252] width 121 height 10
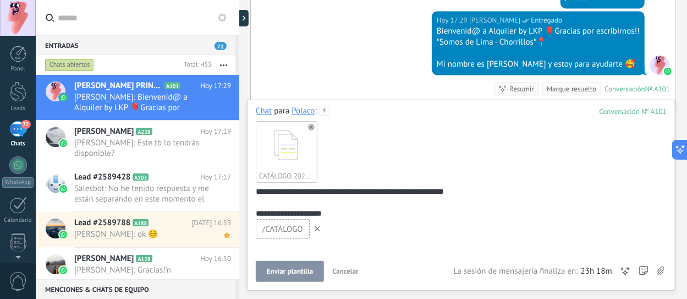
click at [288, 266] on button "Enviar plantilla" at bounding box center [290, 271] width 68 height 21
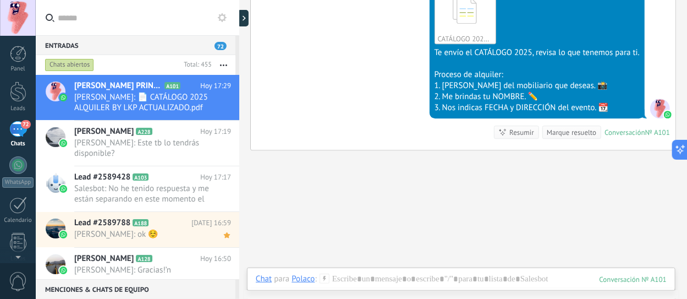
scroll to position [2637, 0]
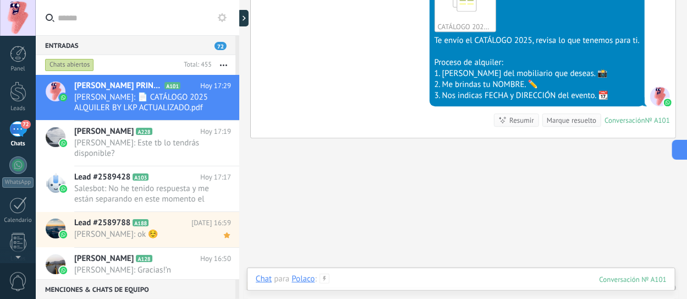
click at [364, 280] on div at bounding box center [461, 289] width 411 height 33
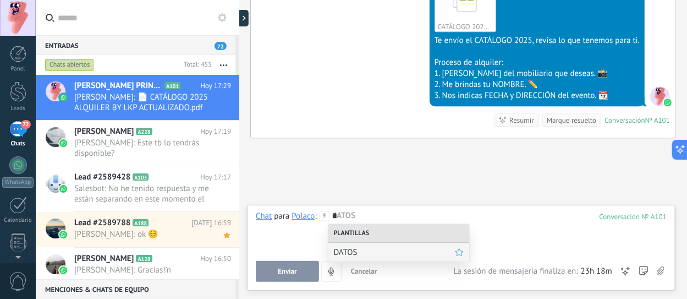
click at [354, 257] on div "DATOS" at bounding box center [398, 252] width 141 height 19
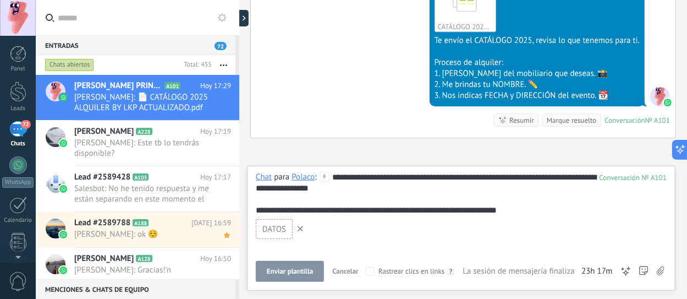
click at [303, 274] on span "Enviar plantilla" at bounding box center [290, 271] width 46 height 8
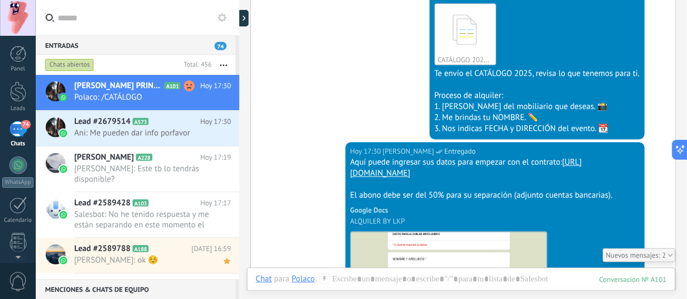
scroll to position [2616, 0]
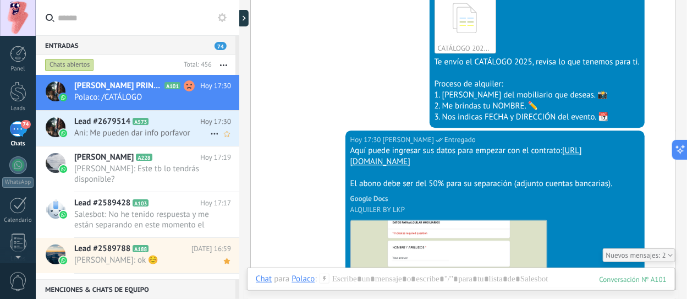
click at [143, 131] on span "Ani: Me pueden dar info porfavor" at bounding box center [142, 133] width 136 height 10
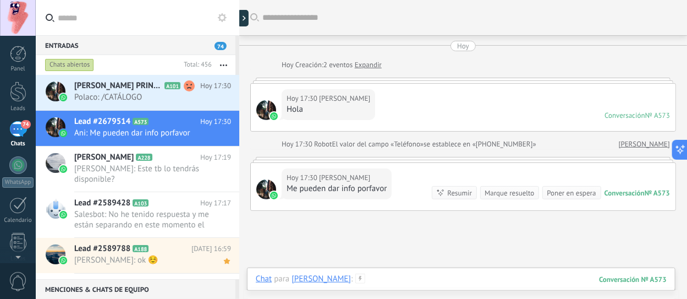
click at [420, 278] on div at bounding box center [461, 289] width 411 height 33
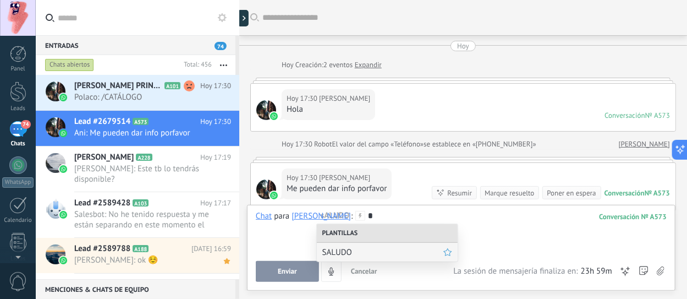
click at [348, 254] on span "SALUDO" at bounding box center [382, 252] width 121 height 10
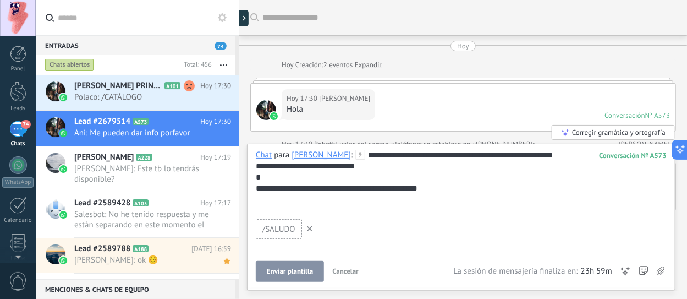
click at [307, 228] on icon at bounding box center [310, 229] width 6 height 6
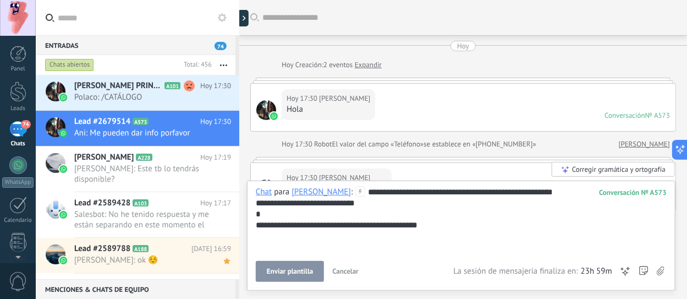
click at [468, 217] on div "**********" at bounding box center [461, 219] width 411 height 66
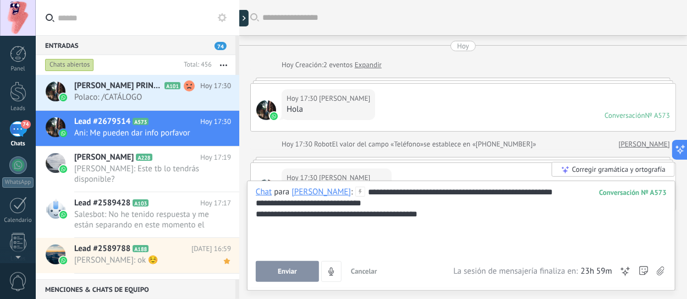
click at [294, 270] on span "Enviar" at bounding box center [287, 271] width 19 height 8
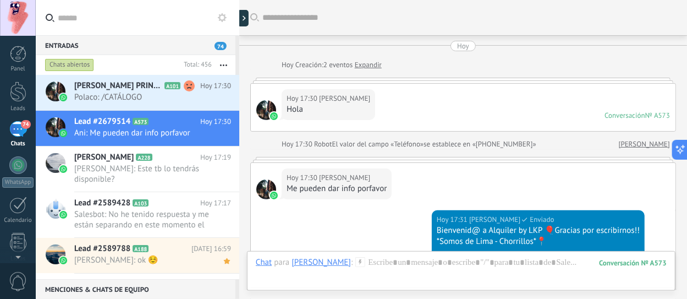
scroll to position [197, 0]
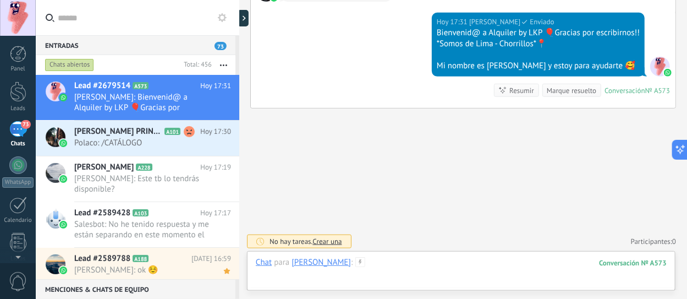
click at [334, 263] on div at bounding box center [461, 273] width 411 height 33
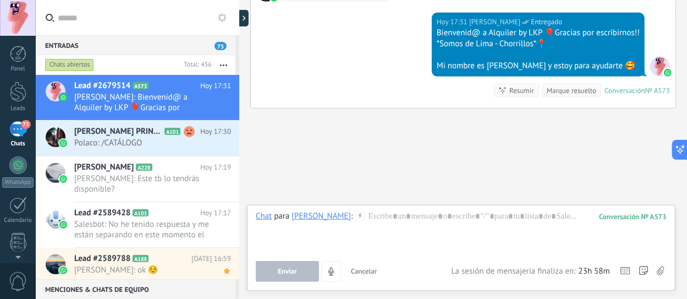
click at [355, 216] on icon at bounding box center [360, 216] width 10 height 10
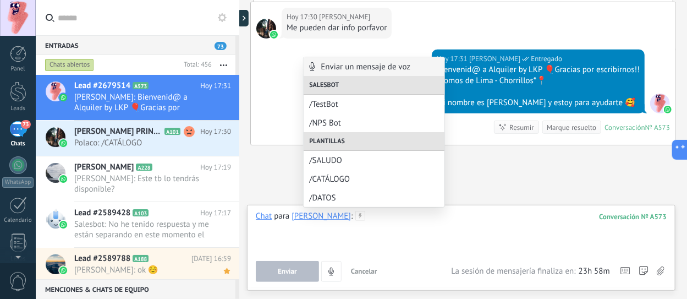
scroll to position [32, 0]
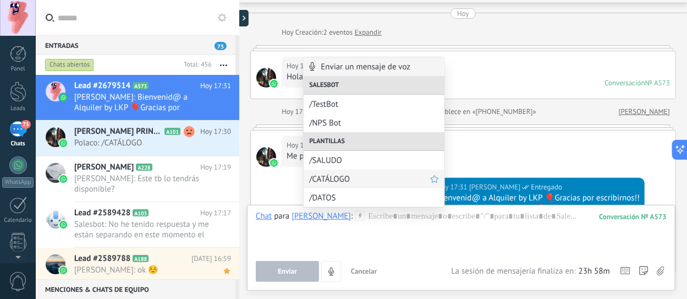
click at [350, 180] on span "/CATÁLOGO" at bounding box center [369, 179] width 121 height 10
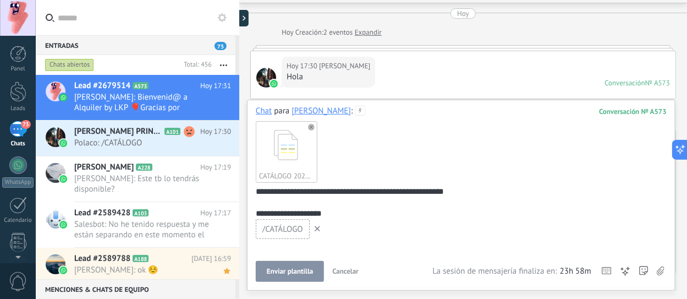
click at [317, 233] on span at bounding box center [317, 229] width 11 height 16
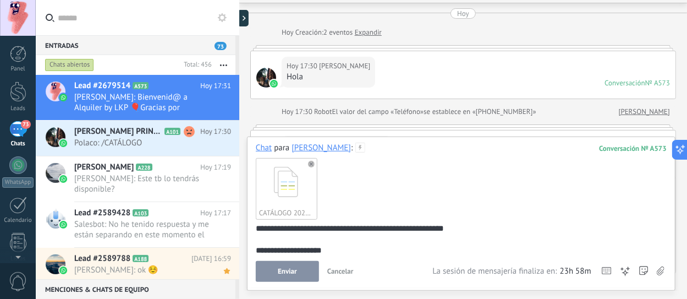
click at [288, 273] on span "Enviar" at bounding box center [287, 271] width 19 height 8
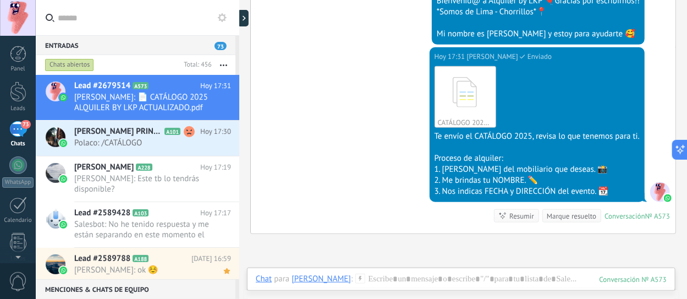
scroll to position [189, 0]
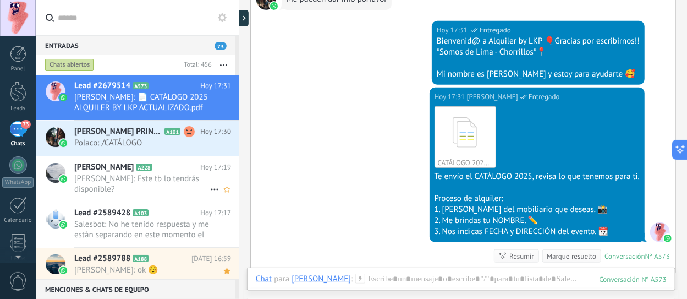
click at [127, 182] on span "Pam: Este tb lo tendrás disponible?" at bounding box center [142, 183] width 136 height 21
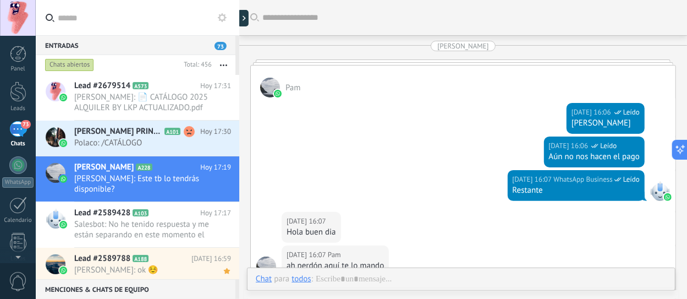
scroll to position [2495, 0]
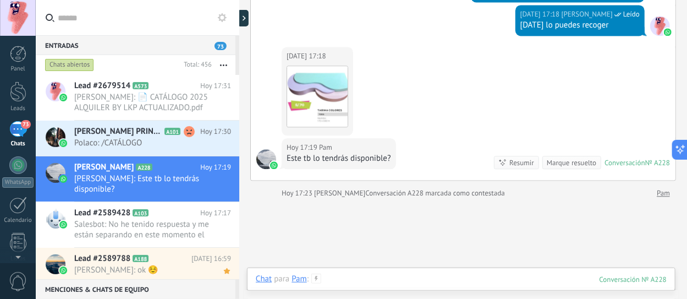
click at [363, 280] on div at bounding box center [461, 289] width 411 height 33
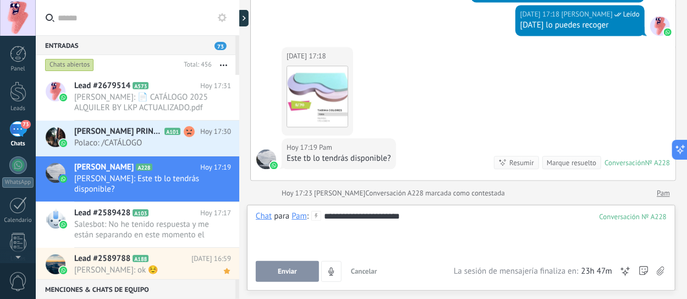
click at [301, 275] on button "Enviar" at bounding box center [287, 271] width 63 height 21
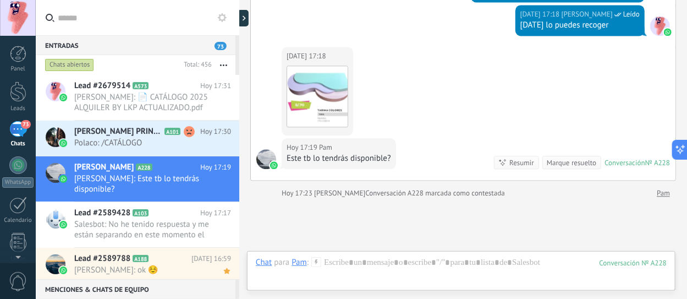
scroll to position [2570, 0]
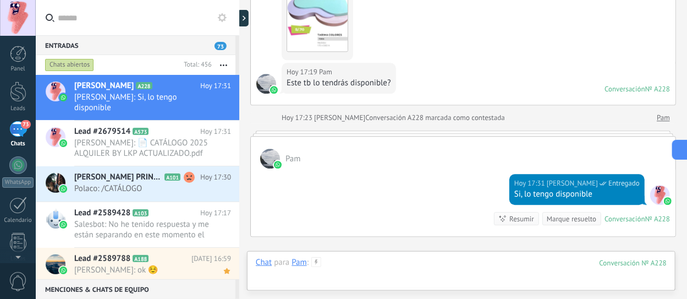
click at [360, 263] on div at bounding box center [461, 273] width 411 height 33
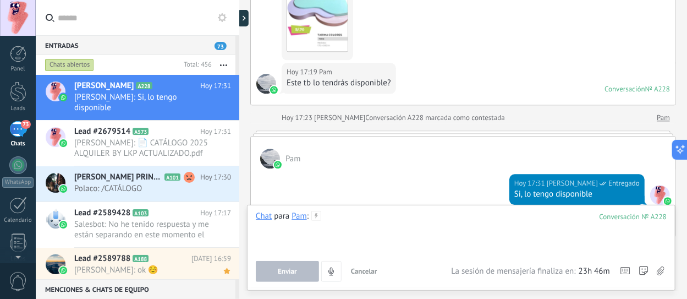
paste div
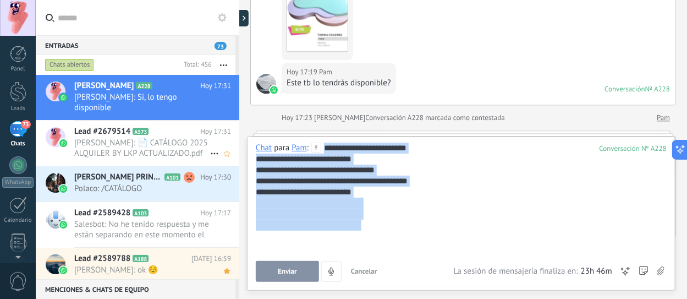
drag, startPoint x: 367, startPoint y: 224, endPoint x: 217, endPoint y: 125, distance: 179.9
click at [220, 130] on div "Entradas 73 Chats abiertos Total: 456 Silenciar Acciones múltiples Ordenar Más …" at bounding box center [343, 149] width 687 height 299
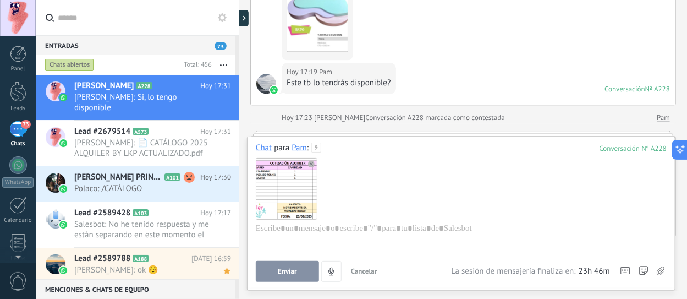
click at [309, 276] on button "Enviar" at bounding box center [287, 271] width 63 height 21
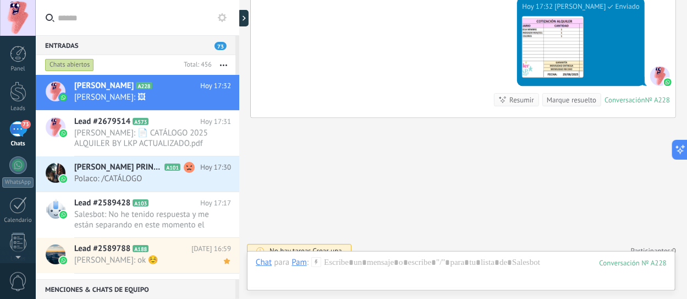
scroll to position [2725, 0]
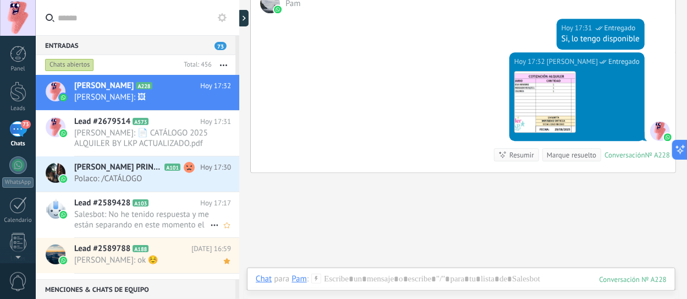
click at [133, 216] on span "Salesbot: No he tenido respuesta y me están separando en este momento el sorpre…" at bounding box center [142, 219] width 136 height 21
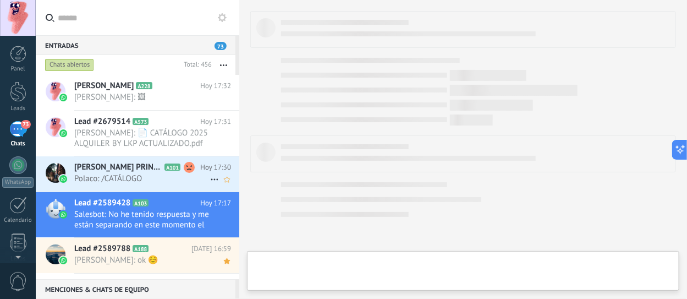
click at [106, 168] on span "[PERSON_NAME] PRINCIPAL" at bounding box center [118, 167] width 88 height 11
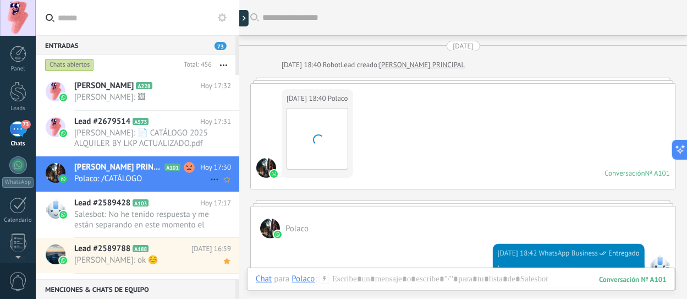
scroll to position [2303, 0]
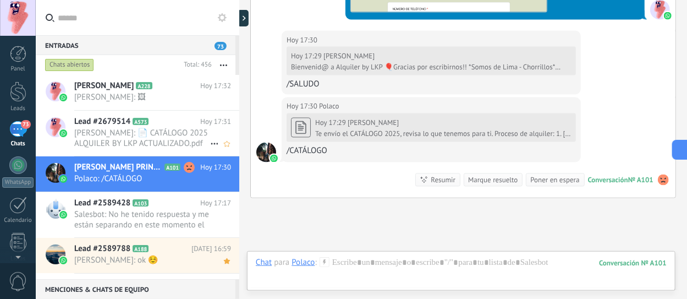
click at [107, 142] on span "[PERSON_NAME]: 📄 CATÁLOGO 2025 ALQUILER BY LKP ACTUALIZADO.pdf" at bounding box center [142, 138] width 136 height 21
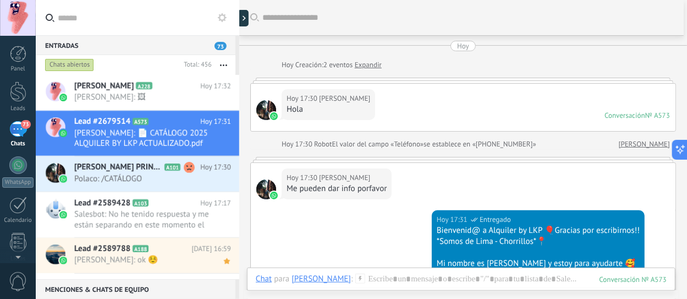
scroll to position [10, 0]
click at [597, 87] on div "Hoy 17:30 Ani Hola Conversación № A573 Conversación № A573" at bounding box center [463, 107] width 425 height 47
click at [600, 84] on div "Hoy 17:30 Ani Hola Conversación № A573 Conversación № A573" at bounding box center [463, 107] width 425 height 47
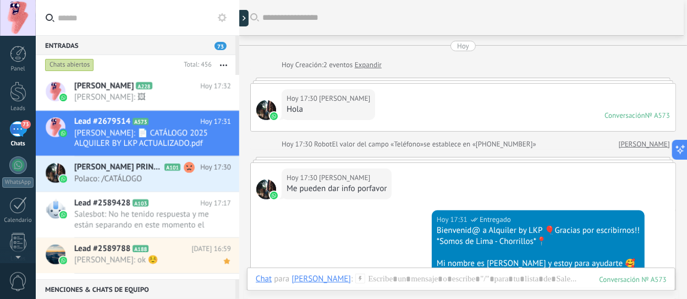
click at [611, 79] on div at bounding box center [463, 81] width 426 height 6
click at [465, 178] on div "Hoy 17:30 Ani Me pueden dar info porfavor" at bounding box center [463, 186] width 425 height 47
click at [245, 19] on div at bounding box center [246, 18] width 17 height 17
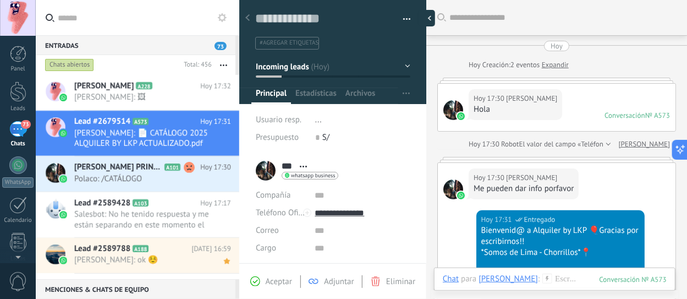
scroll to position [16, 0]
click at [300, 163] on span "Abrir detalle Copie el nombre Desatar Contacto principal" at bounding box center [303, 166] width 18 height 8
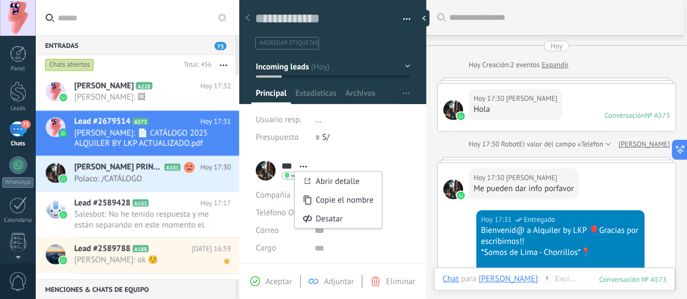
click at [361, 152] on div "Usuario resp. ... Presupuesto 0 S/" at bounding box center [333, 132] width 155 height 42
click at [307, 163] on span "Abrir detalle Copie el nombre Desatar Contacto principal" at bounding box center [303, 166] width 18 height 8
click at [291, 163] on input "***" at bounding box center [288, 166] width 13 height 11
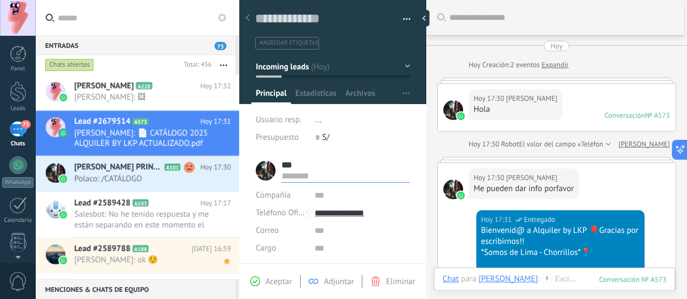
click at [291, 163] on input "***" at bounding box center [346, 165] width 128 height 11
click at [344, 161] on input "***" at bounding box center [346, 165] width 128 height 11
click at [300, 166] on use at bounding box center [303, 167] width 7 height 2
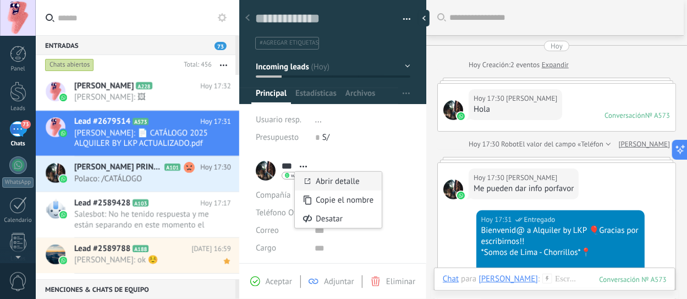
click at [338, 177] on link "Abrir detalle" at bounding box center [338, 181] width 44 height 10
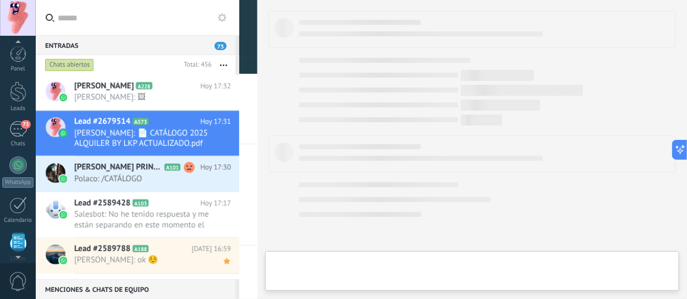
scroll to position [107, 0]
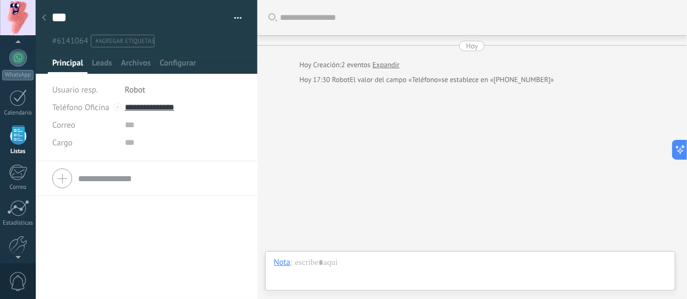
click at [48, 23] on div at bounding box center [43, 18] width 15 height 21
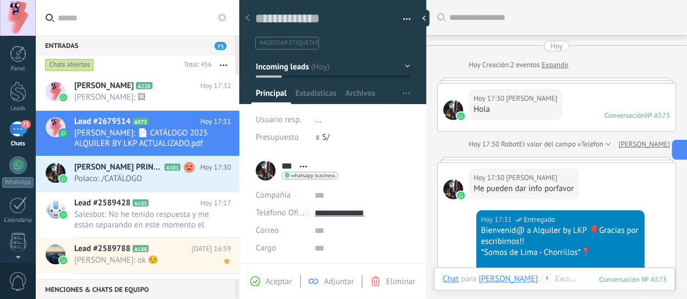
scroll to position [257, 0]
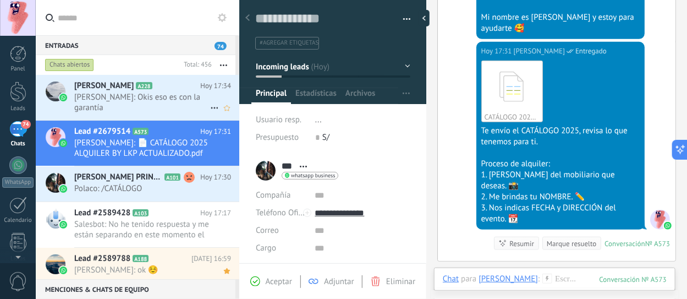
click at [136, 101] on span "Pam: Okis eso es con la garantía" at bounding box center [142, 102] width 136 height 21
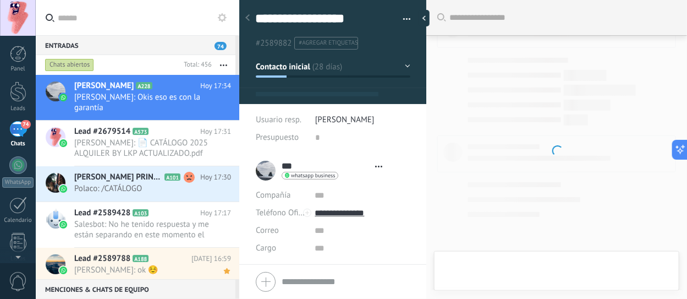
scroll to position [2671, 0]
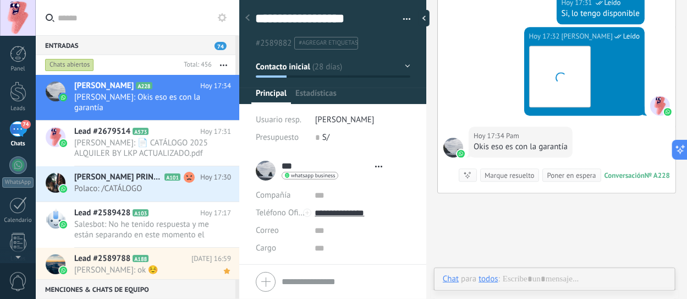
type textarea "**********"
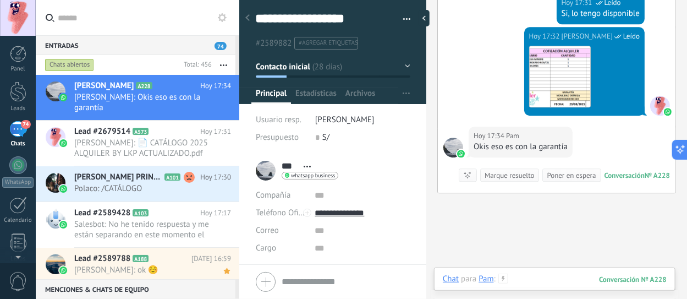
click at [526, 275] on div at bounding box center [555, 289] width 224 height 33
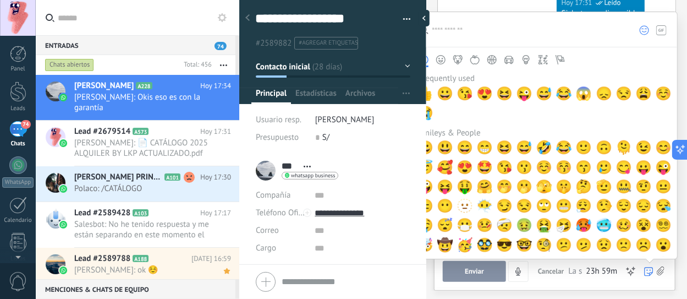
click at [650, 270] on icon at bounding box center [648, 271] width 9 height 9
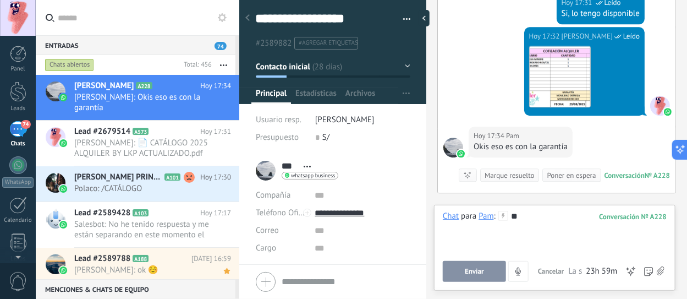
click at [660, 270] on icon at bounding box center [661, 270] width 8 height 9
click at [0, 0] on input "file" at bounding box center [0, 0] width 0 height 0
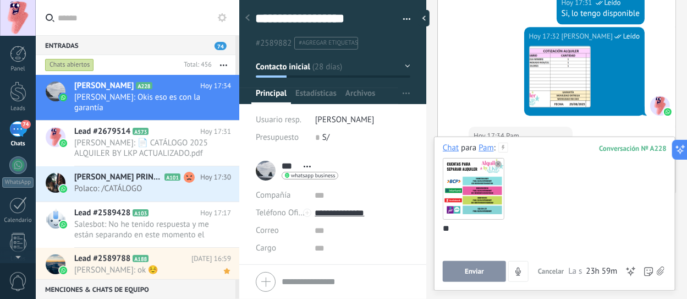
click at [475, 271] on span "Enviar" at bounding box center [474, 271] width 19 height 8
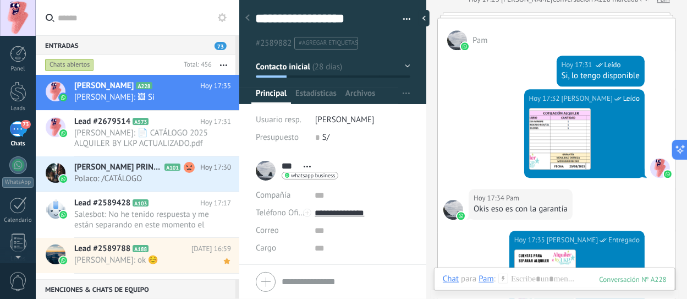
scroll to position [2578, 0]
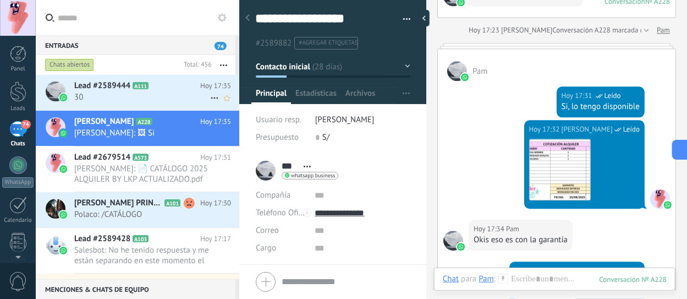
click at [102, 93] on span "30" at bounding box center [142, 97] width 136 height 10
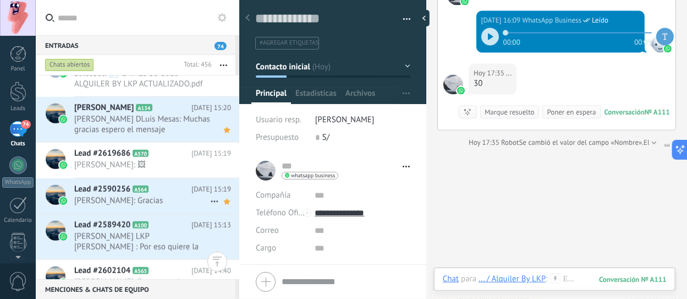
scroll to position [275, 0]
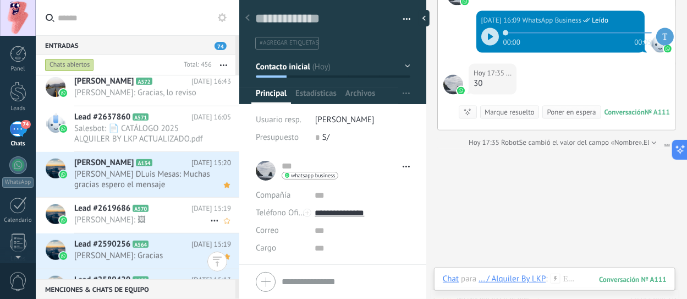
click at [135, 215] on span "[PERSON_NAME]: 🖼" at bounding box center [142, 220] width 136 height 10
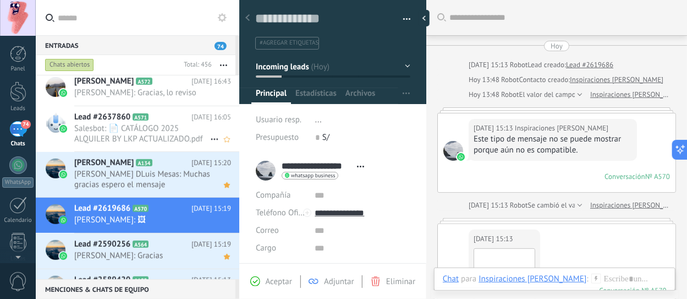
scroll to position [534, 0]
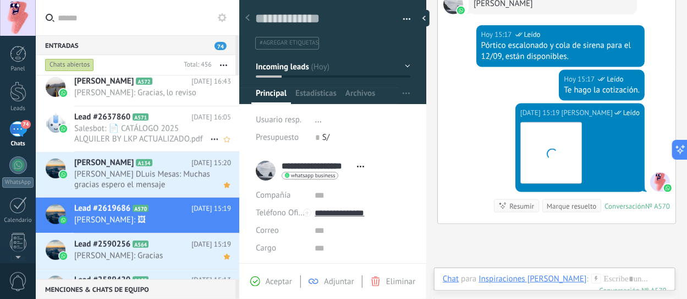
click at [145, 131] on span "Salesbot: 📄 CATÁLOGO 2025 ALQUILER BY LKP ACTUALIZADO.pdf" at bounding box center [142, 133] width 136 height 21
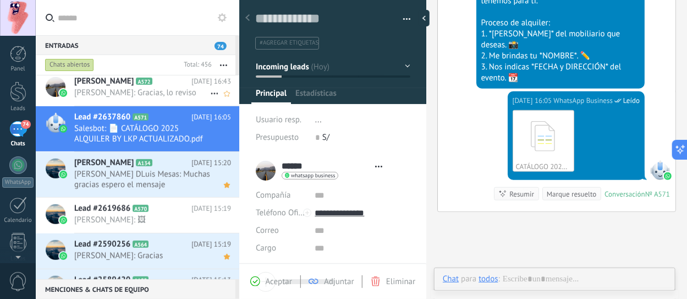
scroll to position [16, 0]
click at [127, 100] on div "ANDREA BALBUENA A572 Hoy 16:43 Andrea Balbuena: Gracias, lo reviso" at bounding box center [156, 87] width 165 height 35
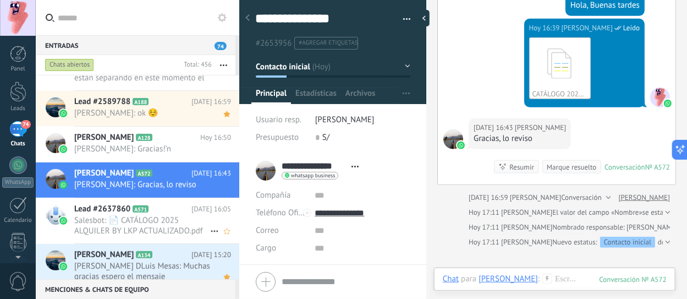
scroll to position [178, 0]
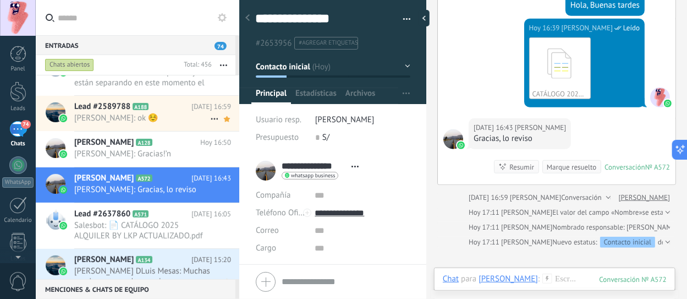
click at [131, 110] on h2 "Lead #2589788 A188" at bounding box center [132, 106] width 117 height 11
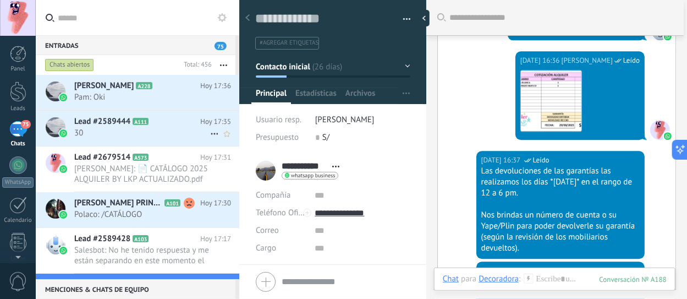
click at [119, 125] on span "Lead #2589444" at bounding box center [102, 121] width 56 height 11
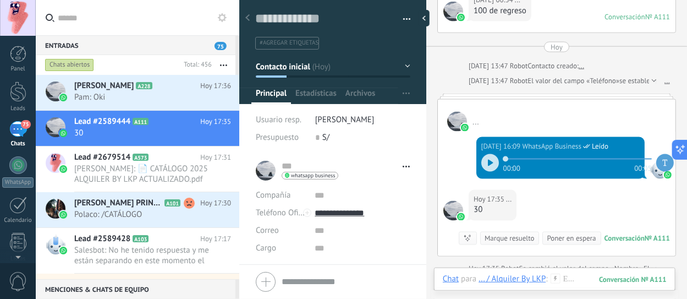
scroll to position [533, 0]
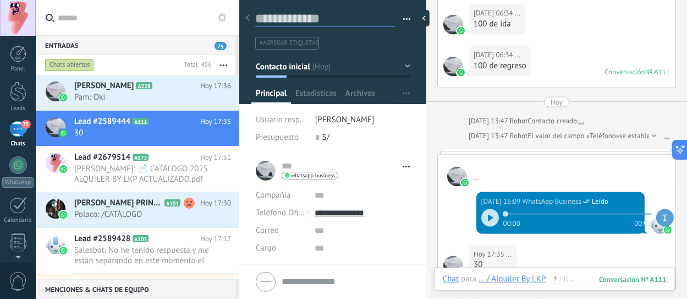
click at [293, 29] on div "Guardar y crear Imprimir Administrar etiquetas Exportar a excel" at bounding box center [333, 29] width 156 height 39
click at [292, 19] on textarea at bounding box center [325, 18] width 140 height 17
type textarea "*"
type textarea "**"
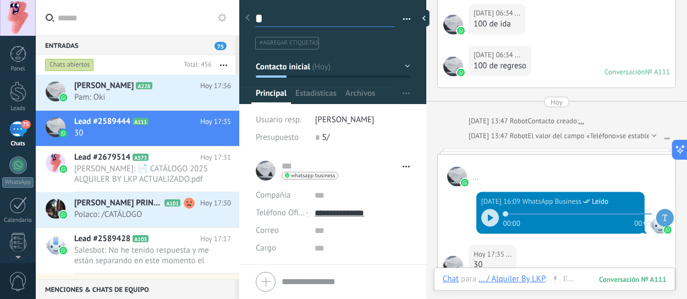
type textarea "**"
type textarea "***"
type textarea "****"
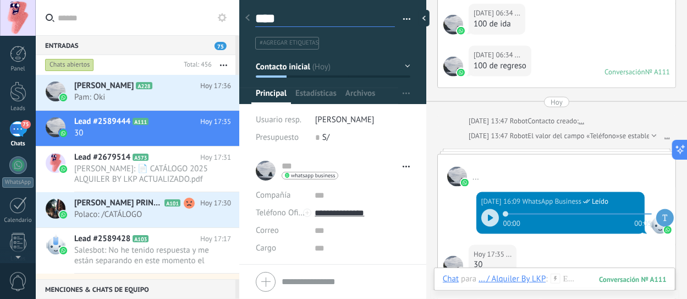
type textarea "****"
type textarea "******"
type textarea "*******"
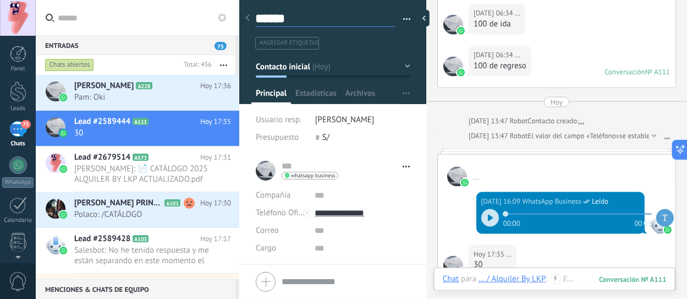
type textarea "*******"
type textarea "********"
type textarea "*********"
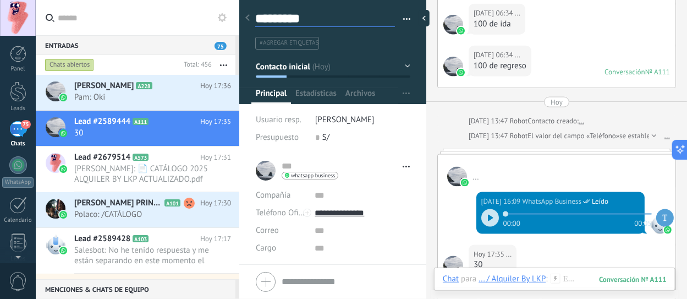
type textarea "**********"
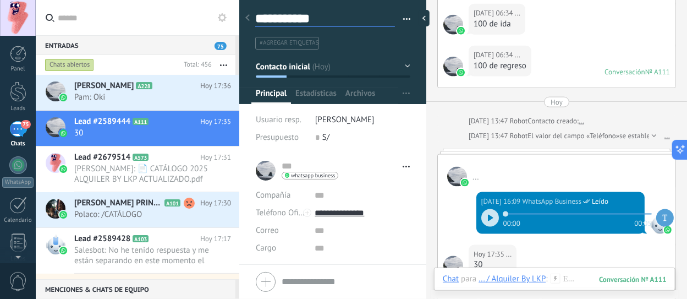
type textarea "**********"
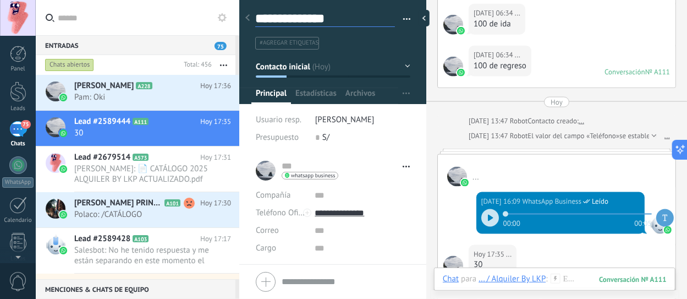
type textarea "**********"
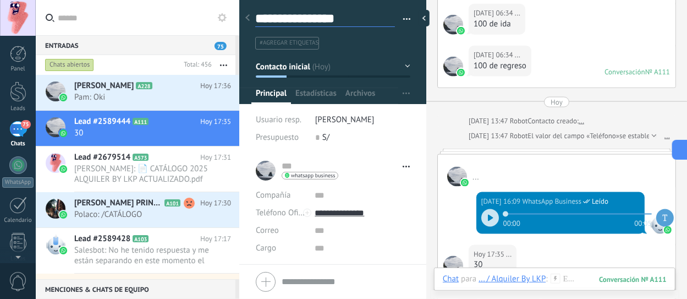
type textarea "**********"
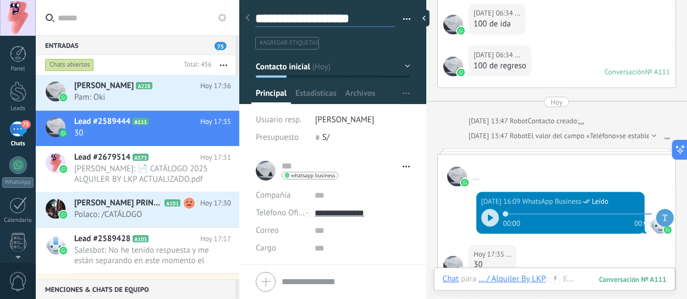
type textarea "**********"
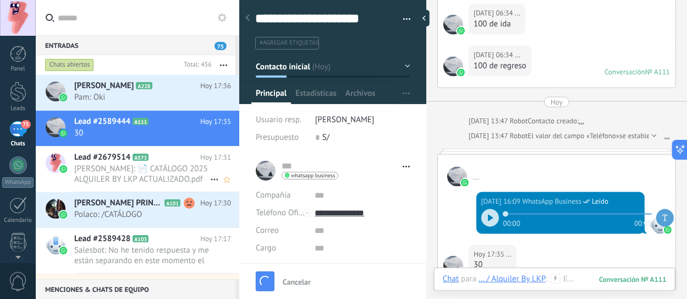
click at [105, 168] on span "[PERSON_NAME]: 📄 CATÁLOGO 2025 ALQUILER BY LKP ACTUALIZADO.pdf" at bounding box center [142, 173] width 136 height 21
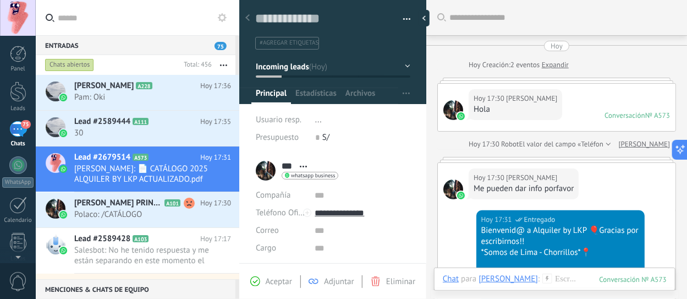
scroll to position [257, 0]
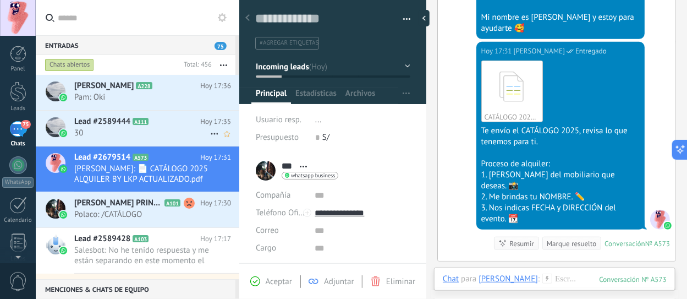
click at [149, 131] on span "30" at bounding box center [142, 133] width 136 height 10
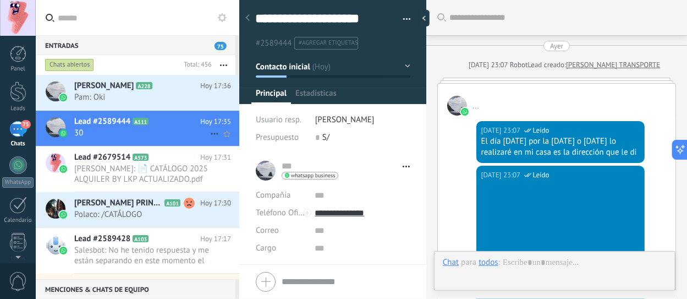
type textarea "**********"
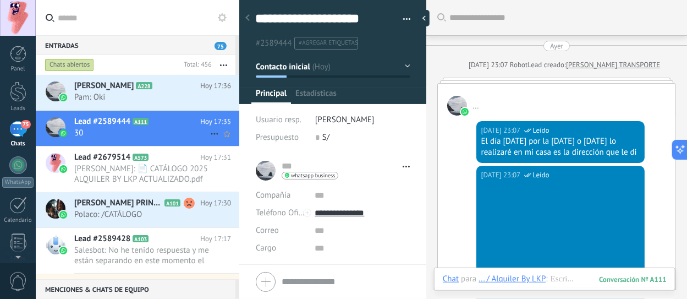
scroll to position [659, 0]
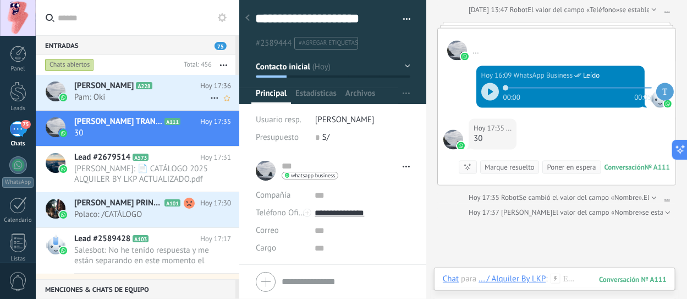
scroll to position [131, 0]
click at [84, 69] on div "Chats abiertos" at bounding box center [69, 64] width 49 height 13
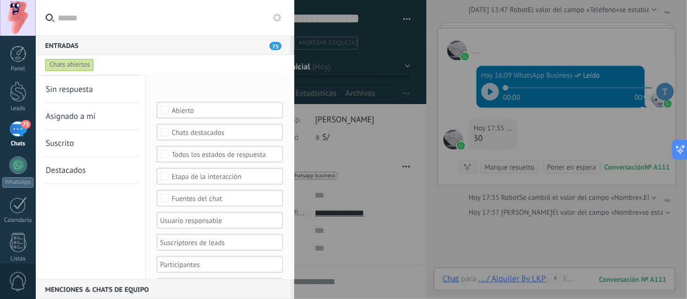
scroll to position [0, 0]
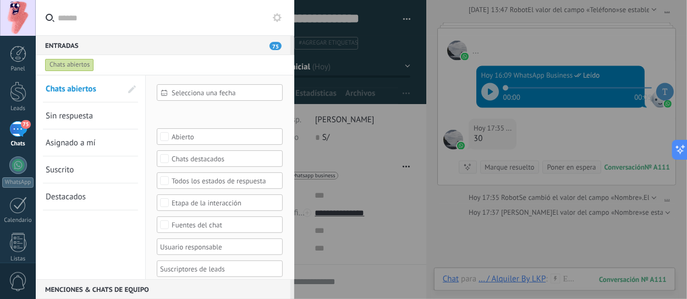
click at [74, 169] on link "Suscrito" at bounding box center [84, 169] width 76 height 26
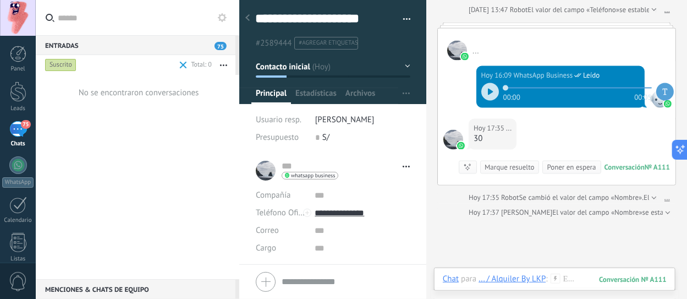
click at [70, 69] on div "Suscrito" at bounding box center [60, 64] width 31 height 13
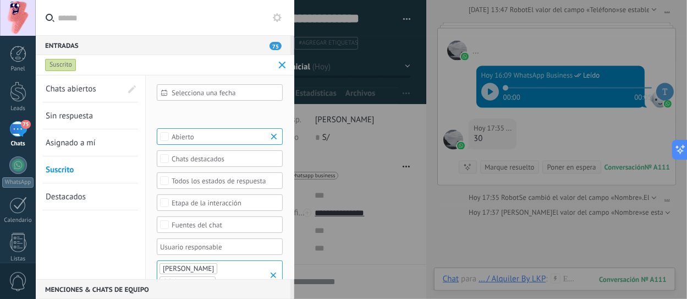
click at [75, 91] on span "Chats abiertos" at bounding box center [71, 89] width 51 height 10
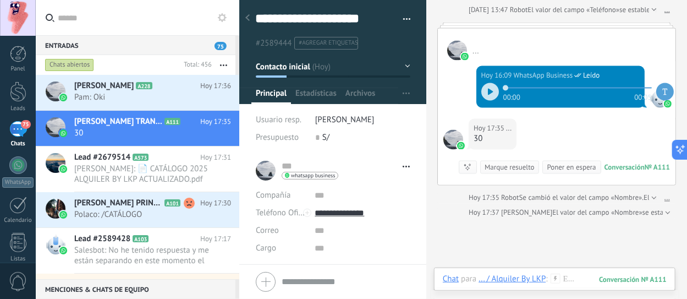
click at [79, 66] on div "Chats abiertos" at bounding box center [69, 64] width 49 height 13
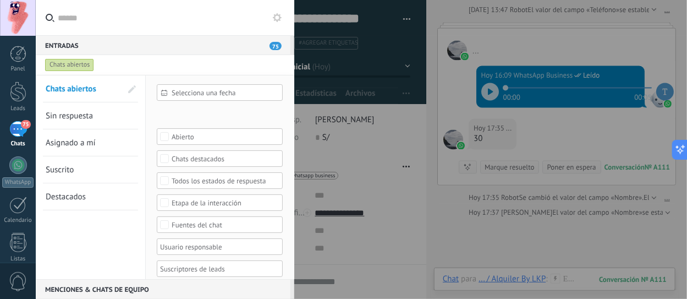
click at [131, 92] on span at bounding box center [132, 89] width 8 height 8
click at [131, 90] on span at bounding box center [131, 89] width 10 height 8
click at [76, 62] on div "Chats abiertos" at bounding box center [69, 64] width 49 height 13
click at [251, 62] on div "Chats abiertos" at bounding box center [155, 65] width 224 height 20
click at [66, 45] on div "Entradas 75" at bounding box center [163, 45] width 255 height 20
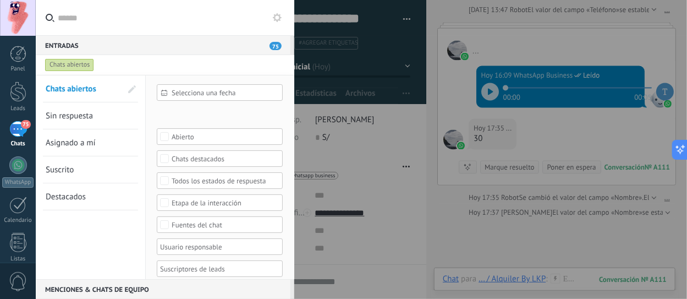
click at [59, 89] on span "Chats abiertos" at bounding box center [71, 89] width 51 height 10
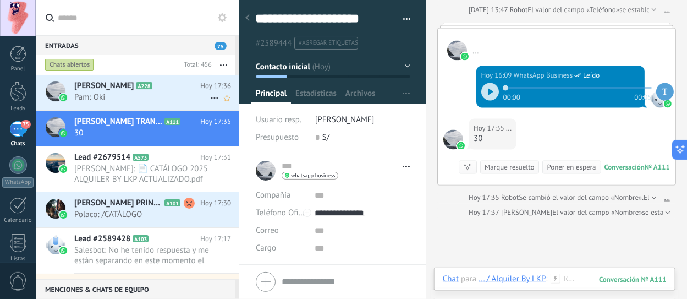
click at [117, 94] on span "Pam: Oki" at bounding box center [142, 97] width 136 height 10
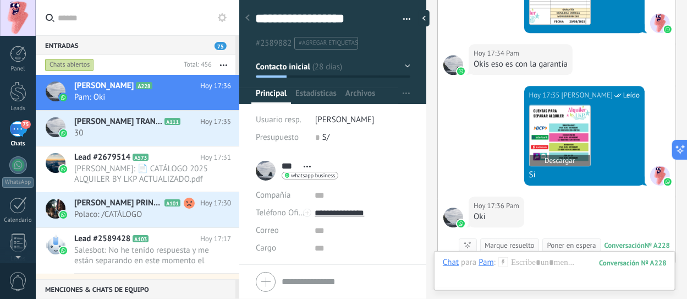
scroll to position [2855, 0]
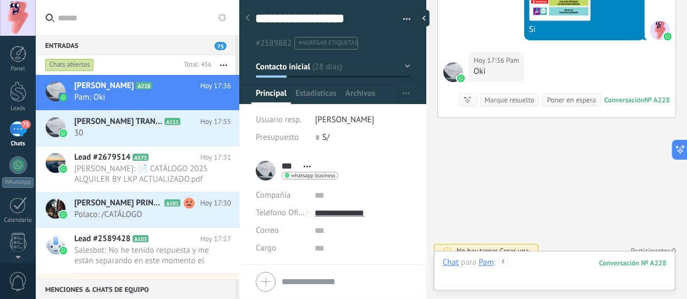
click at [511, 260] on div at bounding box center [555, 273] width 224 height 33
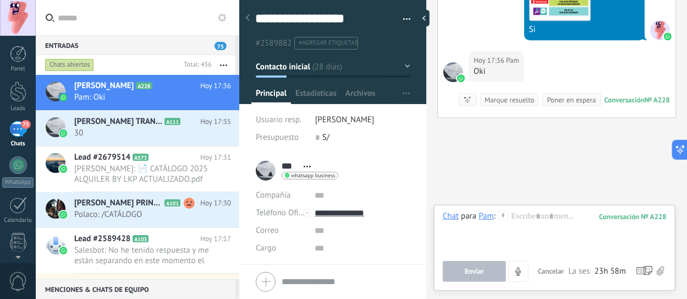
click at [501, 215] on icon at bounding box center [503, 216] width 10 height 10
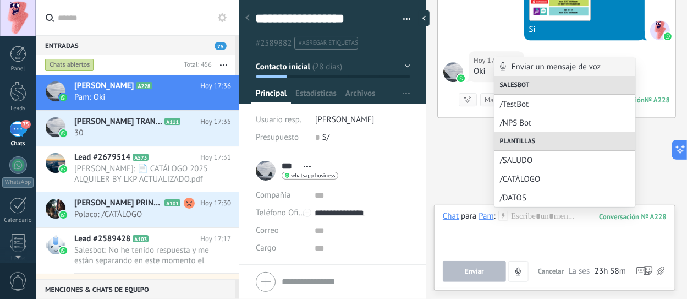
click at [511, 195] on span "/DATOS" at bounding box center [565, 198] width 130 height 10
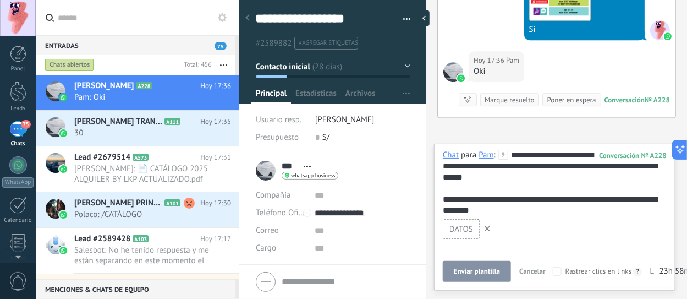
click at [486, 227] on icon at bounding box center [488, 229] width 6 height 6
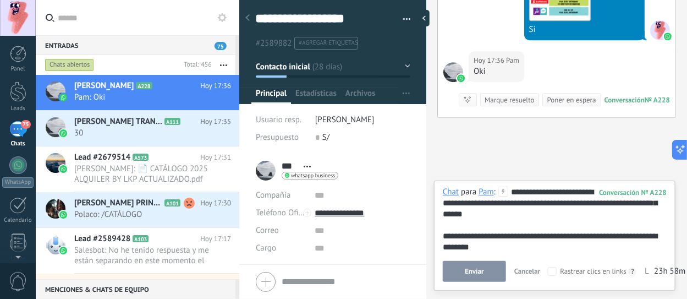
click at [480, 269] on span "Enviar" at bounding box center [474, 271] width 19 height 8
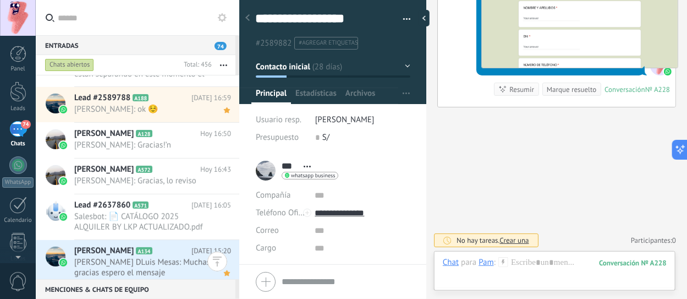
scroll to position [275, 0]
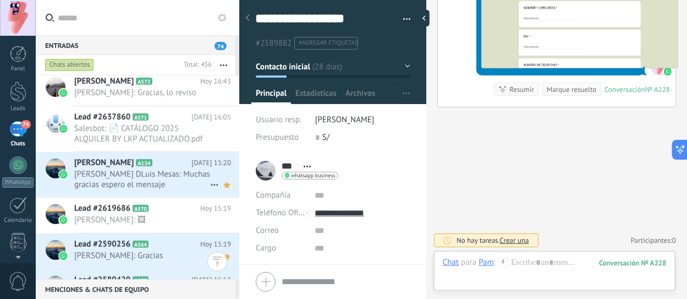
click at [161, 173] on span "[PERSON_NAME] DLuis Mesas: Muchas gracias espero el mensaje" at bounding box center [142, 179] width 136 height 21
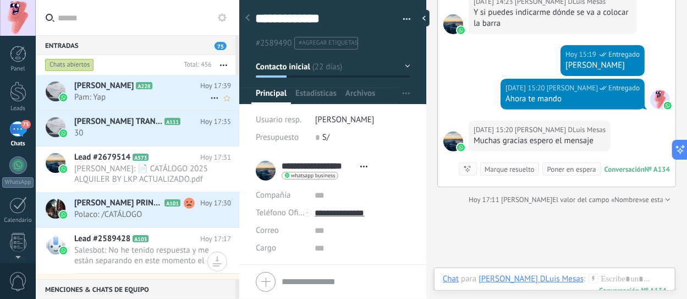
click at [129, 99] on span "Pam: Yap" at bounding box center [142, 97] width 136 height 10
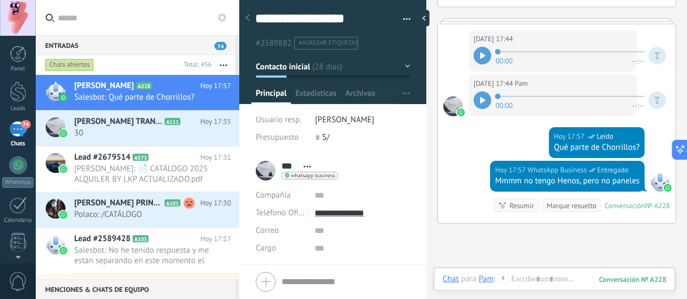
scroll to position [3118, 0]
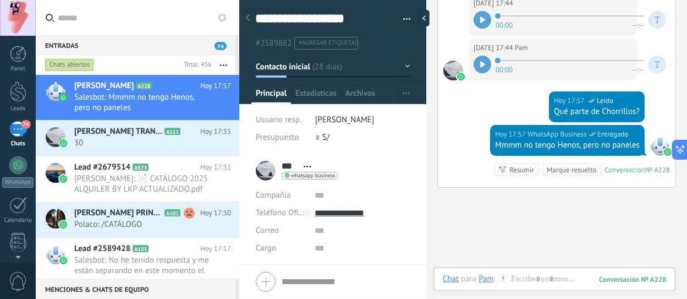
drag, startPoint x: 623, startPoint y: 143, endPoint x: 636, endPoint y: 137, distance: 14.5
click at [636, 137] on div "[DATE] 17:57 WhatsApp Business Entregado" at bounding box center [567, 134] width 145 height 11
click at [631, 129] on div "[DATE] 17:57 WhatsApp Business Entregado" at bounding box center [567, 134] width 145 height 11
drag, startPoint x: 622, startPoint y: 145, endPoint x: 600, endPoint y: 145, distance: 21.5
click at [620, 145] on div "Mmmm no tengo Henos, pero no paneles" at bounding box center [567, 145] width 145 height 11
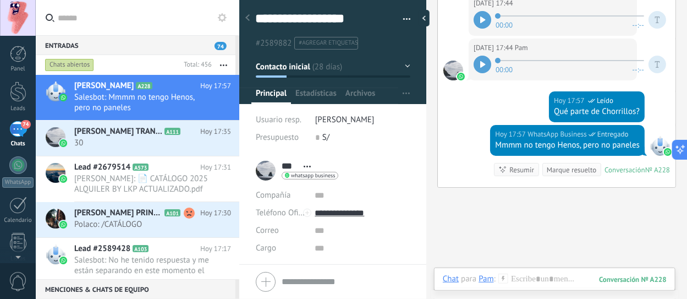
drag, startPoint x: 592, startPoint y: 146, endPoint x: 564, endPoint y: 146, distance: 28.1
click at [591, 146] on div "Mmmm no tengo Henos, pero no paneles" at bounding box center [567, 145] width 145 height 11
drag, startPoint x: 546, startPoint y: 144, endPoint x: 533, endPoint y: 143, distance: 13.2
click at [542, 144] on div "Mmmm no tengo Henos, pero no paneles" at bounding box center [567, 145] width 145 height 11
click at [515, 143] on div "Mmmm no tengo Henos, pero no paneles" at bounding box center [567, 145] width 145 height 11
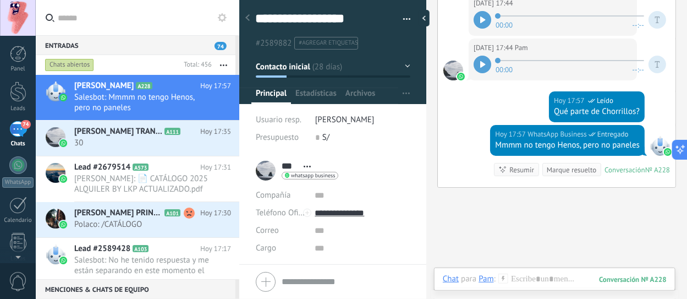
click at [498, 145] on div "Mmmm no tengo Henos, pero no paneles" at bounding box center [567, 145] width 145 height 11
click at [535, 145] on div "Mmmm no tengo Henos, pero no paneles" at bounding box center [567, 145] width 145 height 11
click at [564, 147] on div "Mmmm no tengo Henos, pero no paneles" at bounding box center [567, 145] width 145 height 11
click at [567, 149] on div "Mmmm no tengo Henos, pero no paneles" at bounding box center [567, 145] width 145 height 11
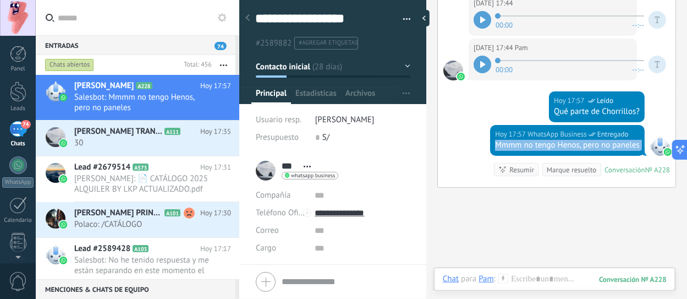
click at [567, 149] on div "Mmmm no tengo Henos, pero no paneles" at bounding box center [567, 145] width 145 height 11
click at [571, 146] on div "Mmmm no tengo Henos, pero no paneles" at bounding box center [567, 145] width 145 height 11
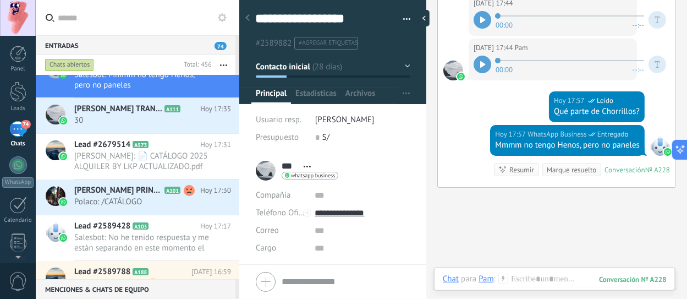
scroll to position [110, 0]
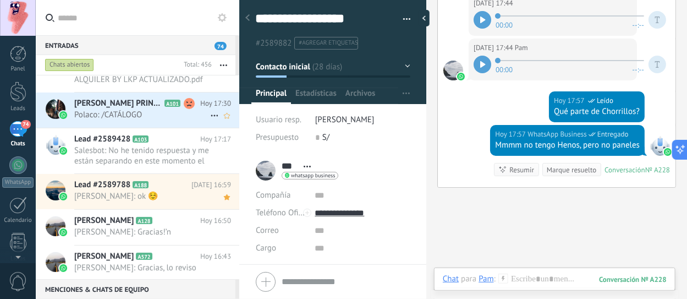
click at [129, 114] on span "Polaco: /CATÁLOGO" at bounding box center [142, 114] width 136 height 10
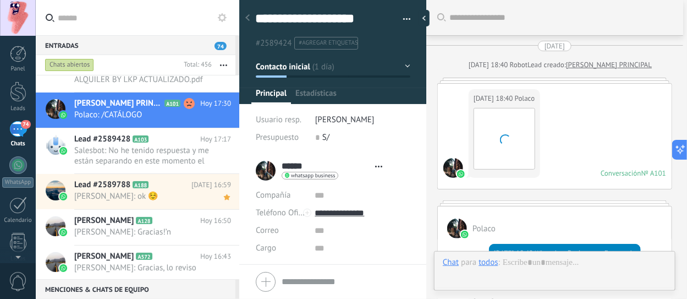
type textarea "**********"
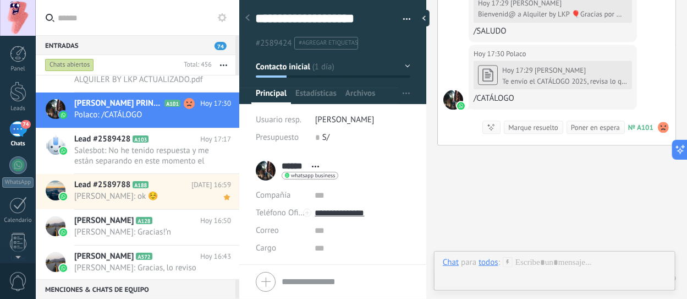
scroll to position [16, 0]
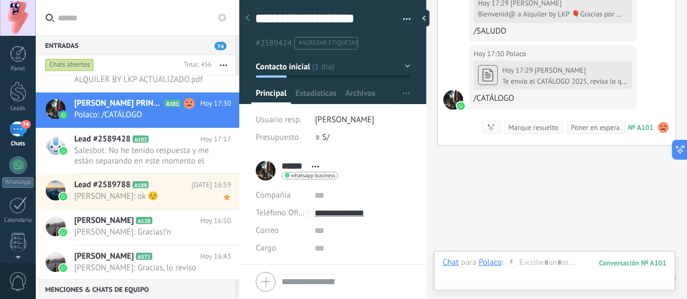
click at [511, 262] on use at bounding box center [511, 261] width 9 height 9
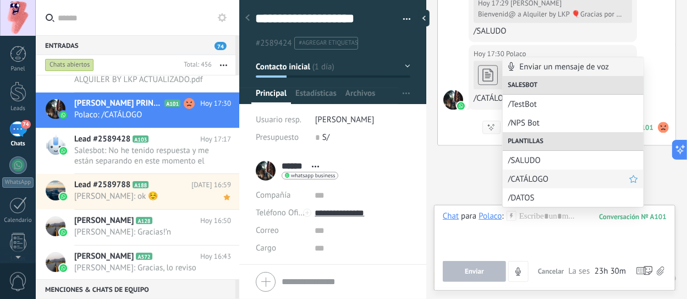
click at [535, 181] on span "/CATÁLOGO" at bounding box center [568, 179] width 121 height 10
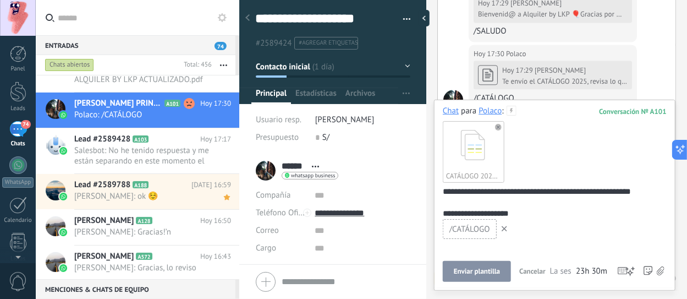
click at [503, 228] on use at bounding box center [505, 229] width 6 height 6
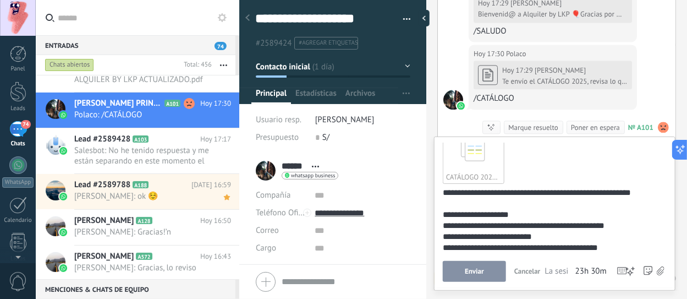
scroll to position [0, 0]
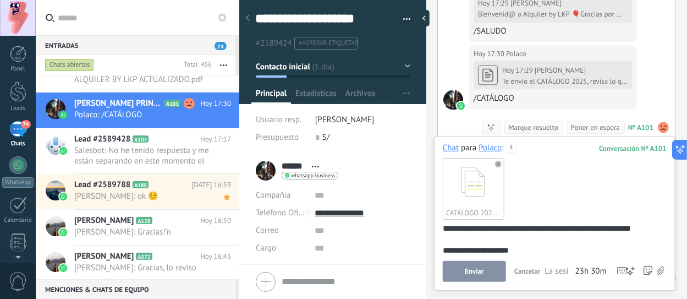
click at [541, 238] on div "**********" at bounding box center [553, 256] width 221 height 66
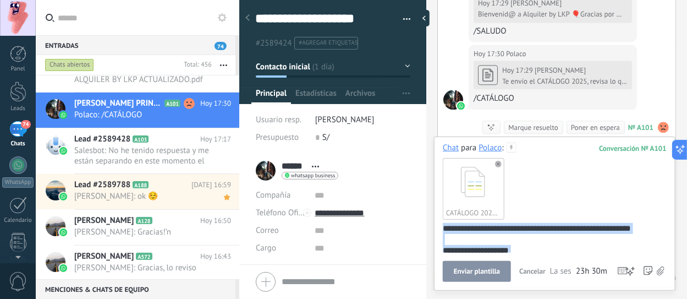
drag, startPoint x: 622, startPoint y: 251, endPoint x: 373, endPoint y: 81, distance: 301.3
click at [373, 81] on div "**********" at bounding box center [463, 149] width 448 height 299
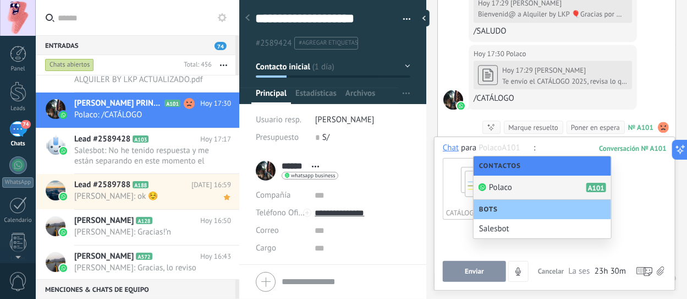
click at [449, 225] on div at bounding box center [553, 244] width 221 height 42
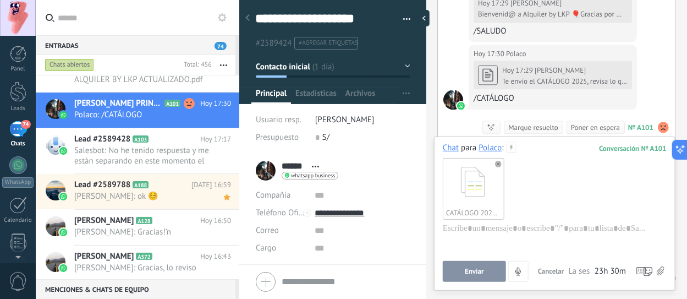
click at [495, 163] on use at bounding box center [498, 164] width 7 height 7
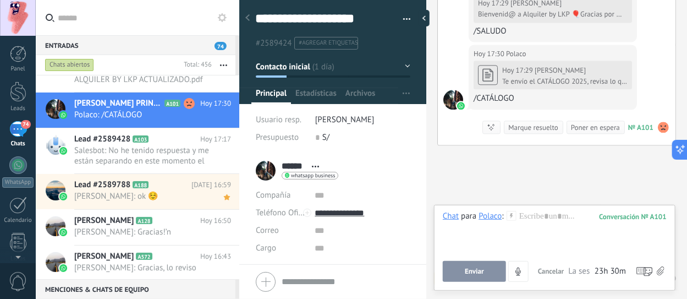
click at [512, 215] on icon at bounding box center [512, 216] width 10 height 10
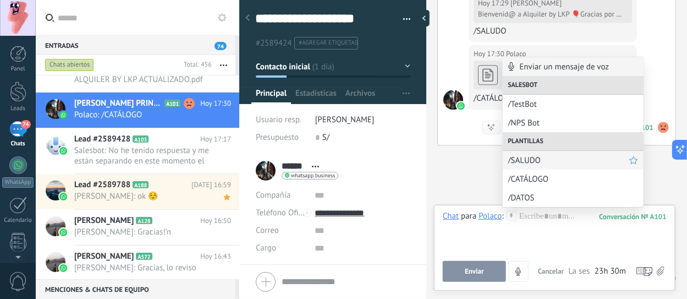
click at [541, 161] on span "/SALUDO" at bounding box center [568, 160] width 121 height 10
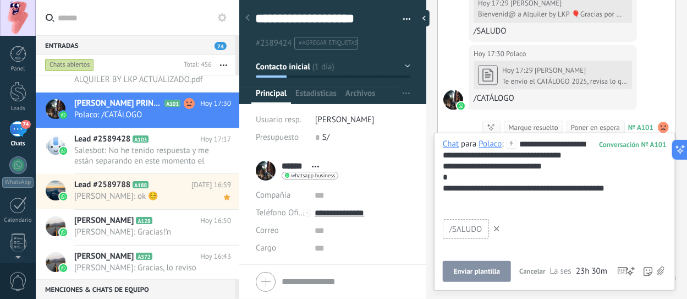
click at [493, 272] on span "Enviar plantilla" at bounding box center [477, 271] width 46 height 8
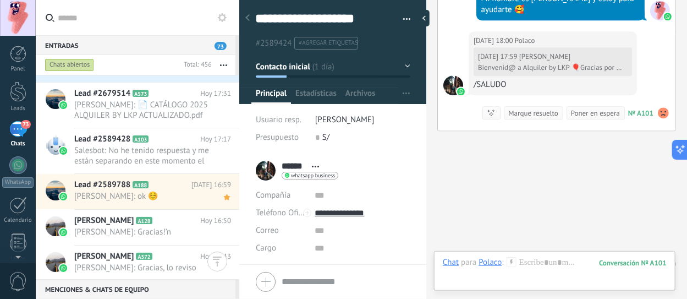
scroll to position [2785, 0]
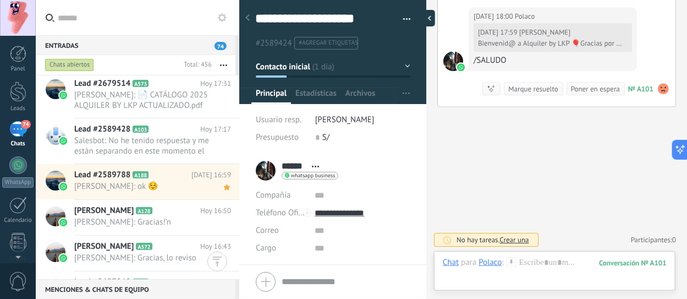
click at [426, 20] on div at bounding box center [427, 18] width 17 height 17
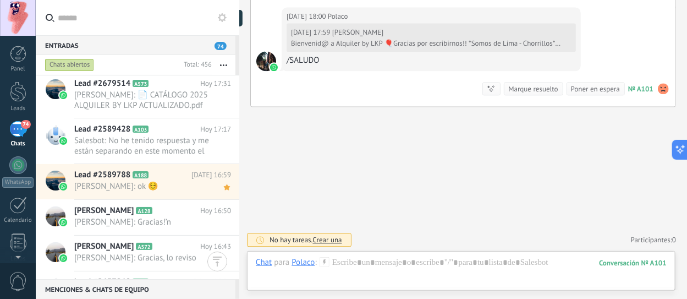
type textarea "**********"
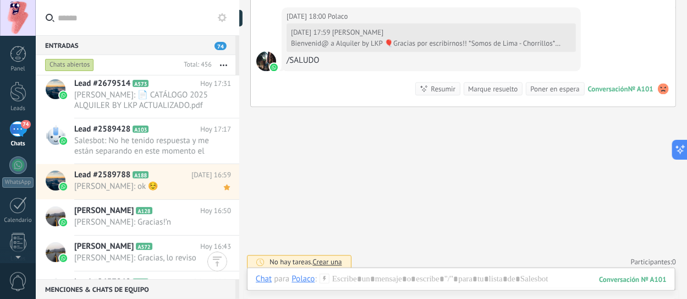
scroll to position [10, 0]
click at [227, 17] on button at bounding box center [222, 17] width 13 height 13
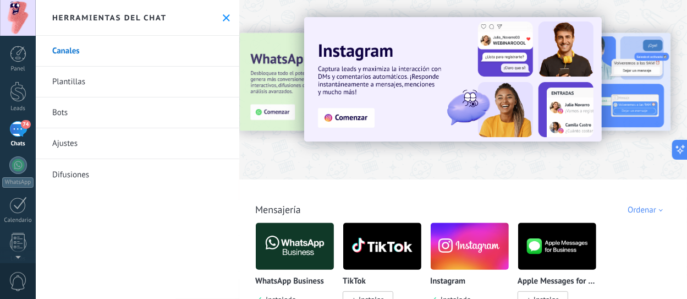
click at [75, 80] on link "Plantillas" at bounding box center [138, 82] width 204 height 31
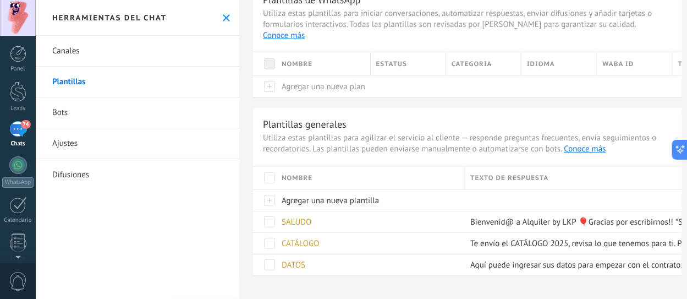
scroll to position [40, 0]
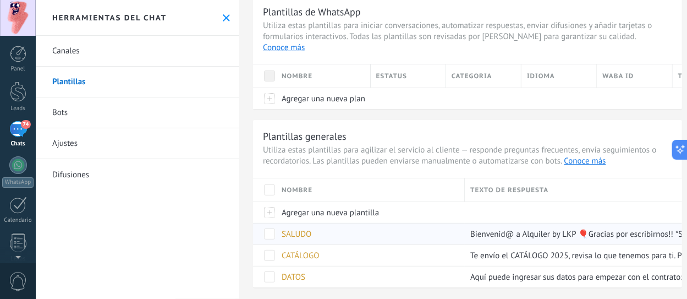
click at [307, 229] on span "SALUDO" at bounding box center [297, 234] width 30 height 10
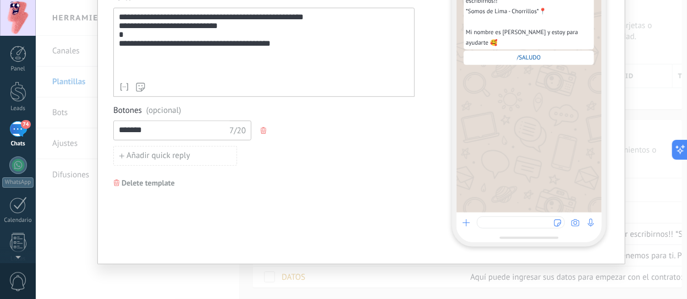
scroll to position [151, 0]
click at [263, 131] on icon "button" at bounding box center [264, 130] width 6 height 7
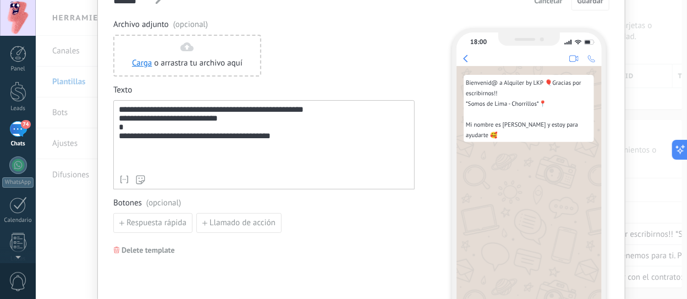
scroll to position [41, 0]
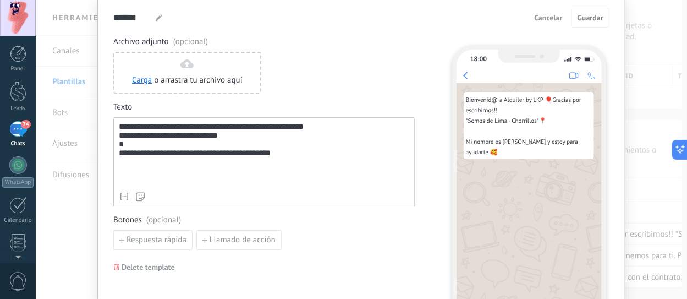
click at [367, 224] on span "Botones (opcional)" at bounding box center [263, 220] width 301 height 11
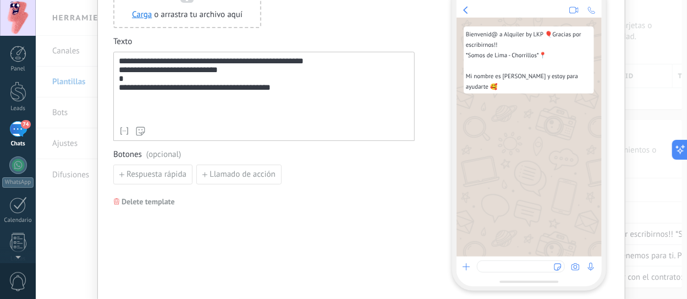
scroll to position [110, 0]
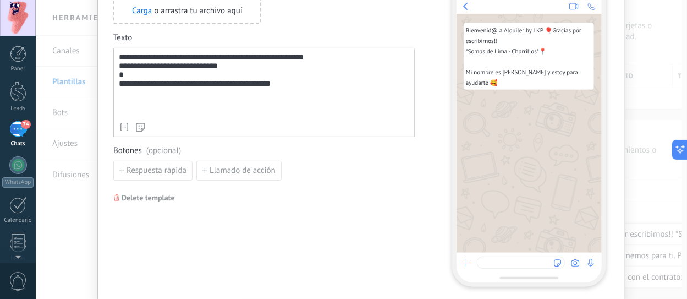
click at [296, 101] on div "**********" at bounding box center [264, 85] width 291 height 64
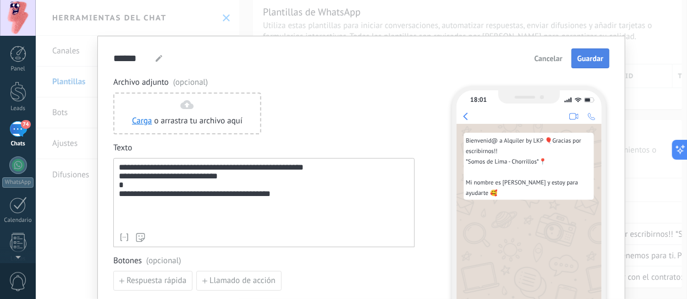
click at [579, 64] on button "Guardar" at bounding box center [591, 58] width 38 height 20
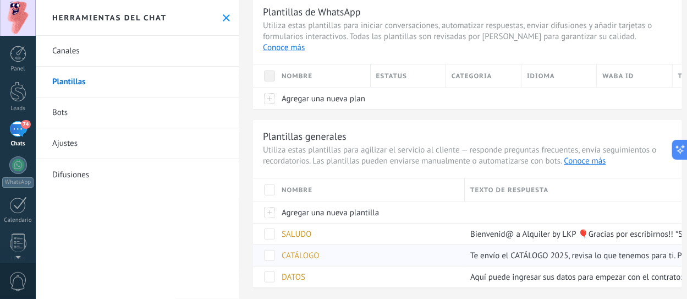
click at [330, 245] on div "CATÁLOGO" at bounding box center [367, 255] width 183 height 21
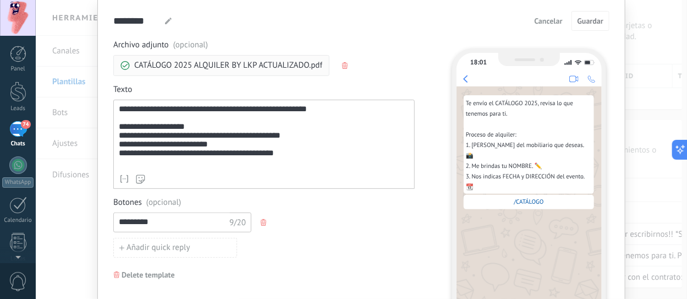
scroll to position [55, 0]
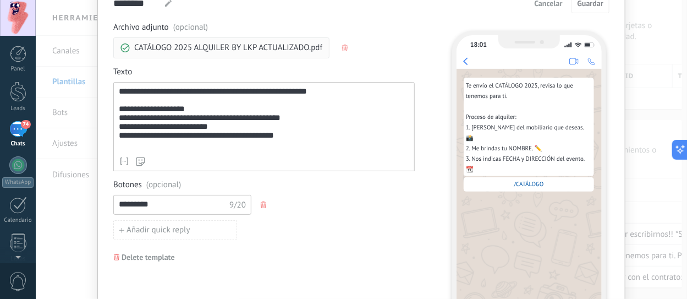
click at [257, 205] on div "********* 9/20" at bounding box center [263, 205] width 301 height 20
click at [262, 204] on use "button" at bounding box center [264, 204] width 6 height 7
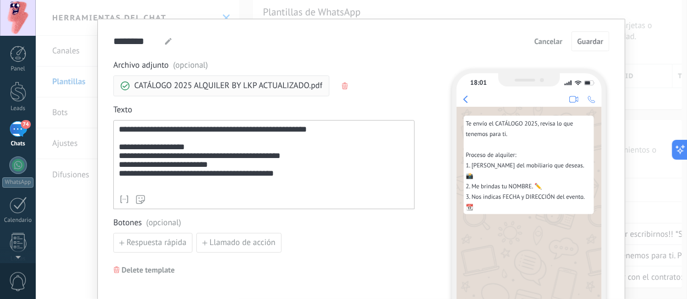
scroll to position [0, 0]
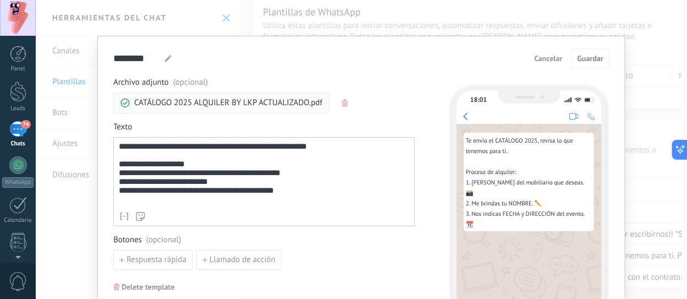
click at [341, 172] on div "**********" at bounding box center [264, 174] width 291 height 64
click at [596, 61] on span "Guardar" at bounding box center [591, 58] width 26 height 8
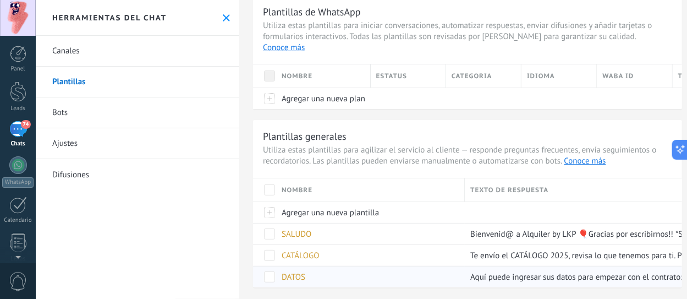
click at [306, 266] on div "DATOS" at bounding box center [367, 276] width 183 height 21
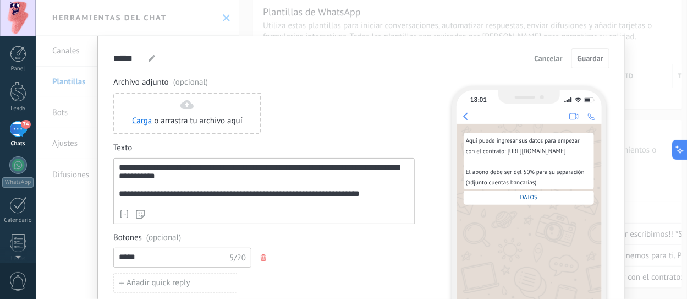
click at [265, 260] on button "button" at bounding box center [264, 257] width 9 height 17
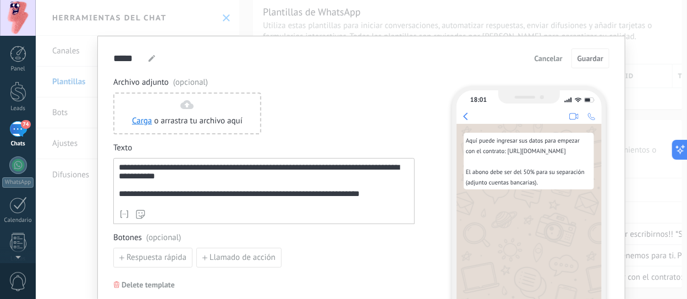
click at [354, 196] on div "**********" at bounding box center [264, 183] width 291 height 41
click at [600, 59] on span "Guardar" at bounding box center [591, 58] width 26 height 8
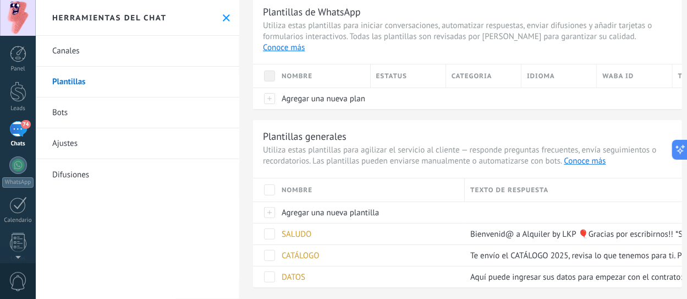
click at [223, 18] on icon at bounding box center [226, 17] width 7 height 7
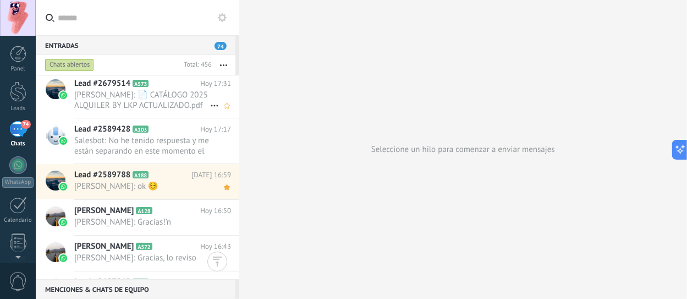
drag, startPoint x: 106, startPoint y: 89, endPoint x: 128, endPoint y: 96, distance: 22.6
click at [106, 87] on div "Lead #2679514 A573 [DATE] 17:31 [PERSON_NAME]: 📄 CATÁLOGO 2025 ALQUILER BY LKP …" at bounding box center [156, 95] width 165 height 45
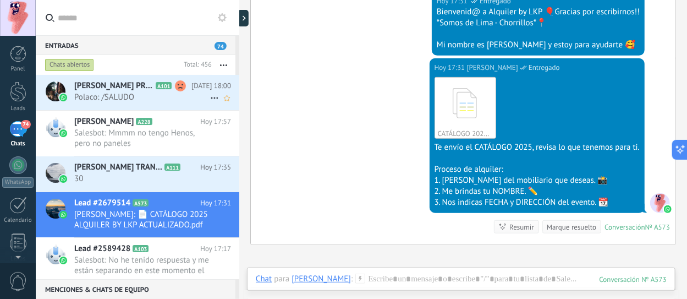
click at [143, 103] on div "[PERSON_NAME] PRINCIPAL A101 [DATE] 18:00 Polaco: /SALUDO" at bounding box center [156, 92] width 165 height 35
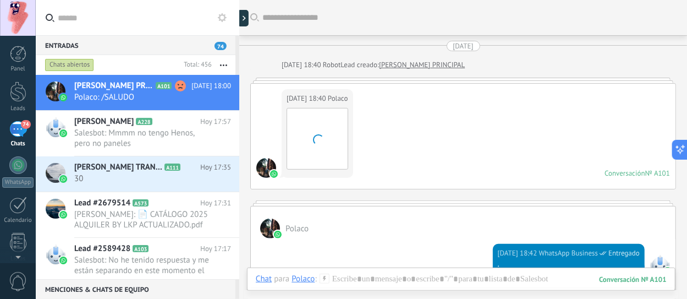
scroll to position [2190, 0]
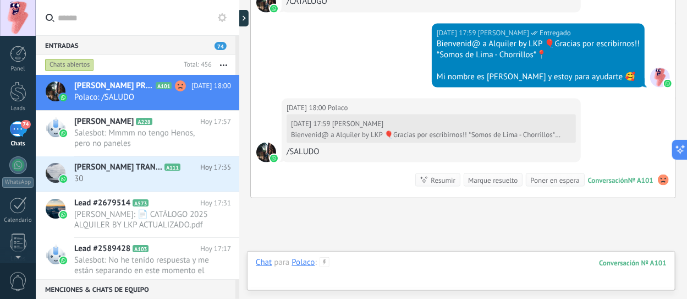
drag, startPoint x: 381, startPoint y: 272, endPoint x: 363, endPoint y: 269, distance: 17.8
click at [378, 271] on div at bounding box center [461, 273] width 411 height 33
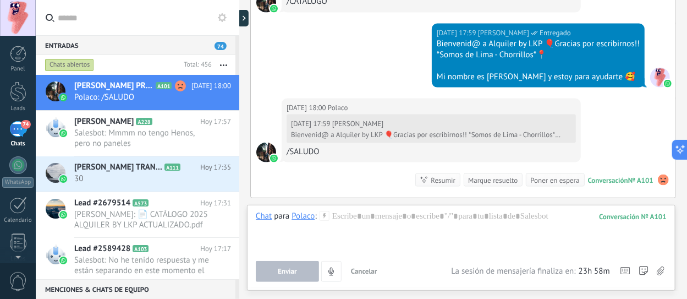
click at [321, 210] on div "Chat Correo Nota Tarea Chat para Polaco : 101 Enviar Cancelar Rastrear clics en…" at bounding box center [461, 248] width 429 height 86
click at [325, 213] on icon at bounding box center [325, 216] width 10 height 10
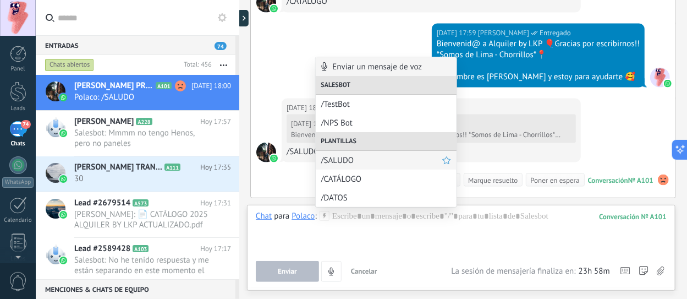
click at [345, 162] on span "/SALUDO" at bounding box center [381, 160] width 121 height 10
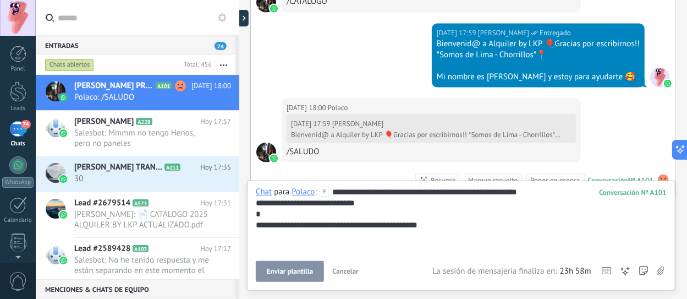
click at [301, 272] on span "Enviar plantilla" at bounding box center [290, 271] width 46 height 8
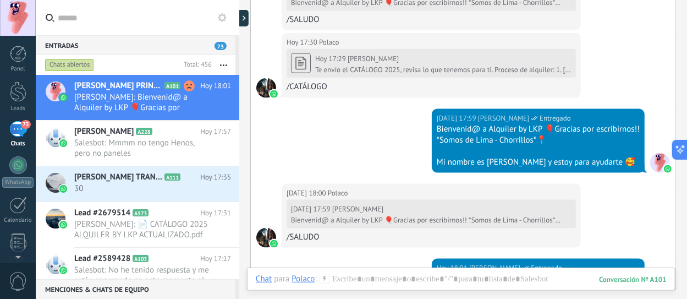
scroll to position [2078, 0]
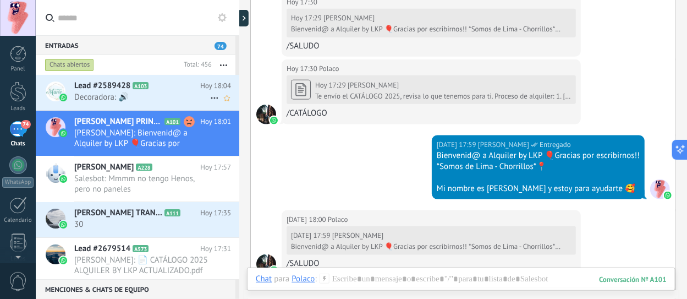
click at [122, 98] on span "Decoradora: 🔊" at bounding box center [142, 97] width 136 height 10
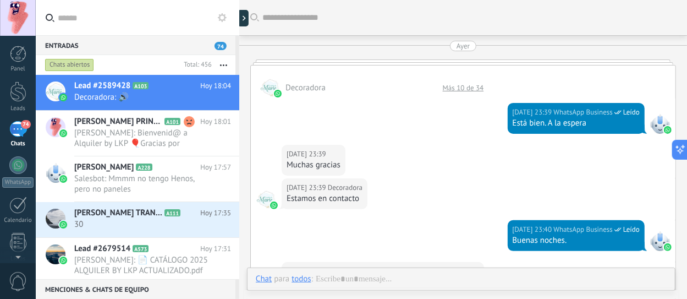
scroll to position [801, 0]
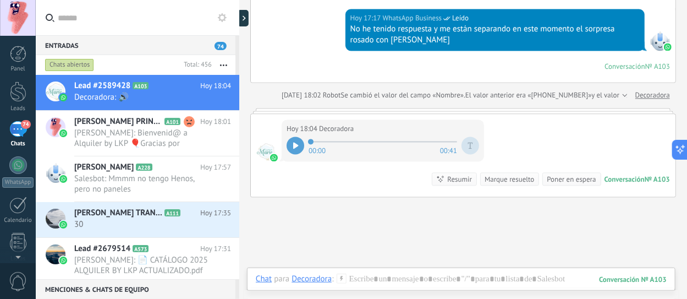
click at [300, 136] on div at bounding box center [296, 145] width 18 height 18
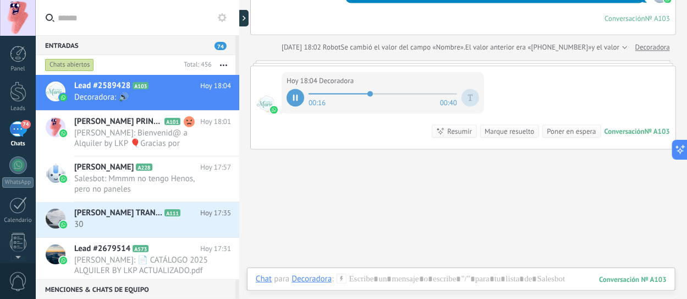
scroll to position [888, 0]
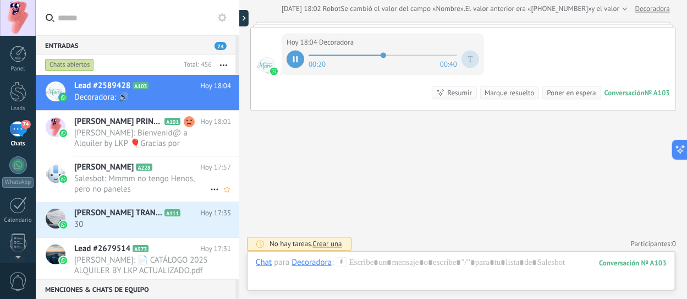
click at [140, 187] on span "Salesbot: Mmmm no tengo Henos, pero no paneles" at bounding box center [142, 183] width 136 height 21
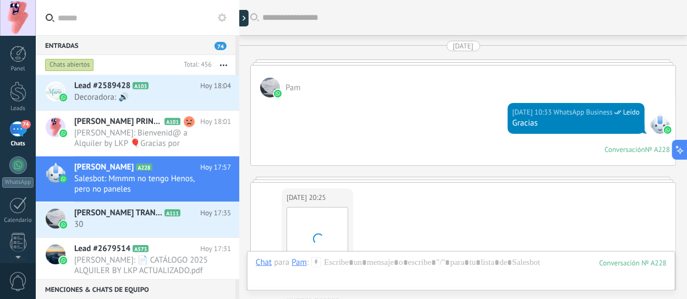
scroll to position [2732, 0]
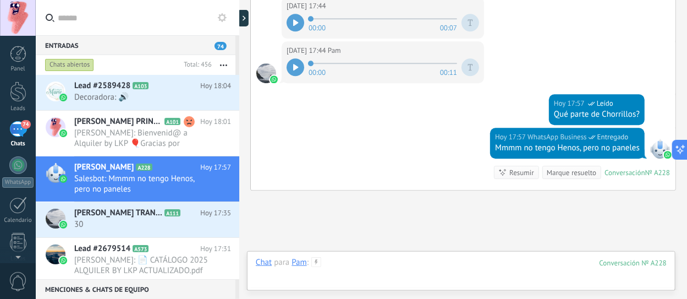
click at [419, 265] on div at bounding box center [461, 273] width 411 height 33
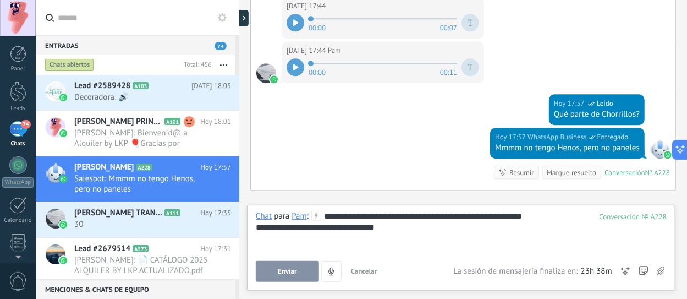
click at [541, 212] on div "**********" at bounding box center [461, 232] width 411 height 42
click at [297, 271] on button "Enviar" at bounding box center [287, 271] width 63 height 21
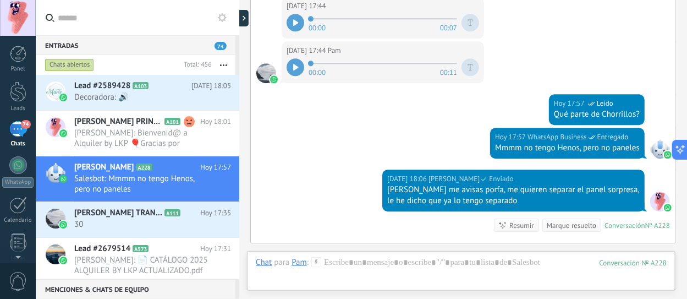
scroll to position [2858, 0]
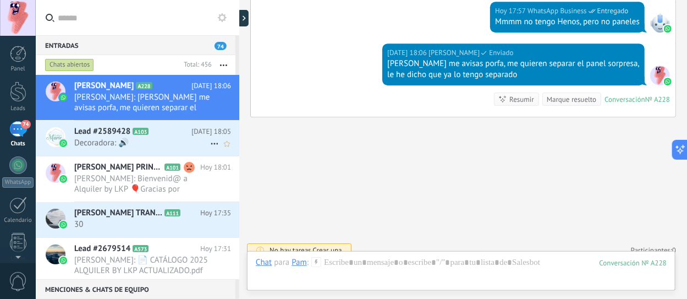
click at [128, 141] on span "Decoradora: 🔊" at bounding box center [142, 143] width 136 height 10
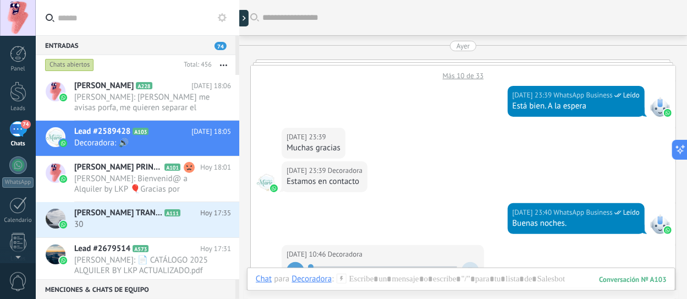
scroll to position [834, 0]
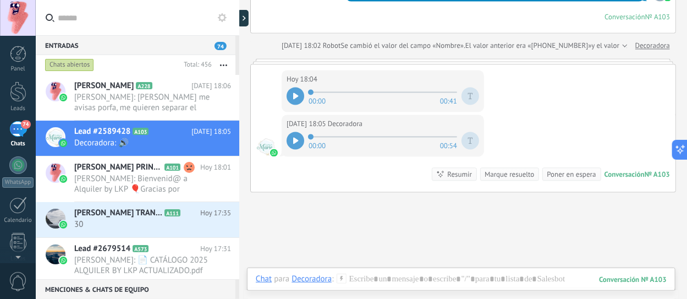
click at [383, 87] on span at bounding box center [383, 91] width 149 height 9
click at [298, 92] on icon at bounding box center [296, 95] width 6 height 7
click at [363, 91] on span at bounding box center [383, 91] width 149 height 9
click at [376, 87] on span at bounding box center [383, 91] width 149 height 9
click at [296, 93] on icon at bounding box center [295, 95] width 5 height 7
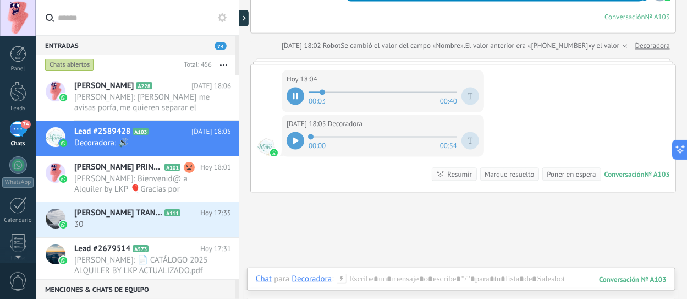
drag, startPoint x: 323, startPoint y: 87, endPoint x: 366, endPoint y: 87, distance: 42.9
click at [366, 87] on span at bounding box center [383, 91] width 149 height 9
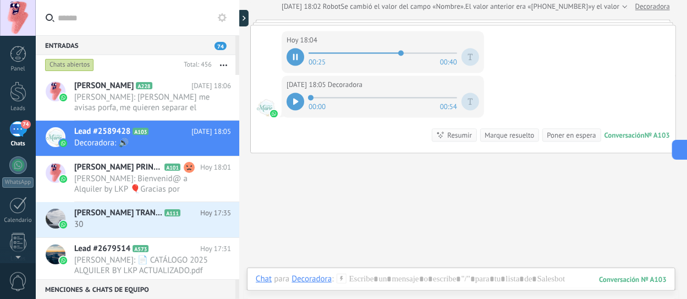
scroll to position [860, 0]
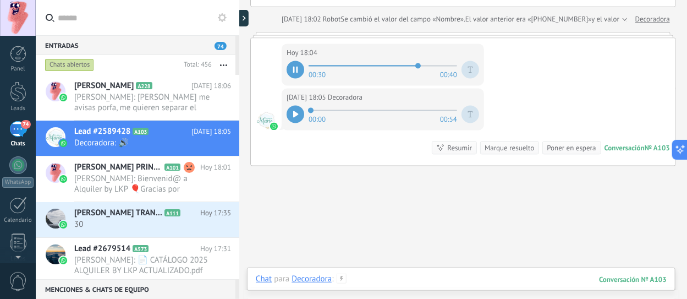
click at [387, 276] on div at bounding box center [461, 289] width 411 height 33
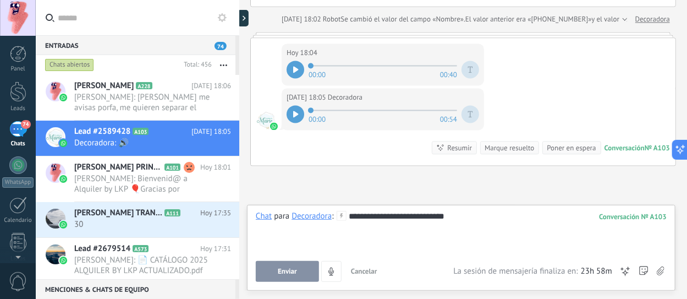
click at [295, 271] on span "Enviar" at bounding box center [287, 271] width 19 height 8
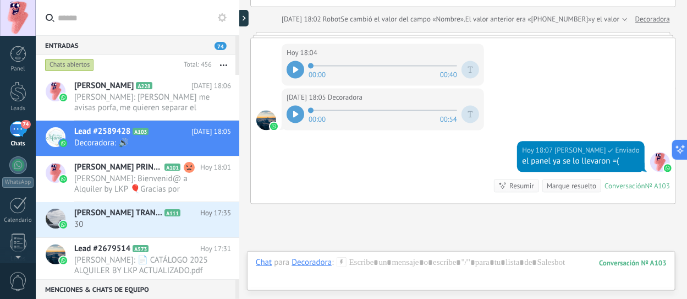
scroll to position [953, 0]
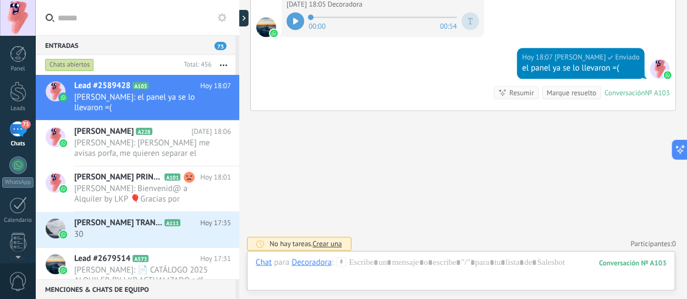
click at [295, 22] on div at bounding box center [296, 21] width 18 height 18
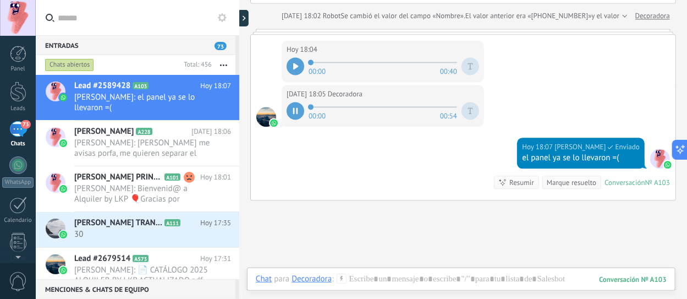
scroll to position [789, 0]
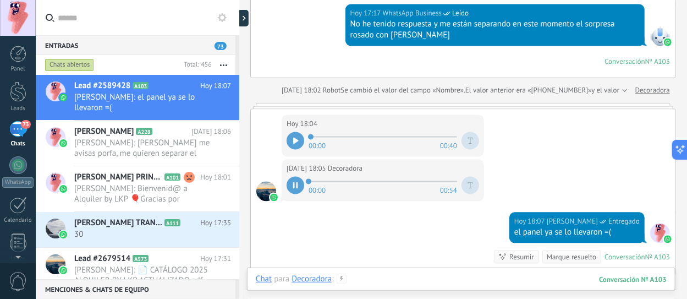
click at [374, 277] on div at bounding box center [461, 289] width 411 height 33
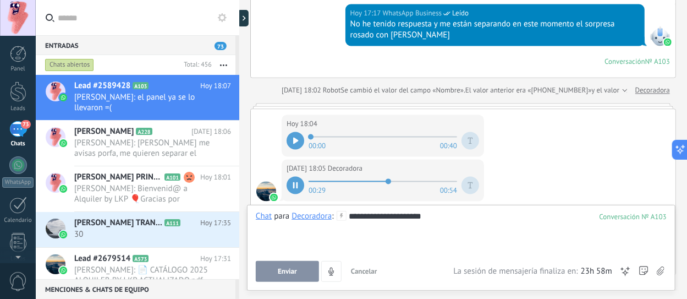
click at [286, 270] on span "Enviar" at bounding box center [287, 271] width 19 height 8
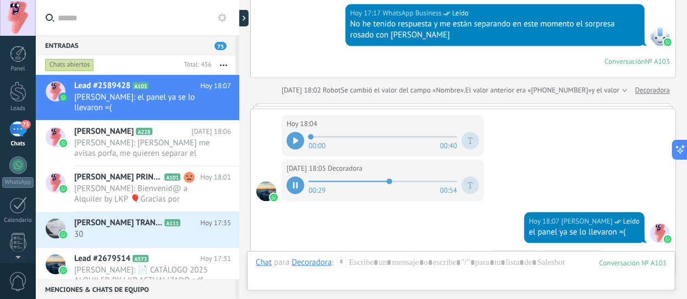
scroll to position [987, 0]
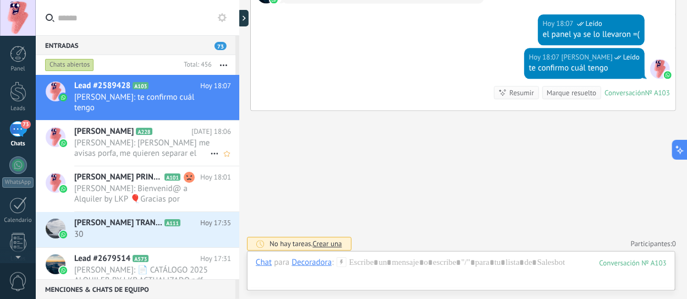
click at [156, 141] on span "[PERSON_NAME]: [PERSON_NAME] me avisas porfa, me quieren separar el panel sorpr…" at bounding box center [142, 148] width 136 height 21
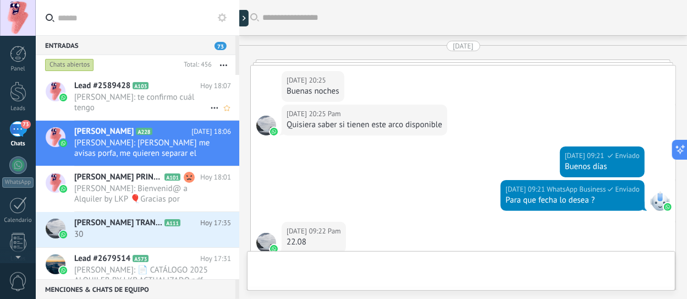
click at [126, 92] on span "[PERSON_NAME]: te confirmo cuál tengo" at bounding box center [142, 102] width 136 height 21
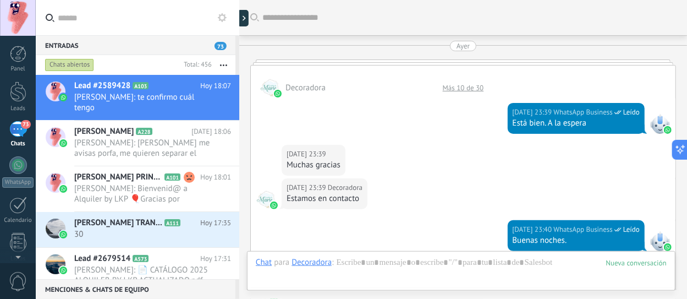
scroll to position [930, 0]
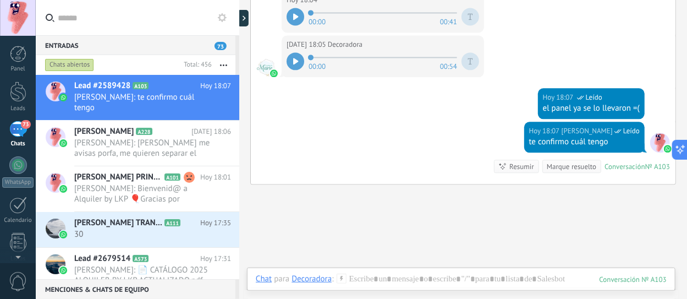
drag, startPoint x: 396, startPoint y: 54, endPoint x: 405, endPoint y: 55, distance: 8.9
click at [397, 54] on span at bounding box center [383, 57] width 149 height 9
click at [420, 56] on span at bounding box center [383, 57] width 149 height 9
click at [295, 58] on icon at bounding box center [295, 61] width 5 height 7
drag, startPoint x: 311, startPoint y: 51, endPoint x: 408, endPoint y: 54, distance: 96.9
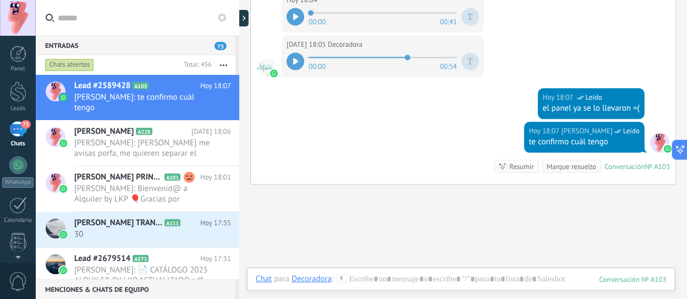
click at [408, 54] on span at bounding box center [383, 57] width 149 height 9
click at [289, 55] on div at bounding box center [296, 61] width 18 height 18
drag, startPoint x: 337, startPoint y: 52, endPoint x: 406, endPoint y: 57, distance: 68.9
click at [406, 57] on span at bounding box center [383, 57] width 149 height 9
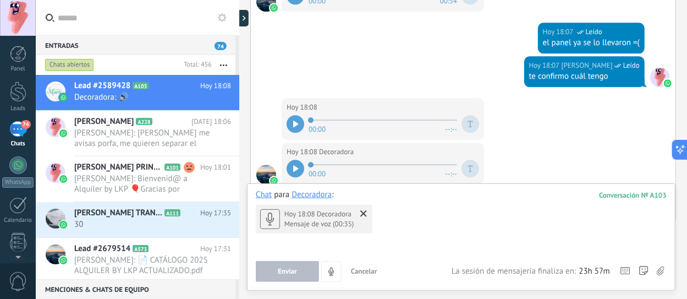
scroll to position [1105, 0]
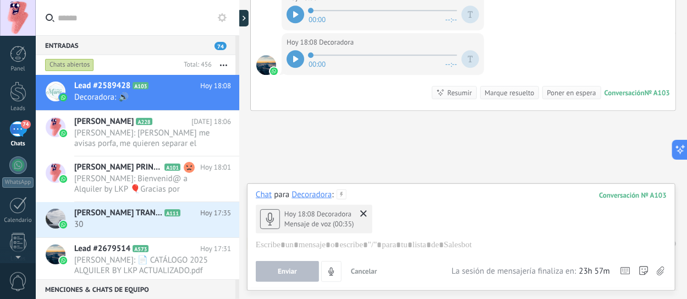
click at [362, 215] on use at bounding box center [363, 213] width 7 height 7
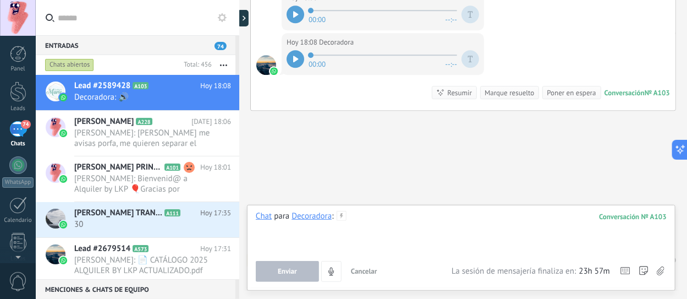
scroll to position [1050, 0]
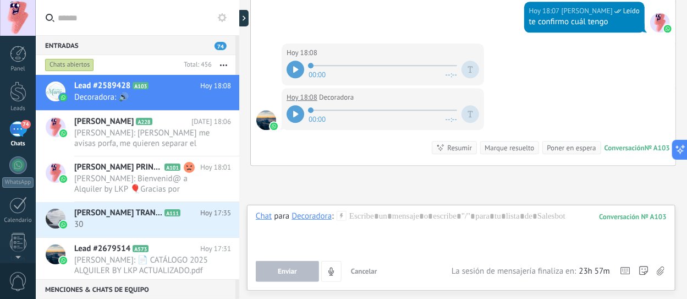
click at [295, 66] on icon at bounding box center [296, 69] width 6 height 7
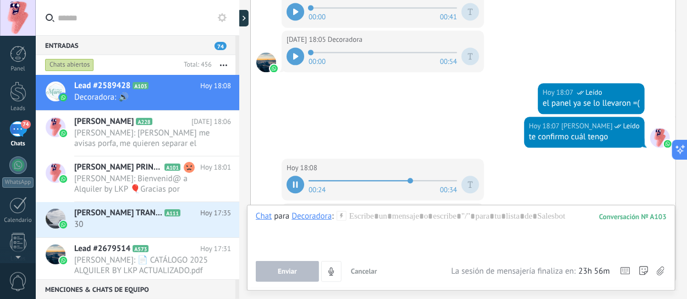
scroll to position [1045, 0]
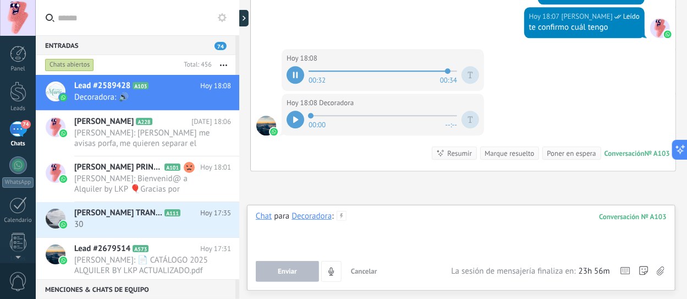
click at [407, 221] on div at bounding box center [461, 232] width 411 height 42
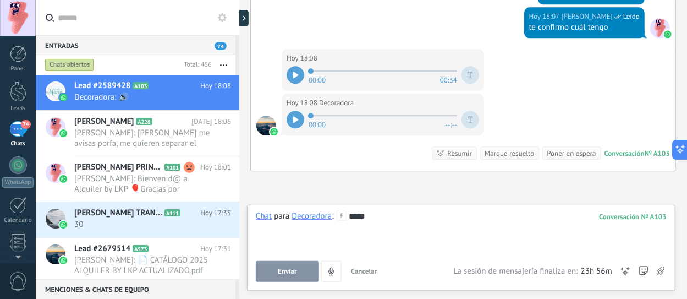
click at [292, 116] on div at bounding box center [296, 120] width 18 height 18
click at [376, 216] on div "*****" at bounding box center [461, 232] width 411 height 42
click at [279, 273] on span "Enviar" at bounding box center [287, 271] width 19 height 8
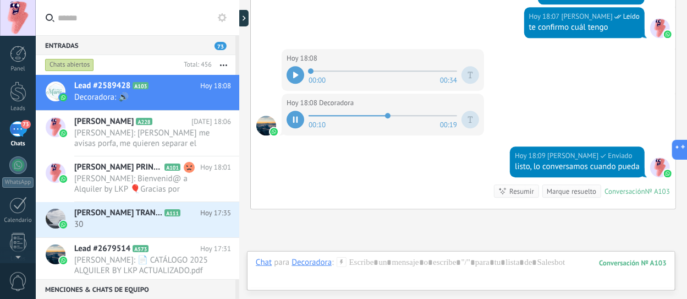
scroll to position [1143, 0]
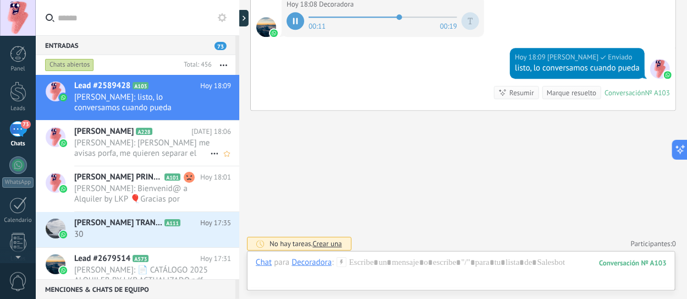
click at [143, 148] on span "[PERSON_NAME]: [PERSON_NAME] me avisas porfa, me quieren separar el panel sorpr…" at bounding box center [142, 148] width 136 height 21
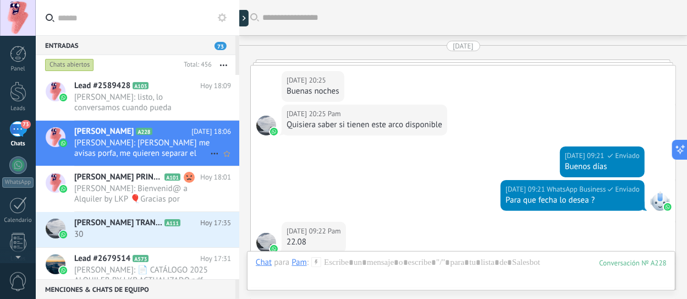
scroll to position [2456, 0]
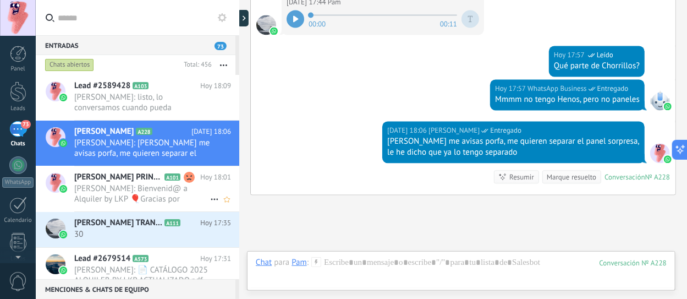
click at [131, 182] on span "[PERSON_NAME] PRINCIPAL" at bounding box center [118, 177] width 88 height 11
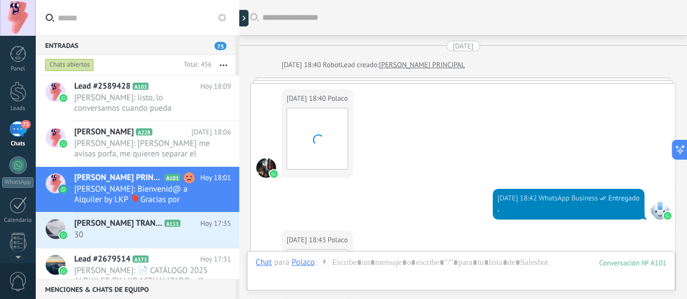
scroll to position [2117, 0]
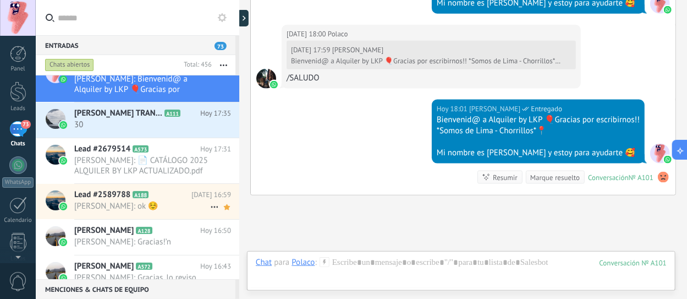
click at [150, 201] on span "[PERSON_NAME]: ok ☺️" at bounding box center [142, 206] width 136 height 10
